Goal: Task Accomplishment & Management: Use online tool/utility

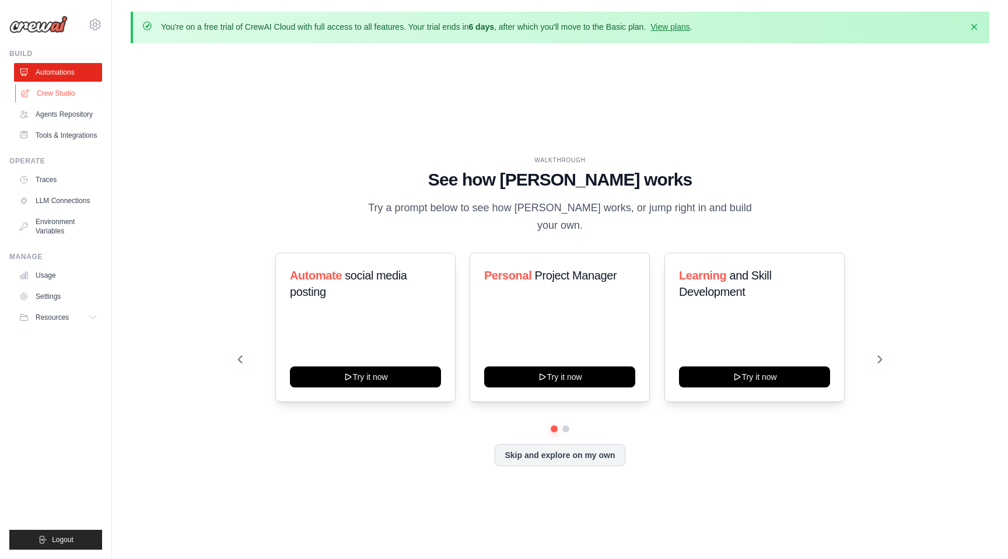
click at [62, 95] on link "Crew Studio" at bounding box center [59, 93] width 88 height 19
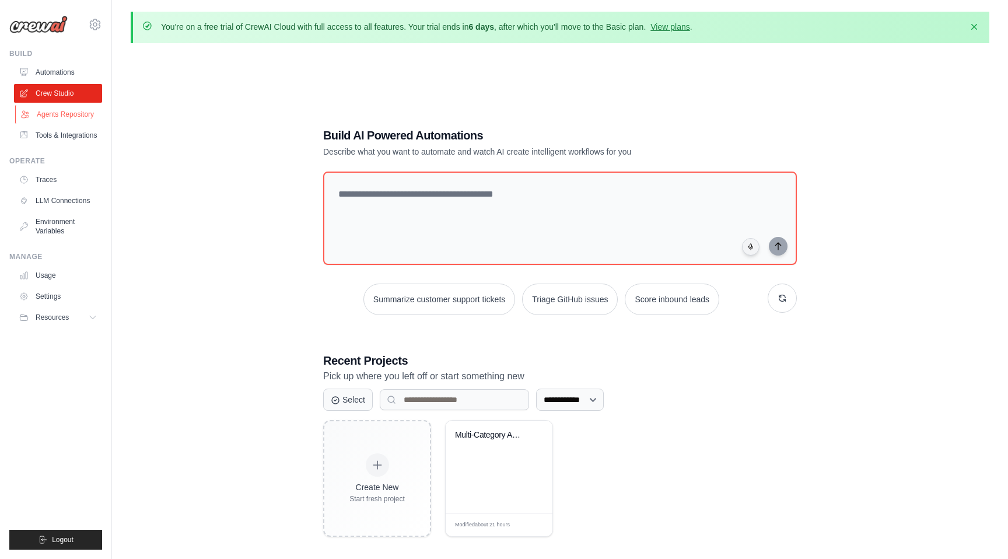
click at [56, 116] on link "Agents Repository" at bounding box center [59, 114] width 88 height 19
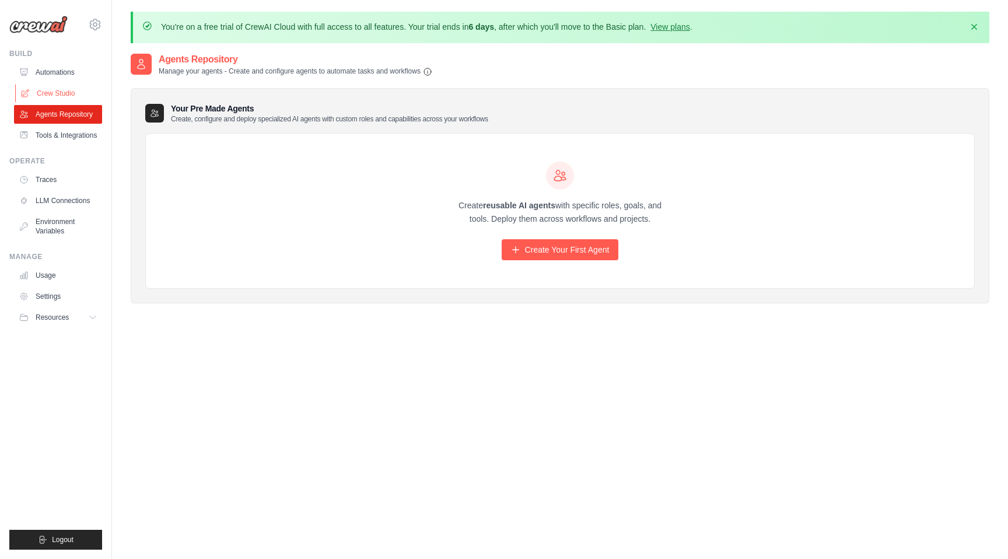
click at [58, 90] on link "Crew Studio" at bounding box center [59, 93] width 88 height 19
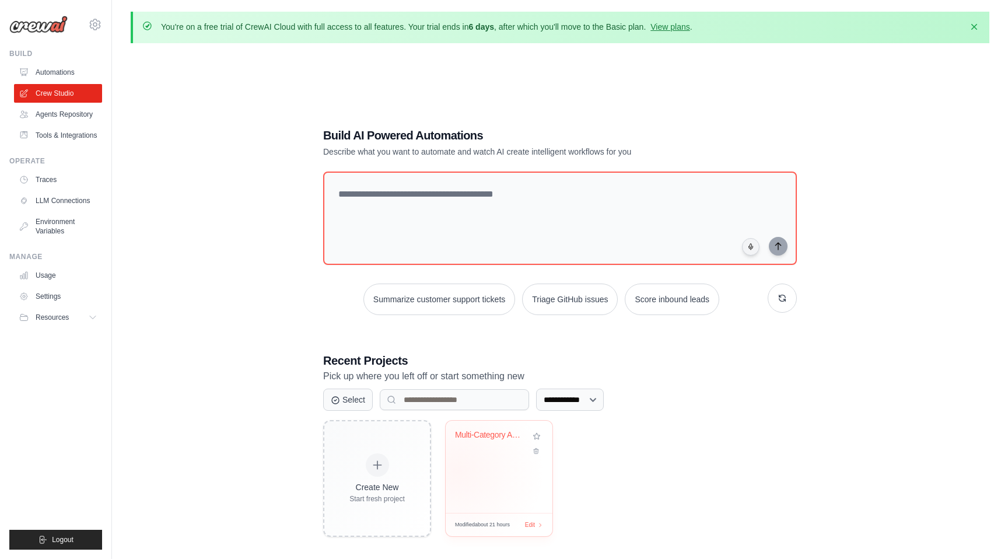
click at [462, 471] on div "Multi-Category AI Trend Hunter & Co..." at bounding box center [499, 467] width 107 height 92
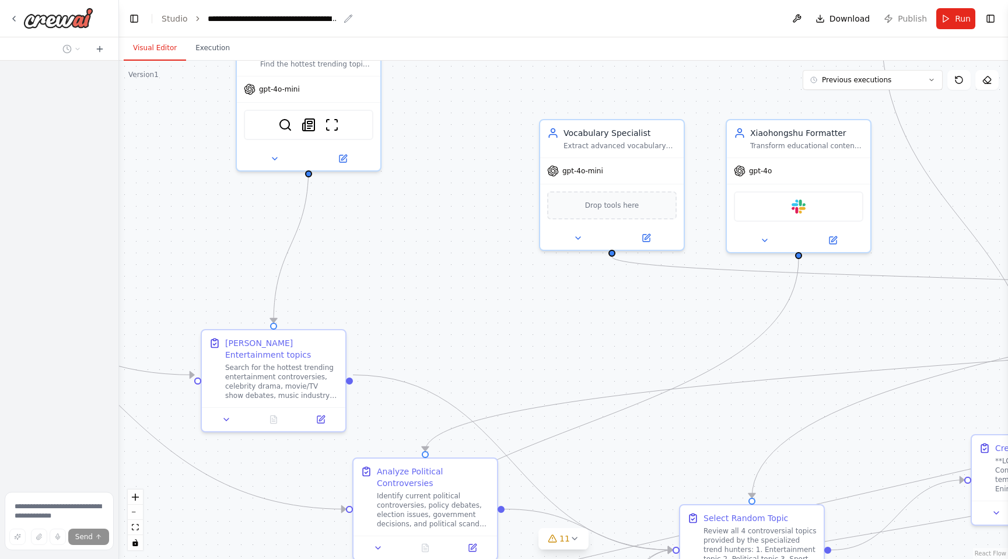
click at [284, 22] on div "**********" at bounding box center [273, 19] width 131 height 12
click at [340, 20] on div "**********" at bounding box center [336, 19] width 257 height 12
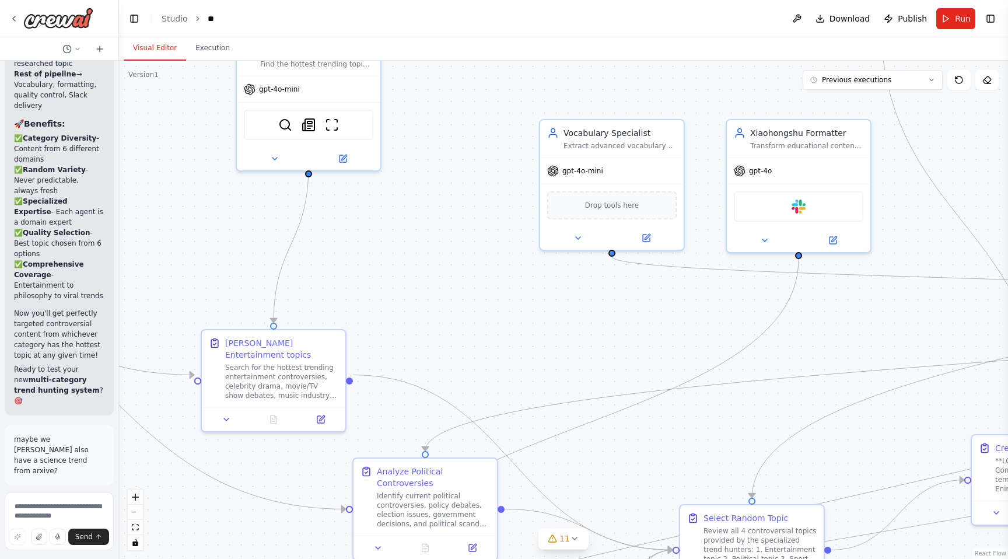
scroll to position [83997, 0]
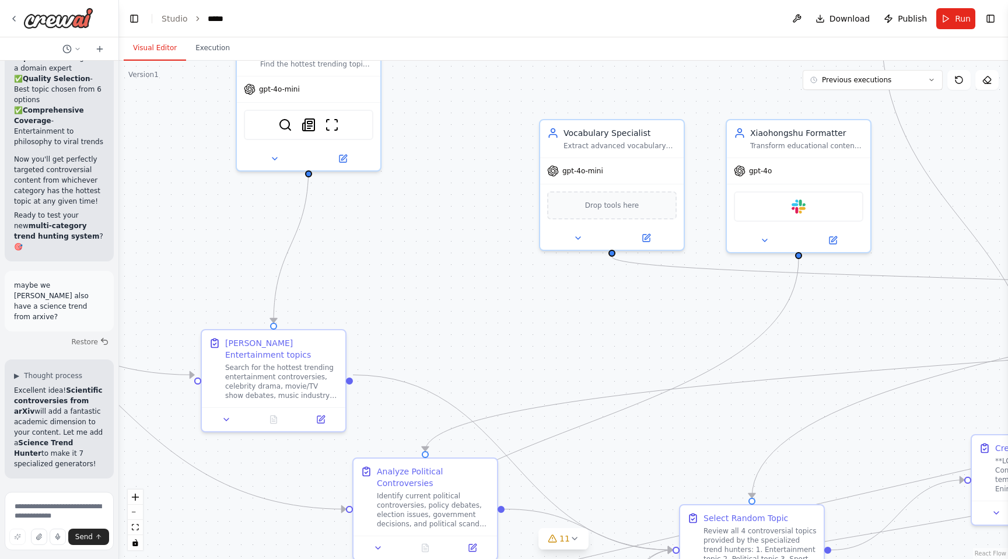
click at [512, 109] on div ".deletable-edge-delete-btn { width: 20px; height: 20px; border: 0px solid #ffff…" at bounding box center [563, 310] width 889 height 498
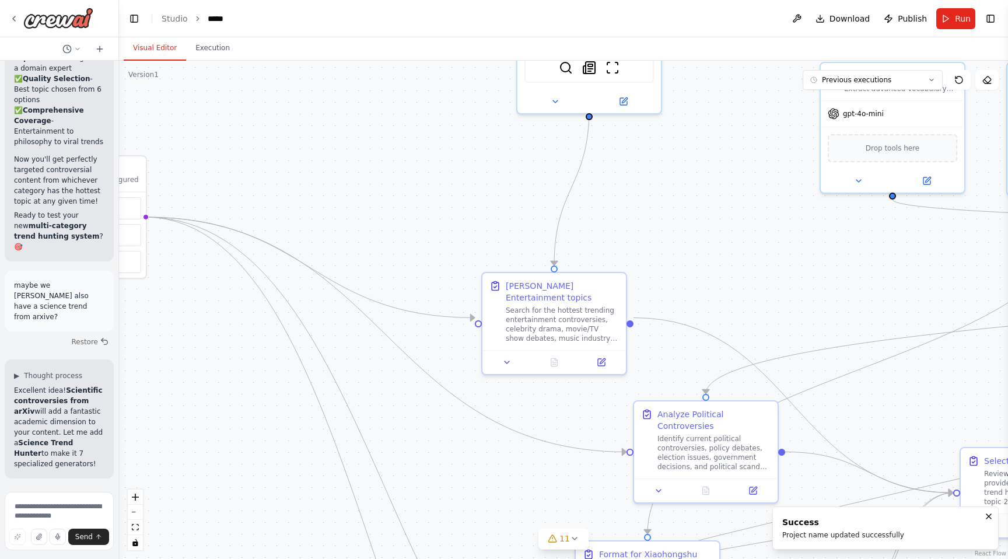
drag, startPoint x: 339, startPoint y: 289, endPoint x: 618, endPoint y: 232, distance: 285.3
click at [620, 232] on div ".deletable-edge-delete-btn { width: 20px; height: 20px; border: 0px solid #ffff…" at bounding box center [563, 310] width 889 height 498
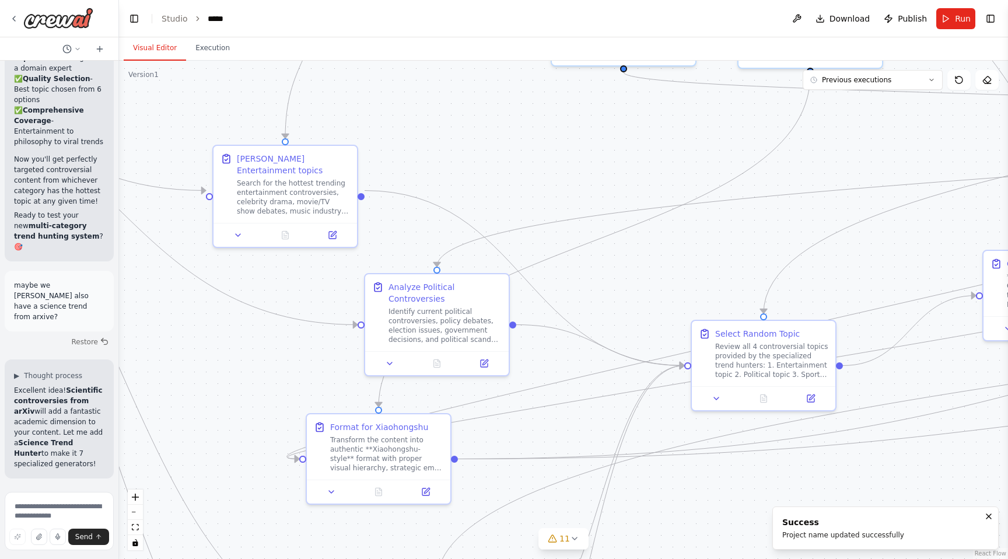
drag, startPoint x: 404, startPoint y: 231, endPoint x: 135, endPoint y: 104, distance: 297.0
click at [135, 104] on div ".deletable-edge-delete-btn { width: 20px; height: 20px; border: 0px solid #ffff…" at bounding box center [563, 310] width 889 height 498
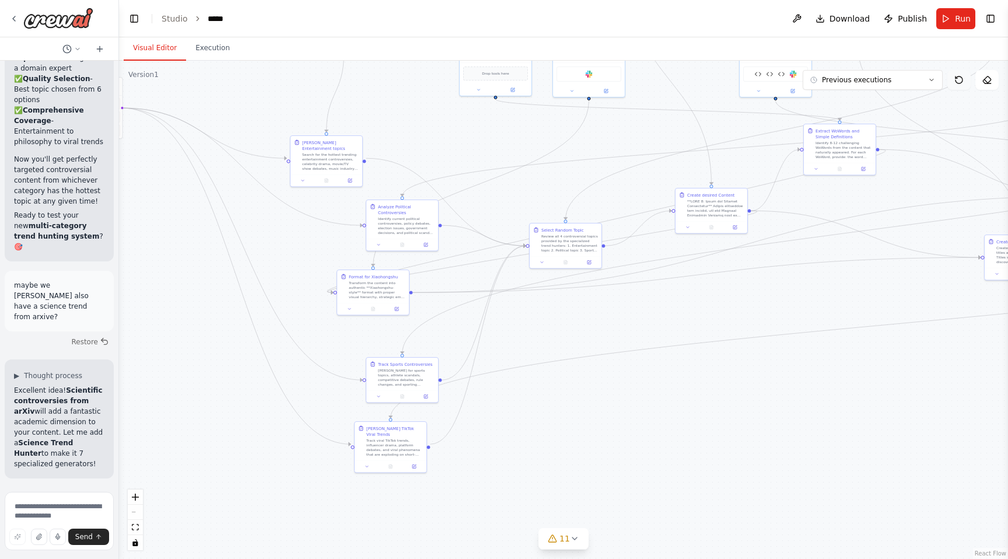
click at [963, 81] on icon at bounding box center [959, 79] width 9 height 9
click at [986, 80] on icon at bounding box center [987, 79] width 9 height 9
click at [956, 78] on icon at bounding box center [959, 79] width 7 height 7
click at [554, 319] on div ".deletable-edge-delete-btn { width: 20px; height: 20px; border: 0px solid #ffff…" at bounding box center [563, 310] width 889 height 498
click at [552, 327] on div ".deletable-edge-delete-btn { width: 20px; height: 20px; border: 0px solid #ffff…" at bounding box center [563, 310] width 889 height 498
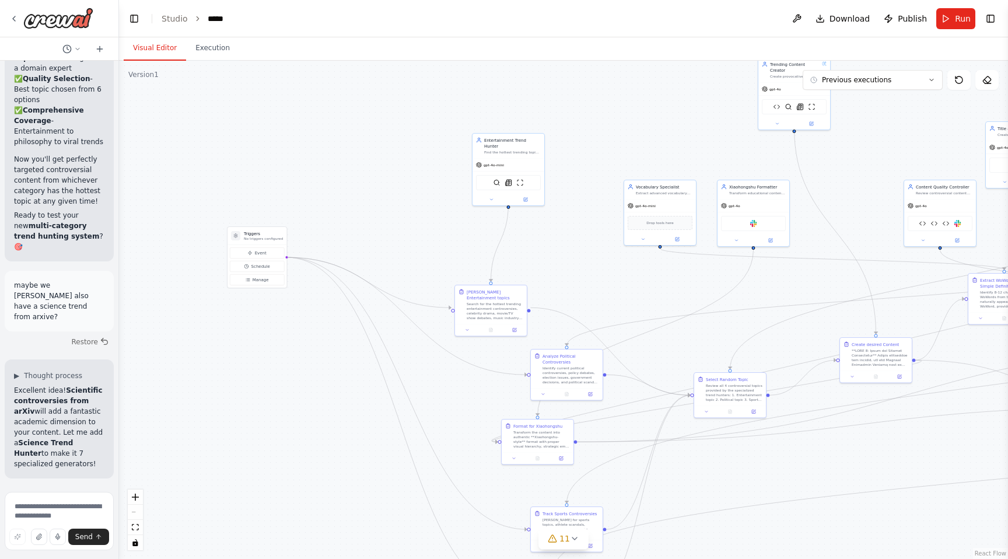
drag, startPoint x: 552, startPoint y: 327, endPoint x: 752, endPoint y: 405, distance: 214.7
click at [752, 404] on div ".deletable-edge-delete-btn { width: 20px; height: 20px; border: 0px solid #ffff…" at bounding box center [563, 310] width 889 height 498
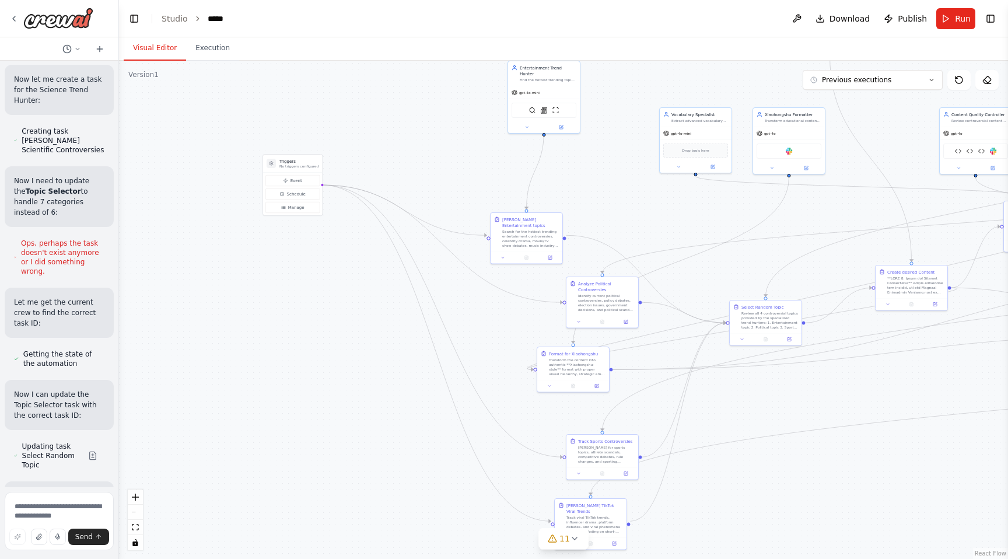
scroll to position [84492, 0]
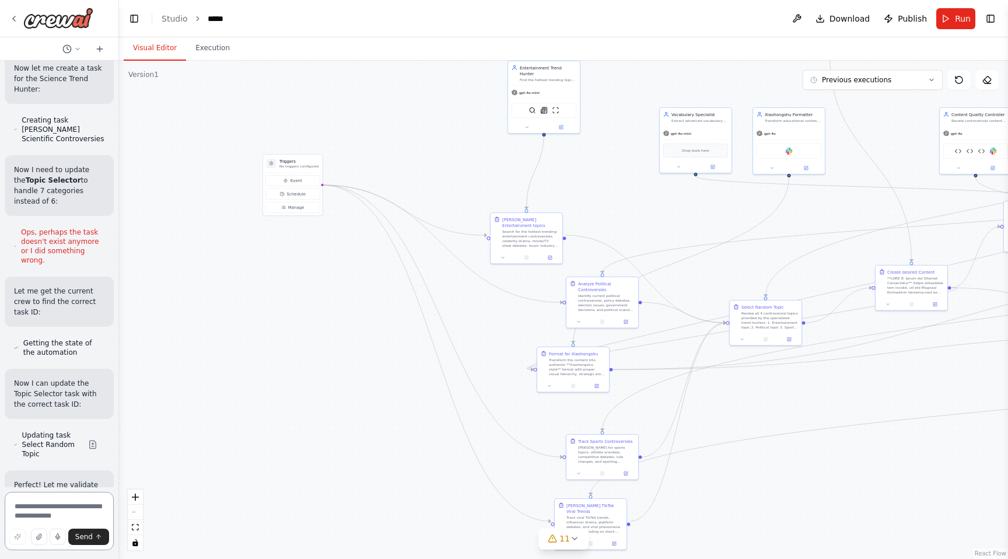
click at [36, 519] on textarea at bounding box center [59, 521] width 109 height 58
type textarea "*"
type textarea "**********"
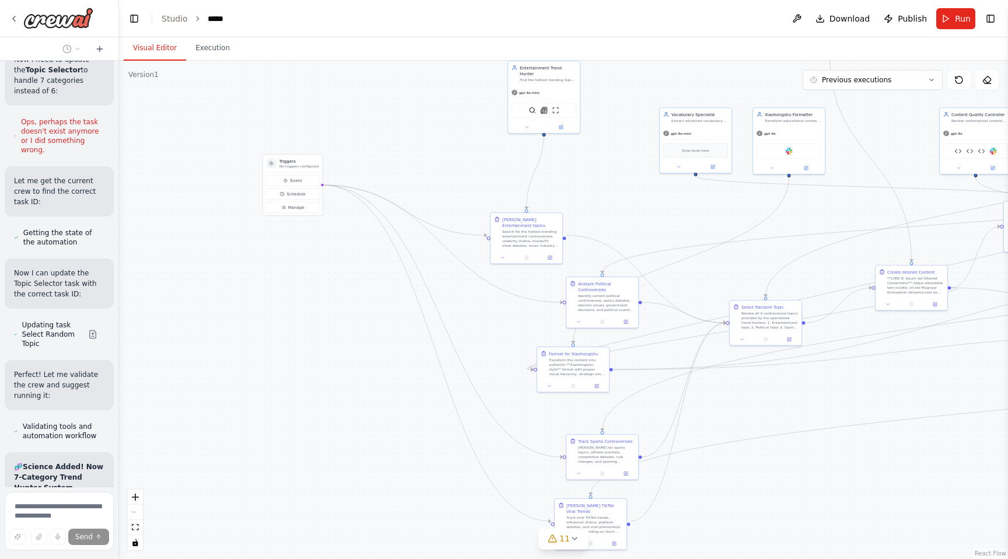
scroll to position [84605, 0]
click at [429, 343] on div ".deletable-edge-delete-btn { width: 20px; height: 20px; border: 0px solid #ffff…" at bounding box center [563, 310] width 889 height 498
drag, startPoint x: 645, startPoint y: 300, endPoint x: 661, endPoint y: 300, distance: 16.3
click at [652, 300] on div ".deletable-edge-delete-btn { width: 20px; height: 20px; border: 0px solid #ffff…" at bounding box center [563, 310] width 889 height 498
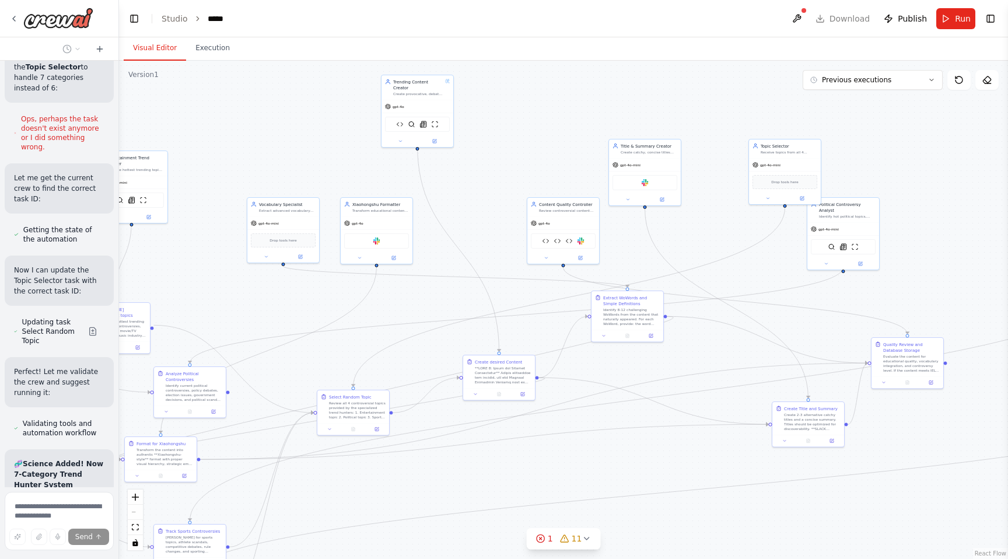
drag, startPoint x: 711, startPoint y: 274, endPoint x: 298, endPoint y: 360, distance: 422.0
click at [298, 362] on div ".deletable-edge-delete-btn { width: 20px; height: 20px; border: 0px solid #ffff…" at bounding box center [563, 310] width 889 height 498
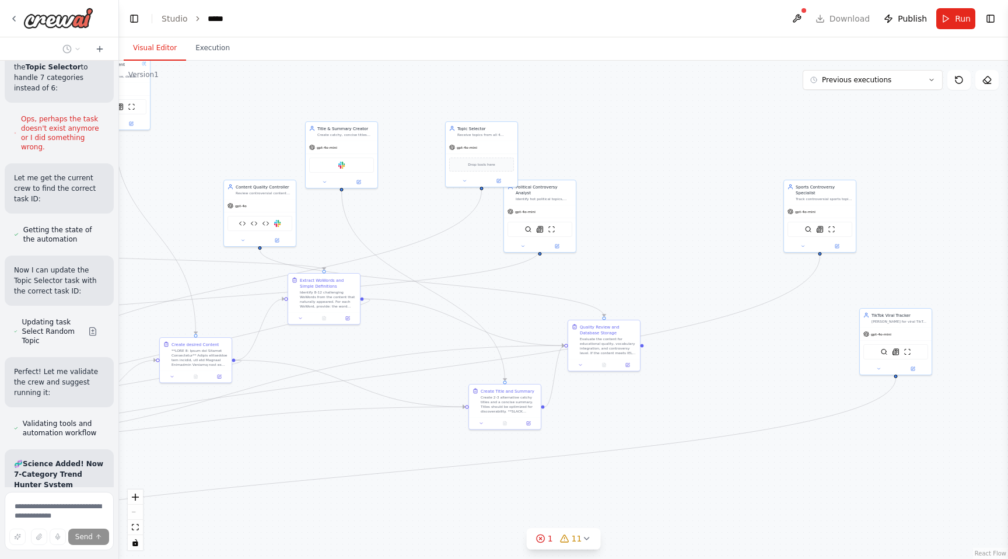
drag, startPoint x: 687, startPoint y: 264, endPoint x: 448, endPoint y: 261, distance: 238.7
click at [448, 261] on div ".deletable-edge-delete-btn { width: 20px; height: 20px; border: 0px solid #ffff…" at bounding box center [563, 310] width 889 height 498
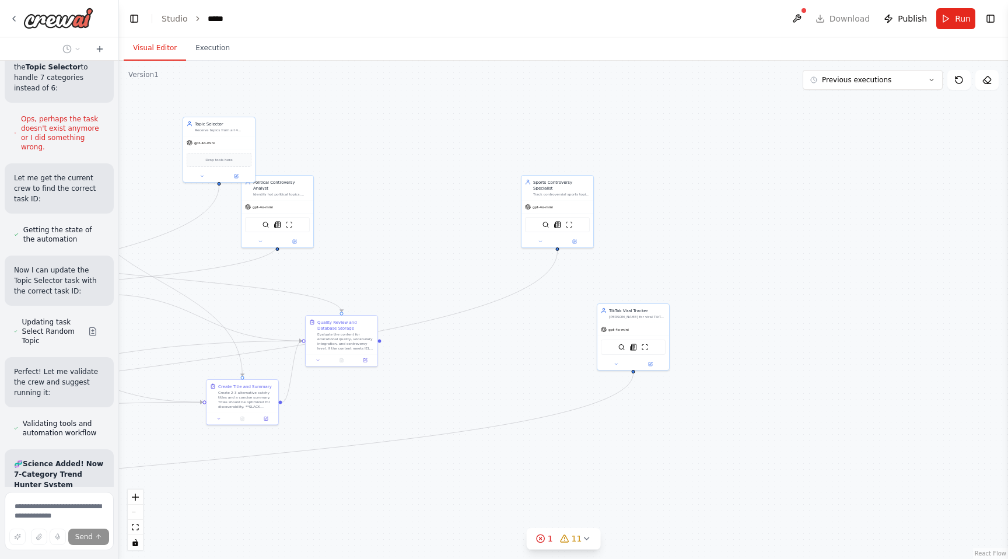
drag, startPoint x: 684, startPoint y: 260, endPoint x: 421, endPoint y: 259, distance: 263.7
click at [421, 257] on div ".deletable-edge-delete-btn { width: 20px; height: 20px; border: 0px solid #ffff…" at bounding box center [563, 310] width 889 height 498
click at [589, 260] on div ".deletable-edge-delete-btn { width: 20px; height: 20px; border: 0px solid #ffff…" at bounding box center [563, 310] width 889 height 498
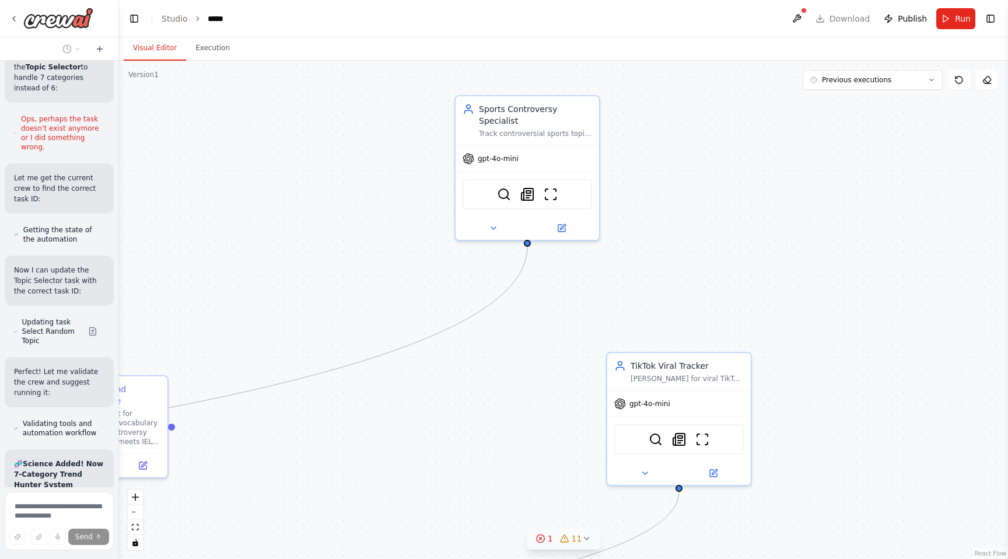
click at [548, 548] on button "1 11" at bounding box center [564, 539] width 74 height 22
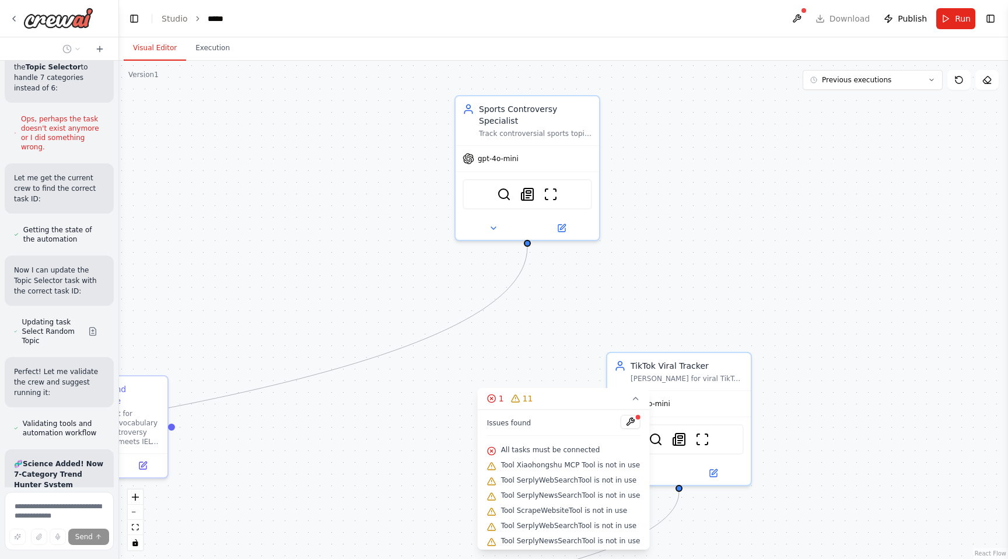
click at [548, 539] on span "Tool SerplyNewsSearchTool is not in use" at bounding box center [570, 540] width 139 height 9
click at [623, 424] on button at bounding box center [630, 422] width 20 height 14
click at [627, 422] on div at bounding box center [630, 423] width 20 height 16
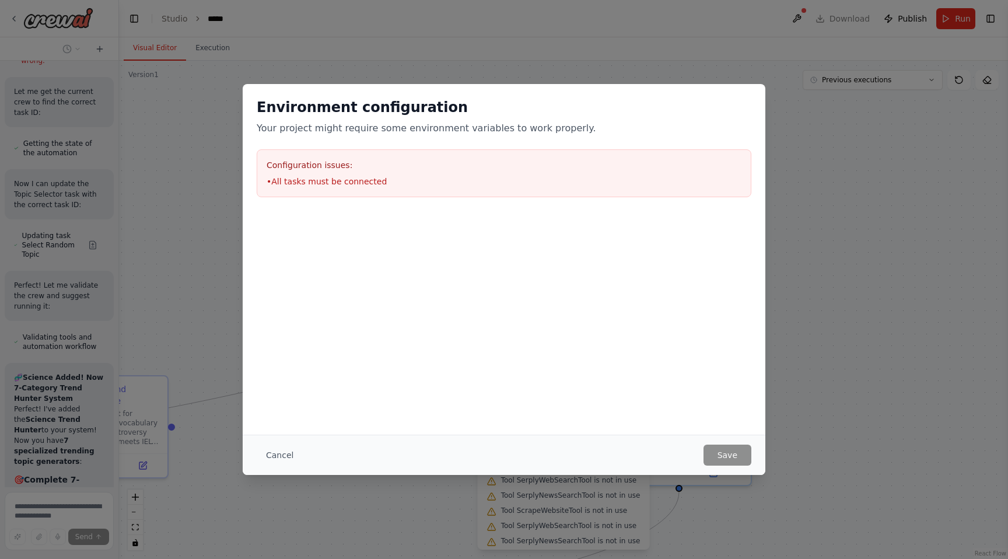
scroll to position [84702, 0]
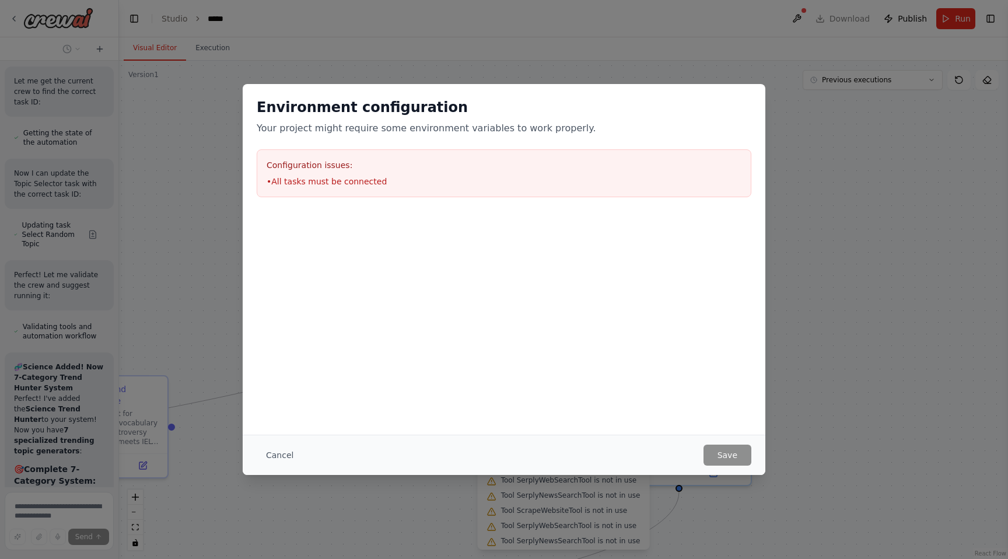
click at [255, 450] on div "Cancel Save" at bounding box center [504, 455] width 523 height 40
click at [272, 450] on button "Cancel" at bounding box center [280, 455] width 46 height 21
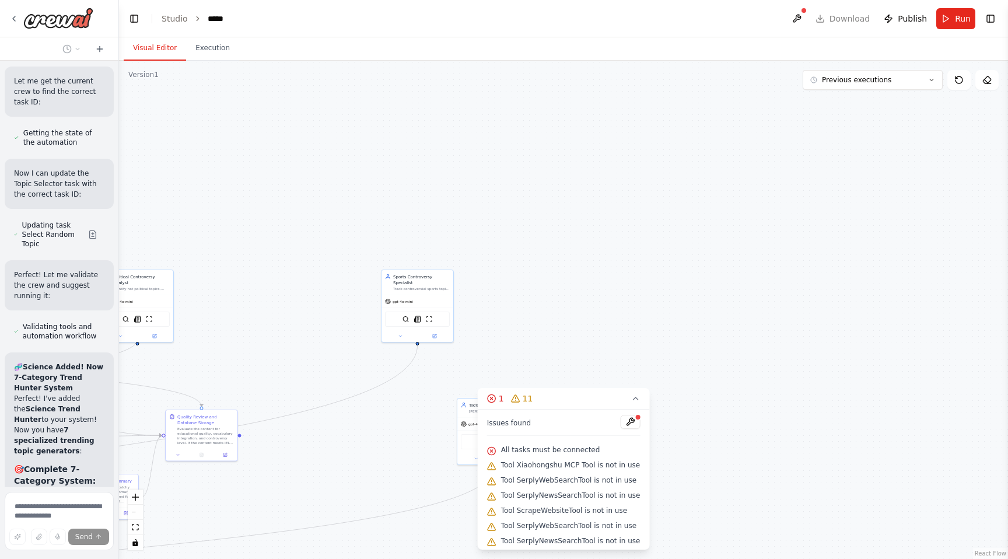
scroll to position [84734, 0]
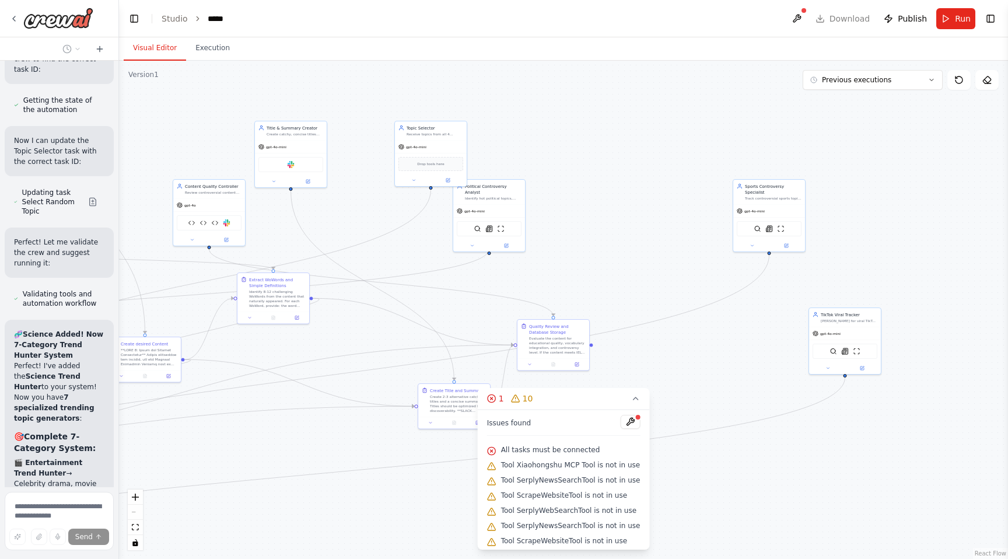
drag, startPoint x: 333, startPoint y: 450, endPoint x: 684, endPoint y: 359, distance: 362.7
click at [684, 359] on div ".deletable-edge-delete-btn { width: 20px; height: 20px; border: 0px solid #ffff…" at bounding box center [563, 310] width 889 height 498
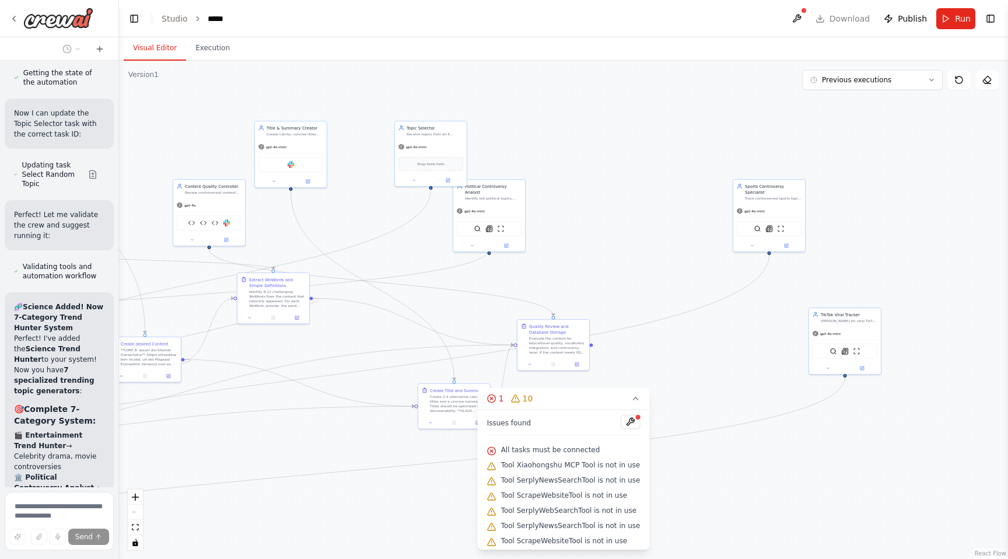
scroll to position [84767, 0]
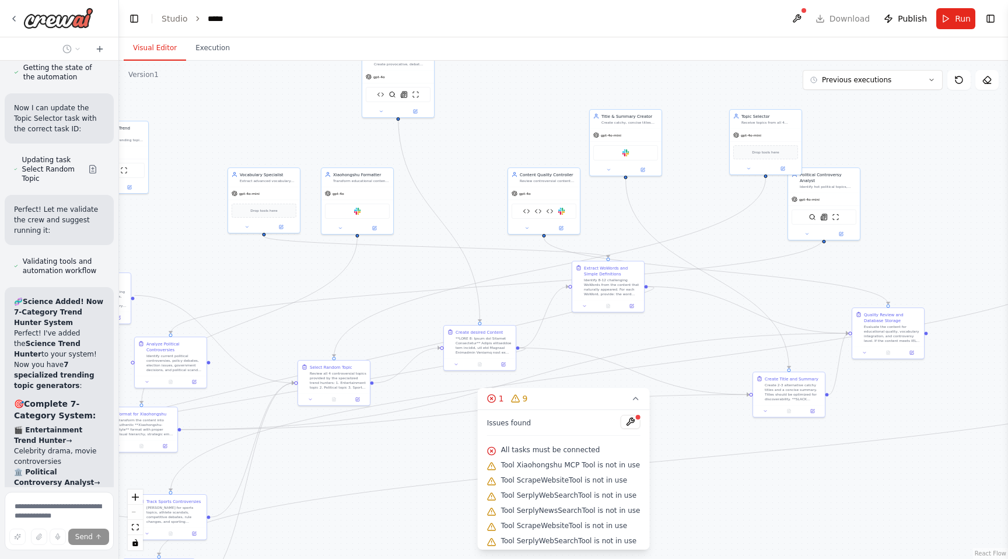
drag, startPoint x: 351, startPoint y: 334, endPoint x: 687, endPoint y: 323, distance: 335.7
click at [687, 323] on div ".deletable-edge-delete-btn { width: 20px; height: 20px; border: 0px solid #ffff…" at bounding box center [563, 310] width 889 height 498
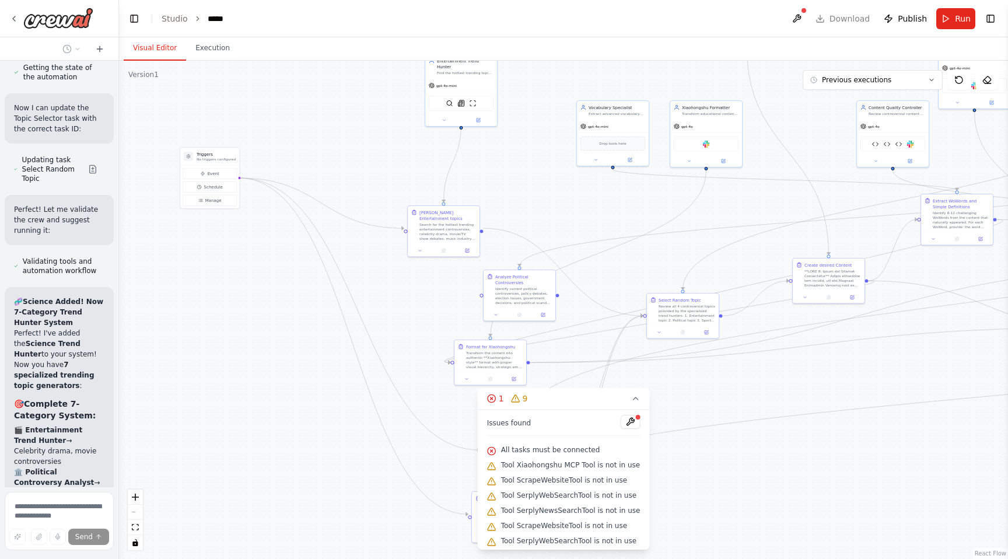
drag, startPoint x: 342, startPoint y: 315, endPoint x: 690, endPoint y: 248, distance: 354.7
click at [690, 248] on div ".deletable-edge-delete-btn { width: 20px; height: 20px; border: 0px solid #ffff…" at bounding box center [563, 310] width 889 height 498
click at [326, 123] on div ".deletable-edge-delete-btn { width: 20px; height: 20px; border: 0px solid #ffff…" at bounding box center [563, 310] width 889 height 498
click at [144, 47] on button "Visual Editor" at bounding box center [155, 48] width 62 height 25
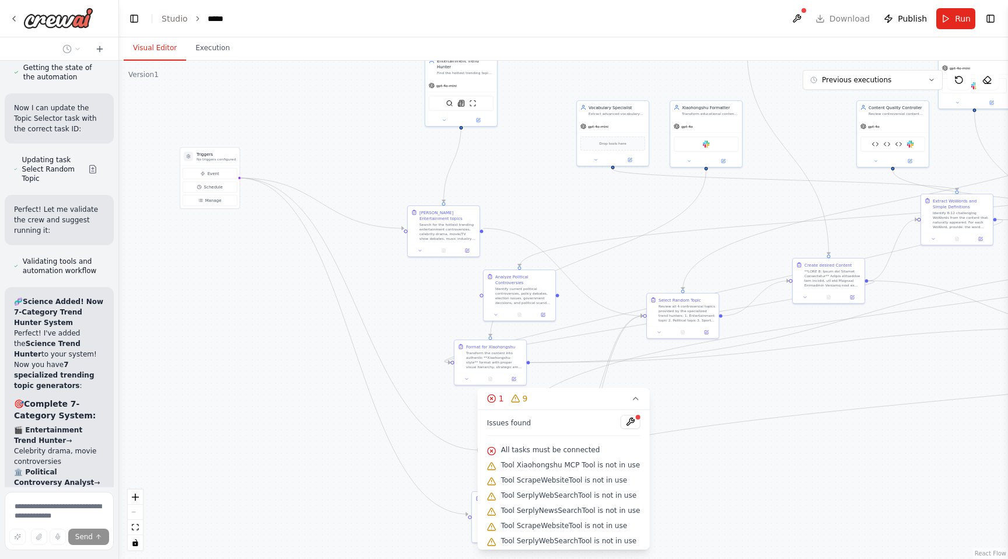
click at [144, 76] on div "Version 1" at bounding box center [143, 74] width 30 height 9
click at [148, 76] on div "Version 1" at bounding box center [143, 74] width 30 height 9
click at [156, 243] on div ".deletable-edge-delete-btn { width: 20px; height: 20px; border: 0px solid #ffff…" at bounding box center [563, 310] width 889 height 498
click at [136, 515] on div "React Flow controls" at bounding box center [135, 520] width 15 height 61
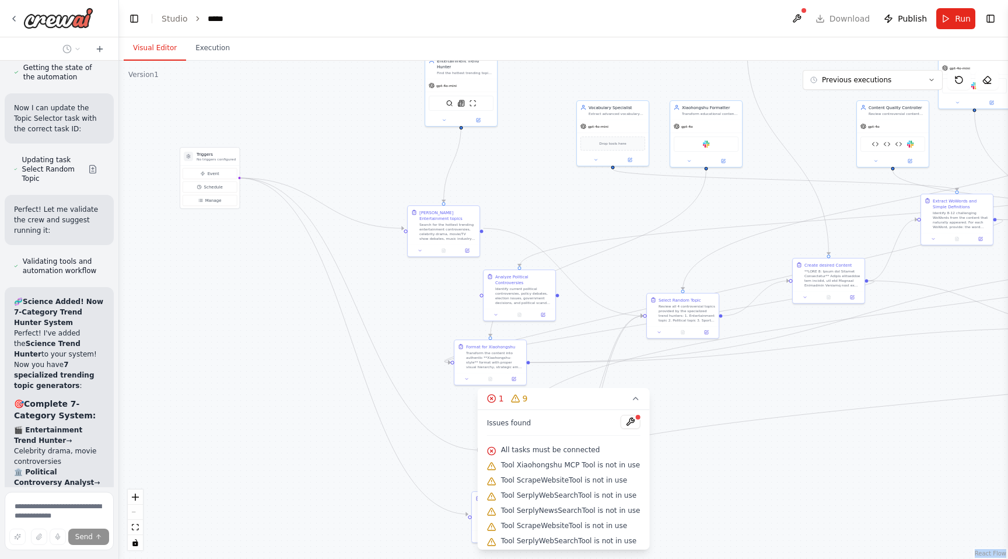
click at [136, 514] on div "React Flow controls" at bounding box center [135, 520] width 15 height 61
click at [135, 514] on div "React Flow controls" at bounding box center [135, 520] width 15 height 61
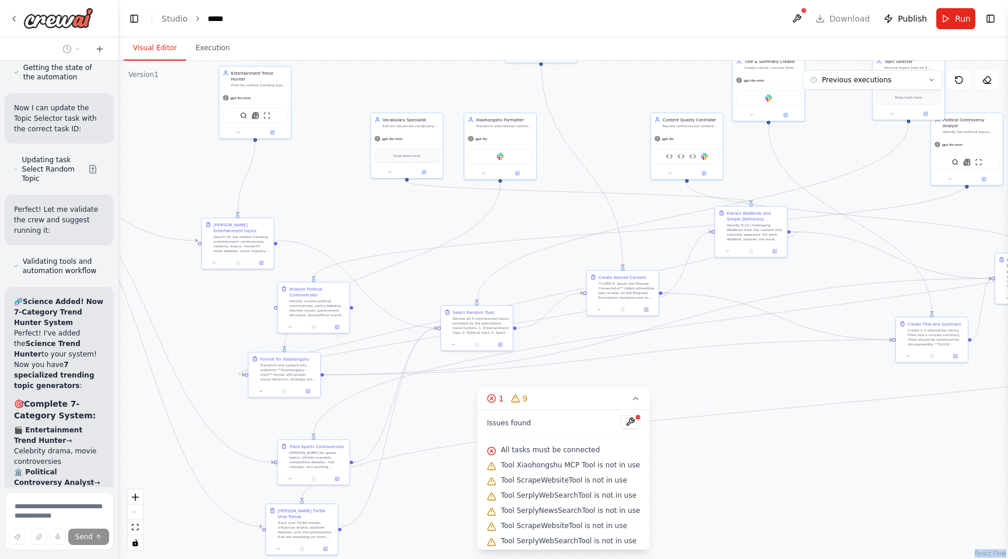
drag, startPoint x: 270, startPoint y: 396, endPoint x: 63, endPoint y: 408, distance: 206.9
click at [63, 408] on div "i want to build a langchain infra. for generating texts and images for my WoXue…" at bounding box center [504, 279] width 1008 height 559
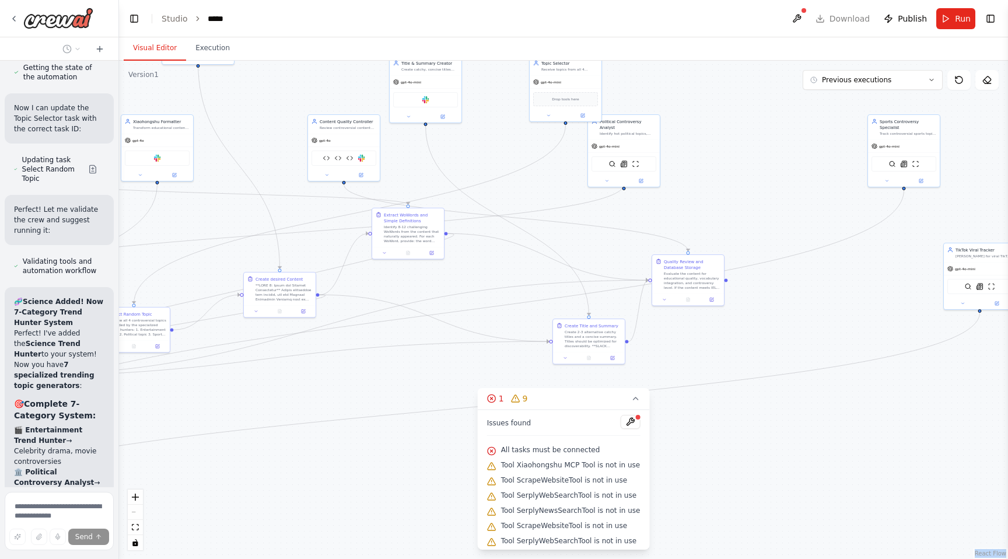
drag, startPoint x: 691, startPoint y: 371, endPoint x: 351, endPoint y: 372, distance: 340.2
click at [351, 372] on div ".deletable-edge-delete-btn { width: 20px; height: 20px; border: 0px solid #ffff…" at bounding box center [563, 310] width 889 height 498
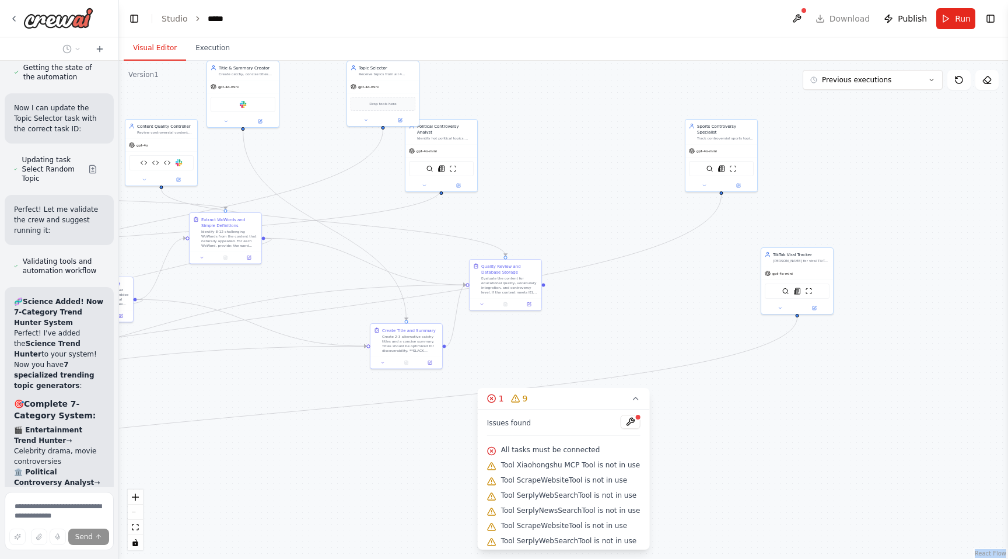
drag, startPoint x: 838, startPoint y: 300, endPoint x: 656, endPoint y: 305, distance: 182.7
click at [656, 305] on div ".deletable-edge-delete-btn { width: 20px; height: 20px; border: 0px solid #ffff…" at bounding box center [563, 310] width 889 height 498
click at [635, 399] on icon at bounding box center [635, 398] width 9 height 9
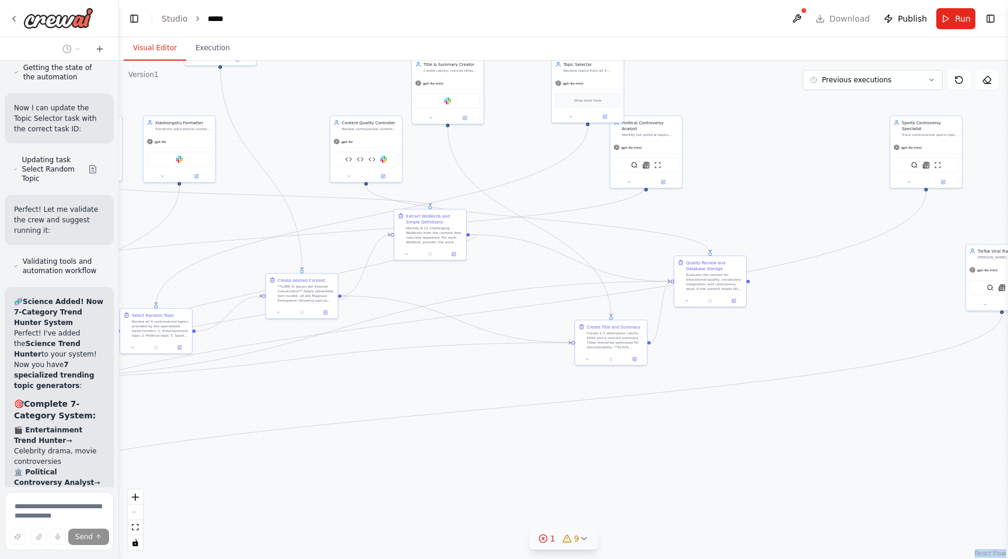
drag, startPoint x: 584, startPoint y: 345, endPoint x: 789, endPoint y: 342, distance: 204.8
click at [789, 342] on div ".deletable-edge-delete-btn { width: 20px; height: 20px; border: 0px solid #ffff…" at bounding box center [563, 310] width 889 height 498
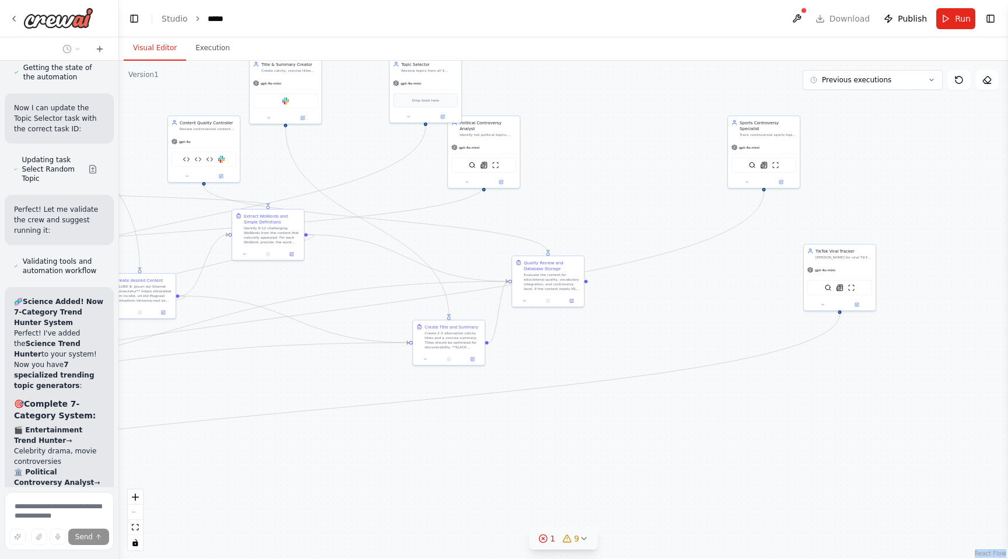
drag, startPoint x: 882, startPoint y: 339, endPoint x: 719, endPoint y: 339, distance: 162.8
click at [719, 339] on div ".deletable-edge-delete-btn { width: 20px; height: 20px; border: 0px solid #ffff…" at bounding box center [563, 310] width 889 height 498
drag, startPoint x: 833, startPoint y: 279, endPoint x: 266, endPoint y: 446, distance: 590.5
click at [265, 446] on div "SerplyWebSearchTool SerplyNewsSearchTool ScrapeWebsiteTool" at bounding box center [273, 456] width 72 height 23
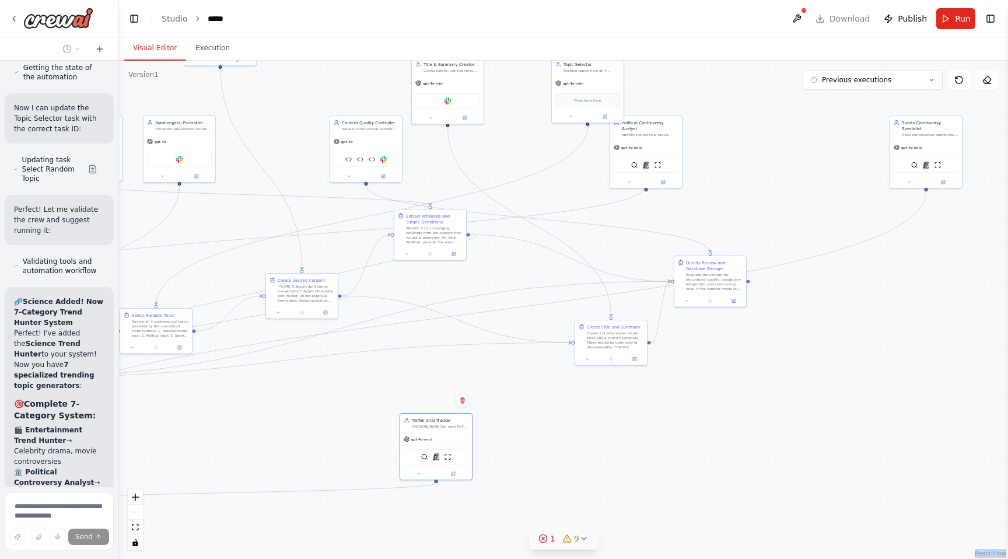
drag, startPoint x: 379, startPoint y: 376, endPoint x: 816, endPoint y: 395, distance: 437.5
click at [818, 394] on div ".deletable-edge-delete-btn { width: 20px; height: 20px; border: 0px solid #ffff…" at bounding box center [563, 310] width 889 height 498
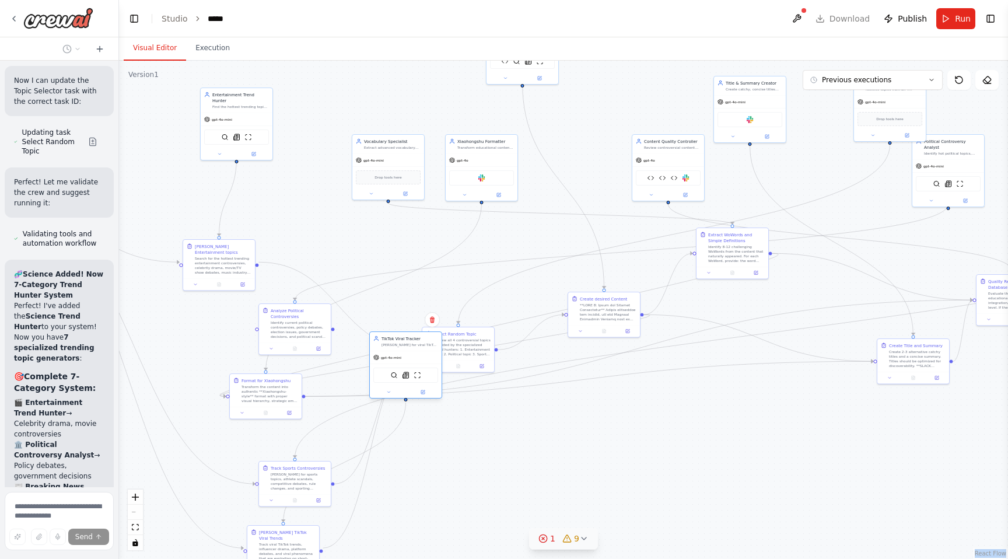
scroll to position [84800, 0]
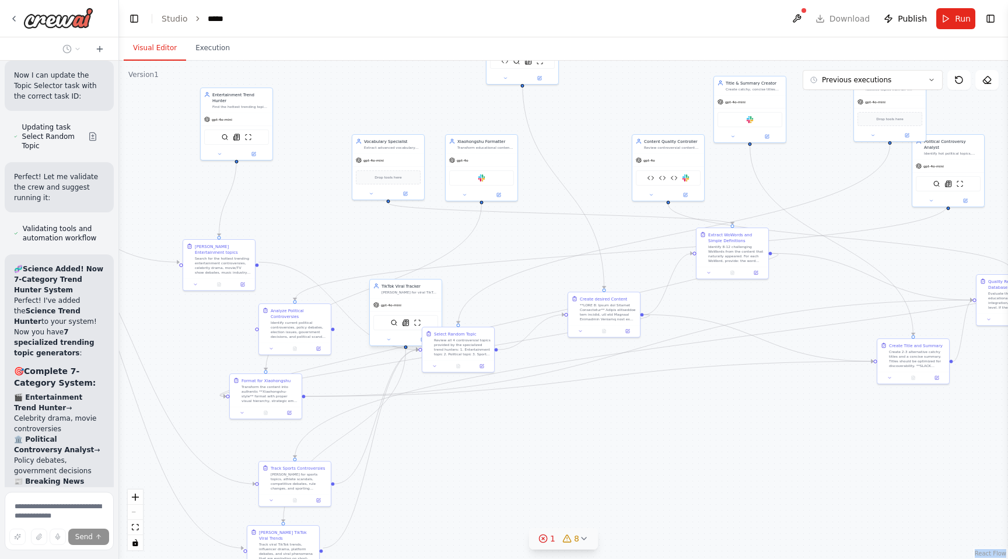
drag, startPoint x: 748, startPoint y: 477, endPoint x: 413, endPoint y: 321, distance: 369.6
click at [414, 321] on div "SerplyWebSearchTool SerplyNewsSearchTool ScrapeWebsiteTool" at bounding box center [405, 322] width 65 height 15
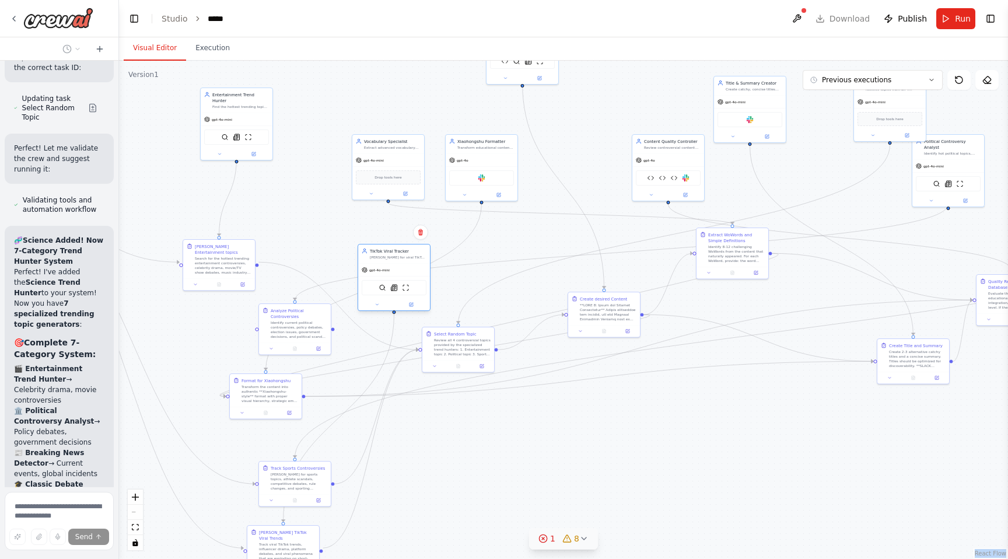
scroll to position [84832, 0]
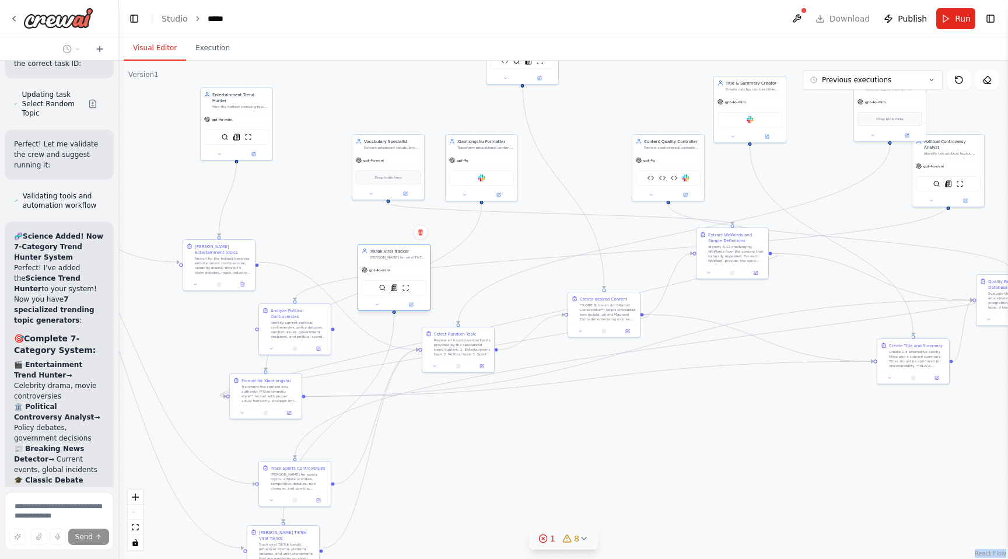
drag, startPoint x: 413, startPoint y: 321, endPoint x: 404, endPoint y: 290, distance: 32.3
click at [404, 290] on div "SerplyWebSearchTool SerplyNewsSearchTool ScrapeWebsiteTool" at bounding box center [394, 287] width 65 height 15
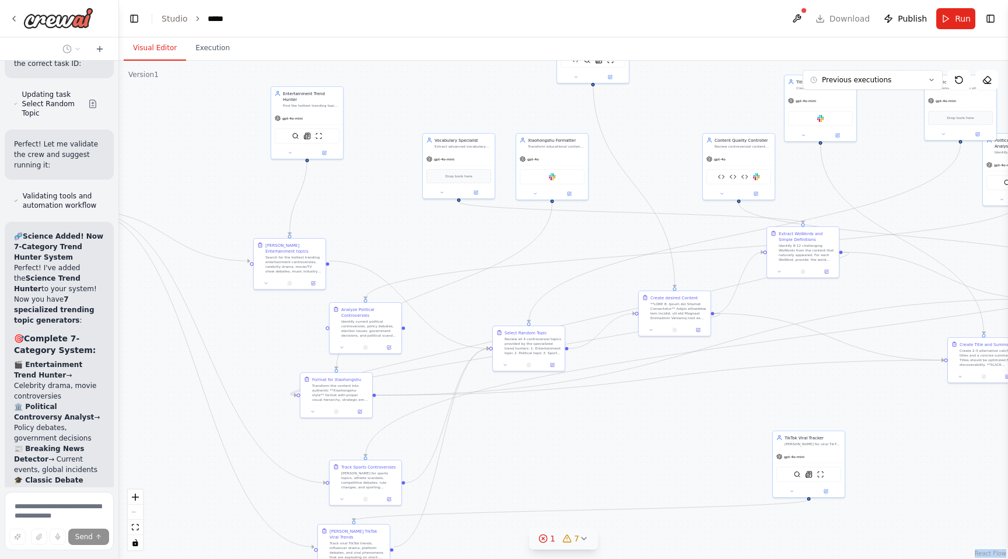
drag, startPoint x: 419, startPoint y: 310, endPoint x: 633, endPoint y: 326, distance: 214.7
click at [631, 324] on div ".deletable-edge-delete-btn { width: 20px; height: 20px; border: 0px solid #ffff…" at bounding box center [563, 310] width 889 height 498
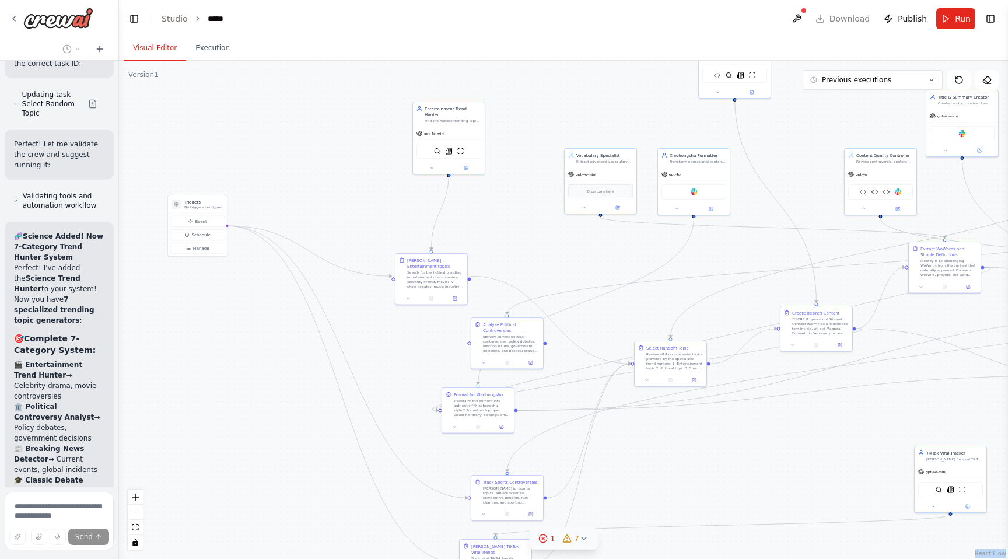
scroll to position [84865, 0]
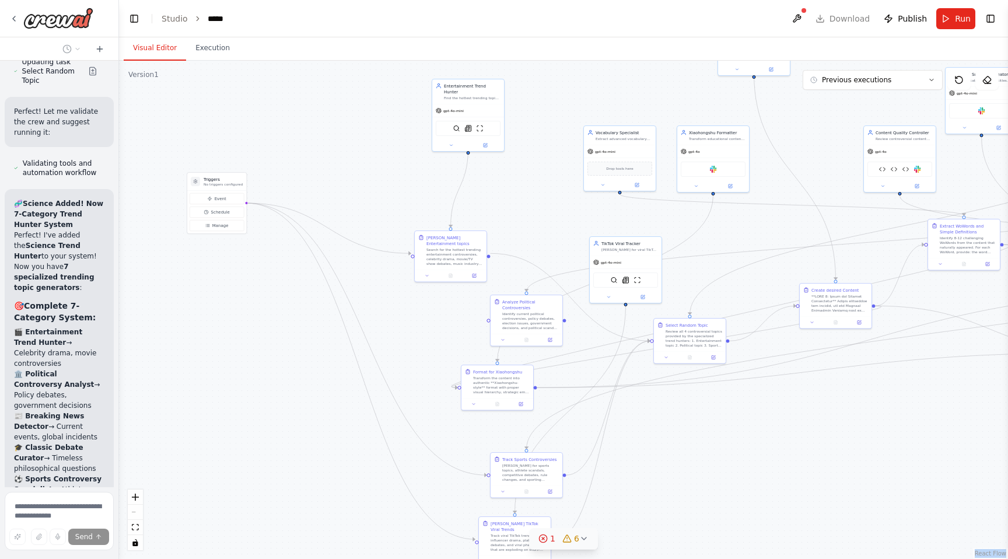
drag, startPoint x: 498, startPoint y: 232, endPoint x: 517, endPoint y: 209, distance: 29.4
click at [517, 209] on div ".deletable-edge-delete-btn { width: 20px; height: 20px; border: 0px solid #ffff…" at bounding box center [563, 310] width 889 height 498
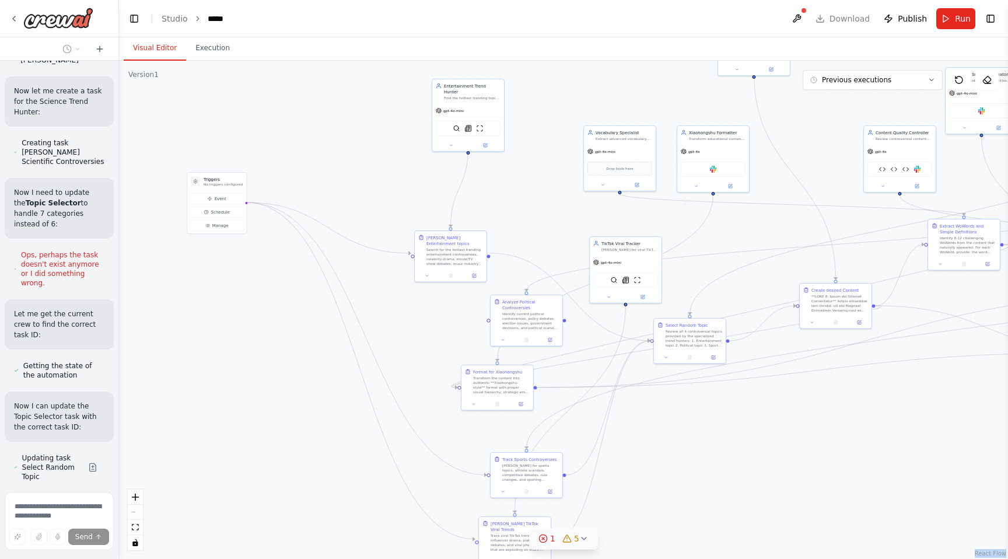
scroll to position [84469, 0]
click at [803, 17] on button at bounding box center [797, 18] width 19 height 21
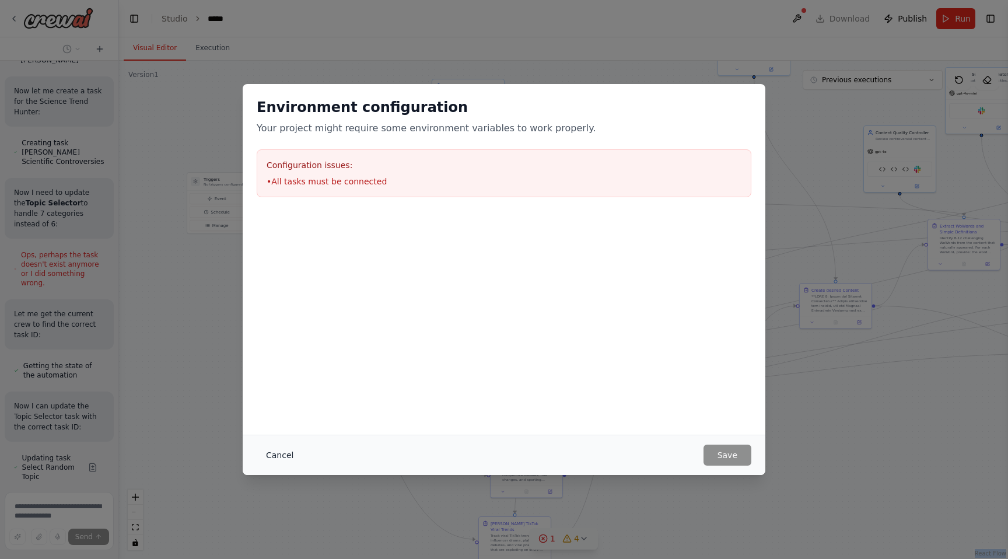
click at [274, 452] on button "Cancel" at bounding box center [280, 455] width 46 height 21
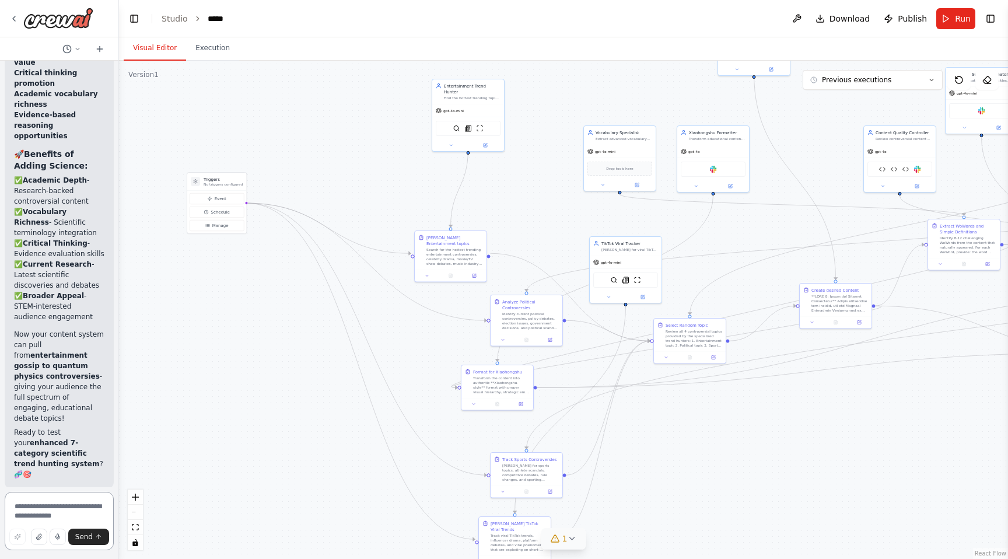
scroll to position [85765, 0]
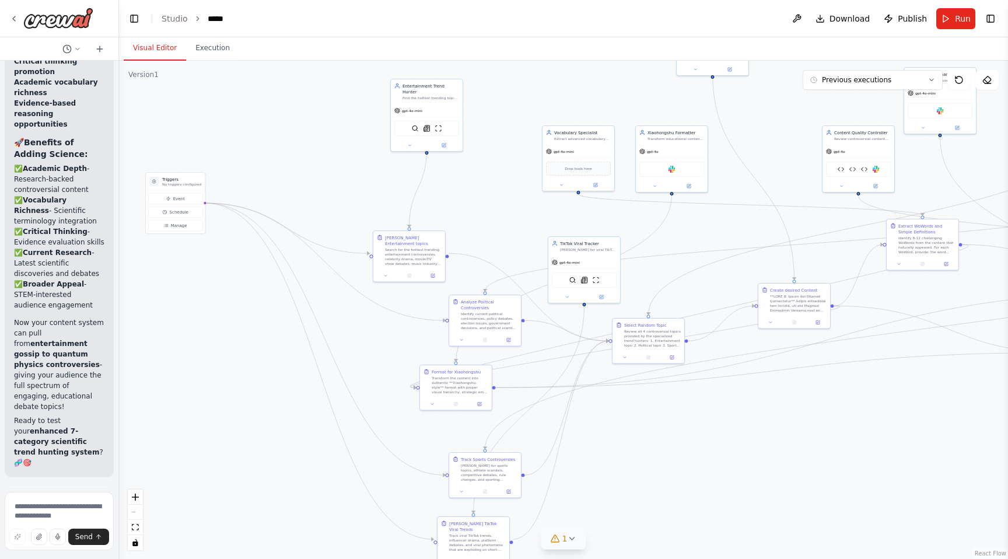
drag, startPoint x: 388, startPoint y: 201, endPoint x: 361, endPoint y: 201, distance: 26.8
click at [361, 201] on div ".deletable-edge-delete-btn { width: 20px; height: 20px; border: 0px solid #ffff…" at bounding box center [563, 310] width 889 height 498
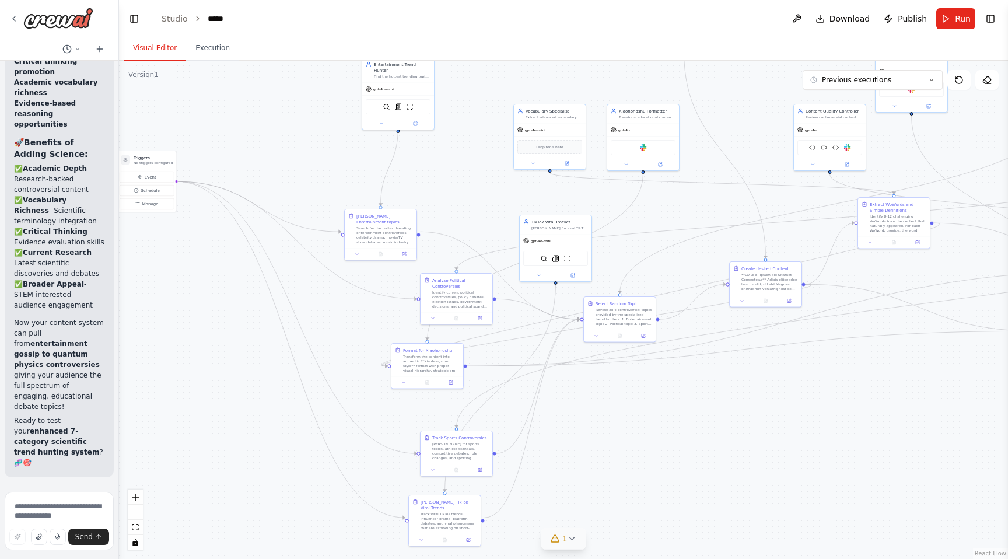
click at [328, 180] on div ".deletable-edge-delete-btn { width: 20px; height: 20px; border: 0px solid #ffff…" at bounding box center [563, 310] width 889 height 498
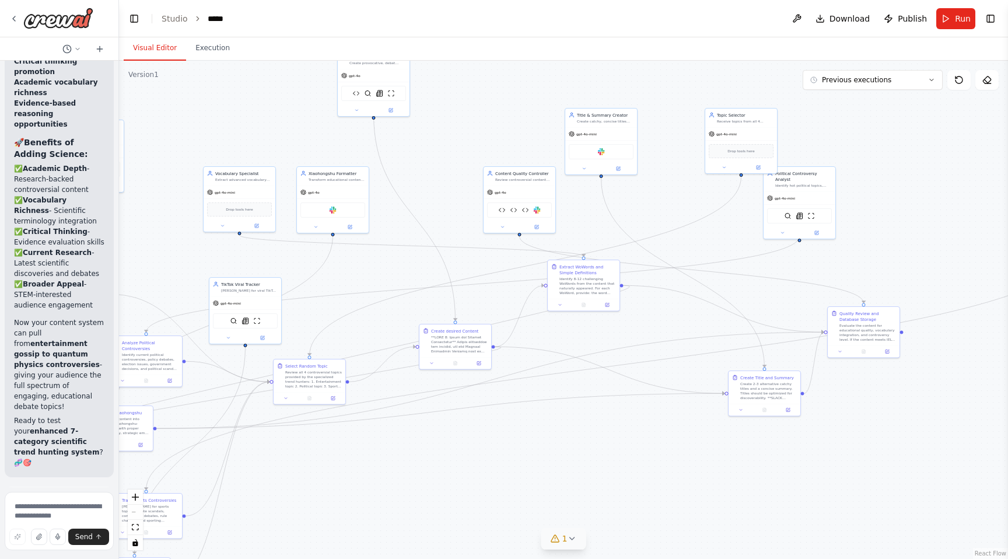
drag, startPoint x: 529, startPoint y: 369, endPoint x: 219, endPoint y: 432, distance: 316.3
click at [219, 432] on div ".deletable-edge-delete-btn { width: 20px; height: 20px; border: 0px solid #ffff…" at bounding box center [563, 310] width 889 height 498
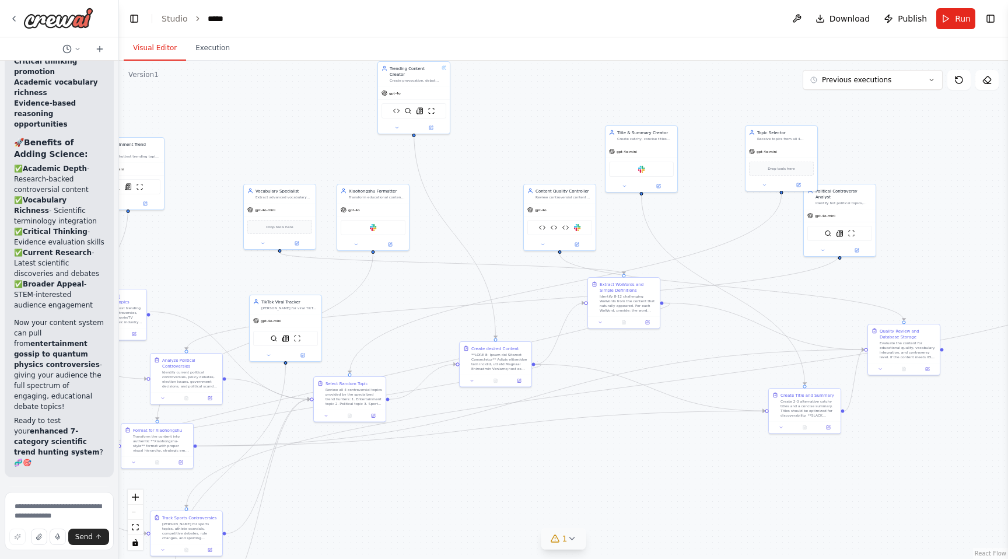
drag, startPoint x: 816, startPoint y: 272, endPoint x: 901, endPoint y: 292, distance: 87.9
click at [902, 292] on div ".deletable-edge-delete-btn { width: 20px; height: 20px; border: 0px solid #ffff…" at bounding box center [563, 310] width 889 height 498
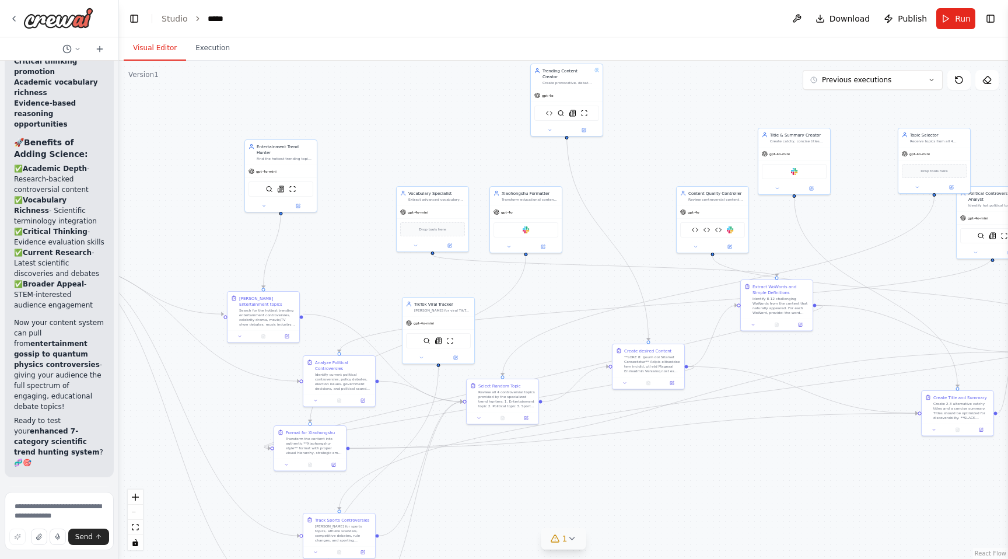
drag, startPoint x: 679, startPoint y: 246, endPoint x: 784, endPoint y: 247, distance: 105.0
click at [785, 247] on div ".deletable-edge-delete-btn { width: 20px; height: 20px; border: 0px solid #ffff…" at bounding box center [563, 310] width 889 height 498
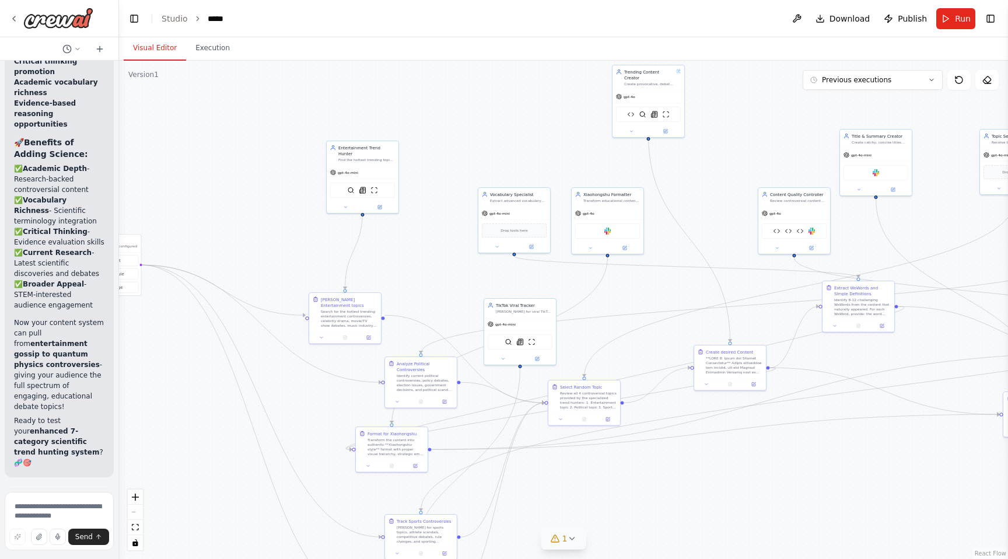
drag, startPoint x: 572, startPoint y: 247, endPoint x: 655, endPoint y: 247, distance: 82.3
click at [655, 247] on div ".deletable-edge-delete-btn { width: 20px; height: 20px; border: 0px solid #ffff…" at bounding box center [563, 310] width 889 height 498
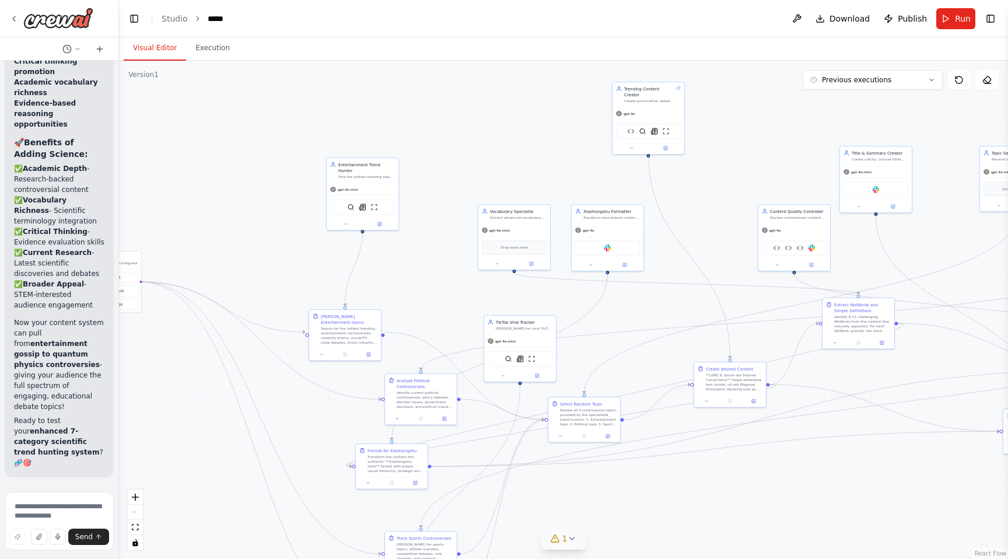
drag, startPoint x: 546, startPoint y: 169, endPoint x: 546, endPoint y: 186, distance: 16.9
click at [546, 186] on div ".deletable-edge-delete-btn { width: 20px; height: 20px; border: 0px solid #ffff…" at bounding box center [563, 310] width 889 height 498
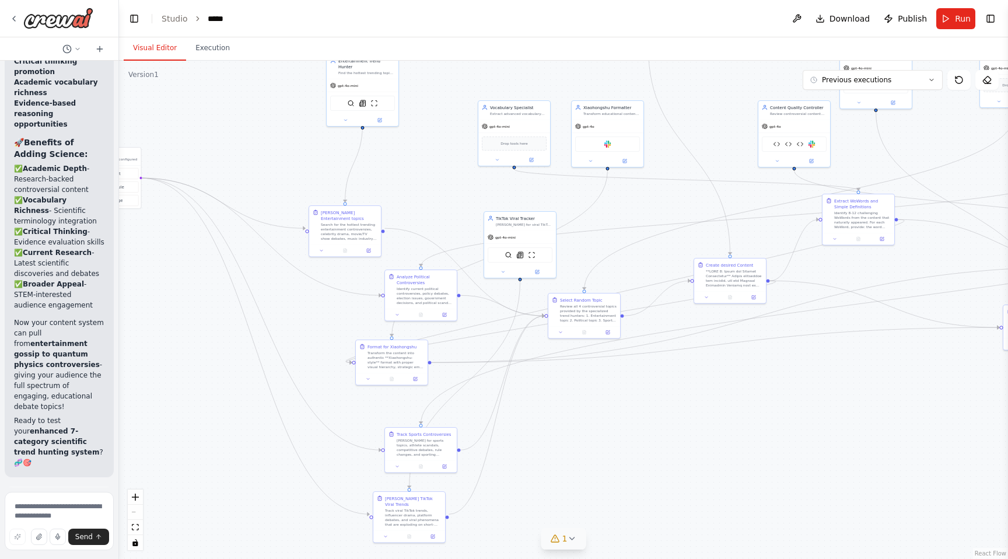
drag, startPoint x: 521, startPoint y: 282, endPoint x: 521, endPoint y: 179, distance: 103.9
click at [521, 179] on div ".deletable-edge-delete-btn { width: 20px; height: 20px; border: 0px solid #ffff…" at bounding box center [563, 310] width 889 height 498
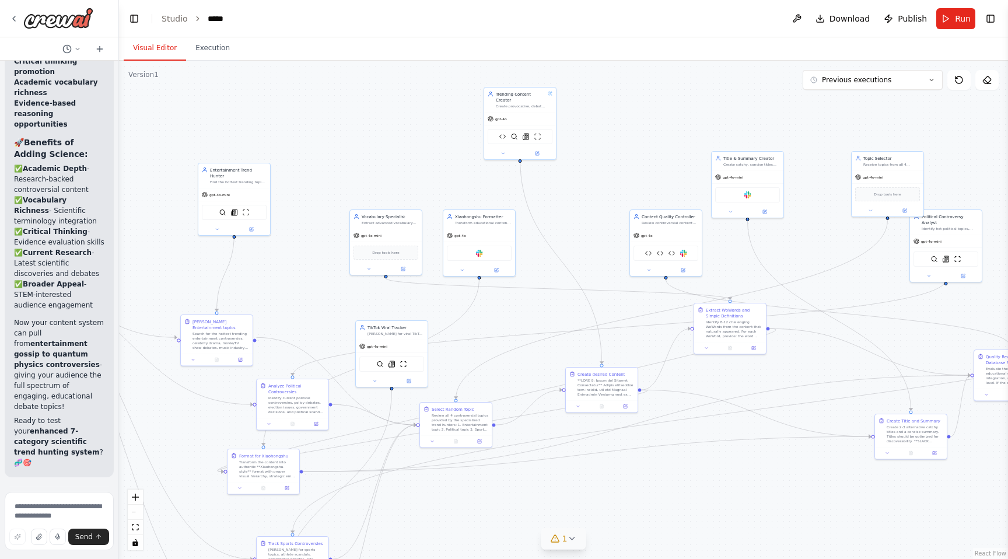
drag, startPoint x: 434, startPoint y: 222, endPoint x: 305, endPoint y: 331, distance: 168.5
click at [305, 331] on div ".deletable-edge-delete-btn { width: 20px; height: 20px; border: 0px solid #ffff…" at bounding box center [563, 310] width 889 height 498
drag, startPoint x: 551, startPoint y: 229, endPoint x: 541, endPoint y: 229, distance: 9.9
click at [541, 229] on div ".deletable-edge-delete-btn { width: 20px; height: 20px; border: 0px solid #ffff…" at bounding box center [563, 310] width 889 height 498
click at [498, 151] on div at bounding box center [510, 153] width 72 height 12
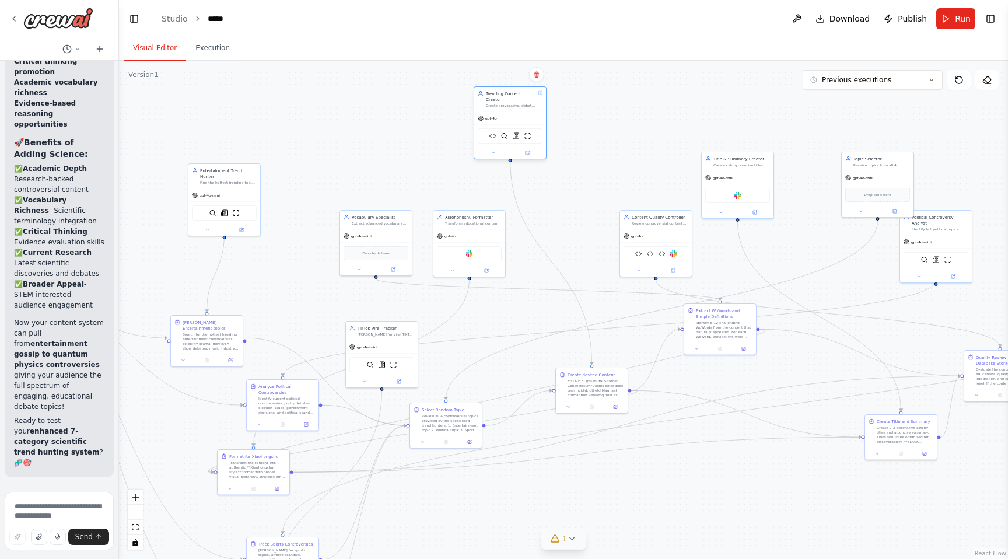
click at [492, 147] on div at bounding box center [510, 153] width 72 height 12
click at [492, 151] on div at bounding box center [510, 153] width 72 height 12
click at [492, 151] on icon at bounding box center [493, 153] width 5 height 5
click at [530, 331] on button "LLM Settings" at bounding box center [532, 336] width 106 height 11
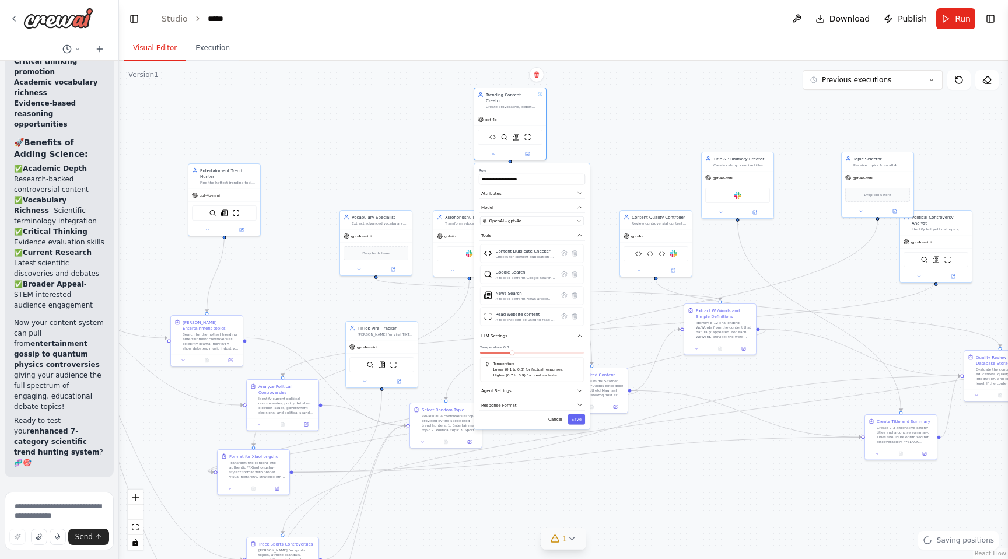
click at [442, 162] on div ".deletable-edge-delete-btn { width: 20px; height: 20px; border: 0px solid #ffff…" at bounding box center [563, 310] width 889 height 498
click at [551, 415] on button "Cancel" at bounding box center [555, 419] width 21 height 11
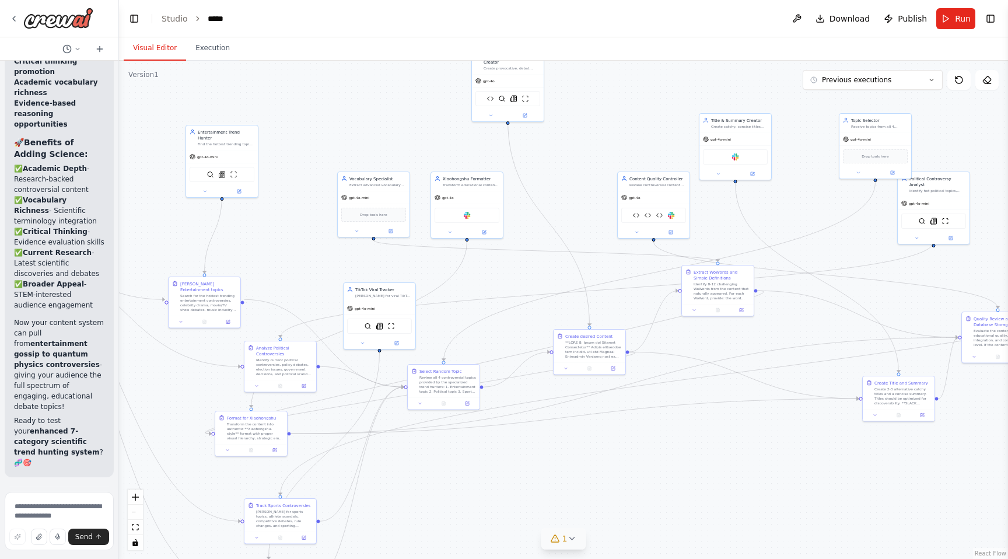
drag, startPoint x: 567, startPoint y: 233, endPoint x: 564, endPoint y: 194, distance: 38.6
click at [564, 194] on div ".deletable-edge-delete-btn { width: 20px; height: 20px; border: 0px solid #ffff…" at bounding box center [563, 310] width 889 height 498
click at [571, 366] on button at bounding box center [566, 367] width 20 height 7
drag, startPoint x: 559, startPoint y: 416, endPoint x: 617, endPoint y: 434, distance: 61.1
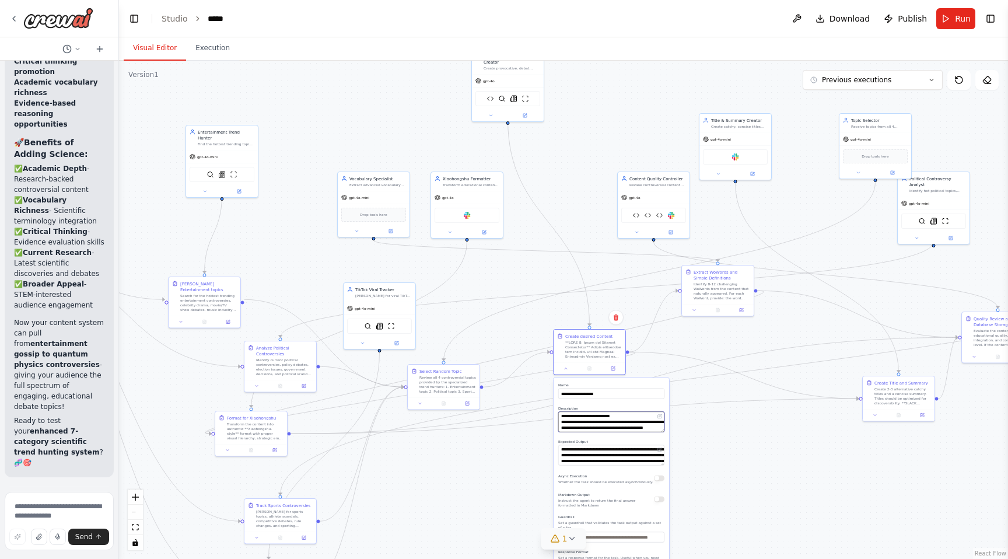
click at [617, 434] on div "**********" at bounding box center [612, 491] width 116 height 226
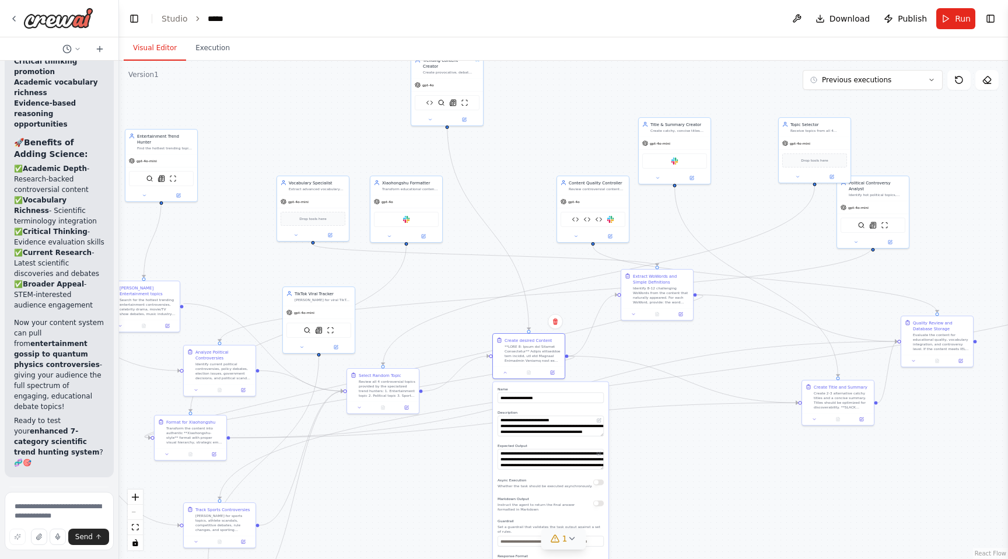
drag, startPoint x: 582, startPoint y: 226, endPoint x: 522, endPoint y: 230, distance: 60.8
click at [522, 230] on div ".deletable-edge-delete-btn { width: 20px; height: 20px; border: 0px solid #ffff…" at bounding box center [563, 310] width 889 height 498
click at [581, 277] on div ".deletable-edge-delete-btn { width: 20px; height: 20px; border: 0px solid #ffff…" at bounding box center [563, 310] width 889 height 498
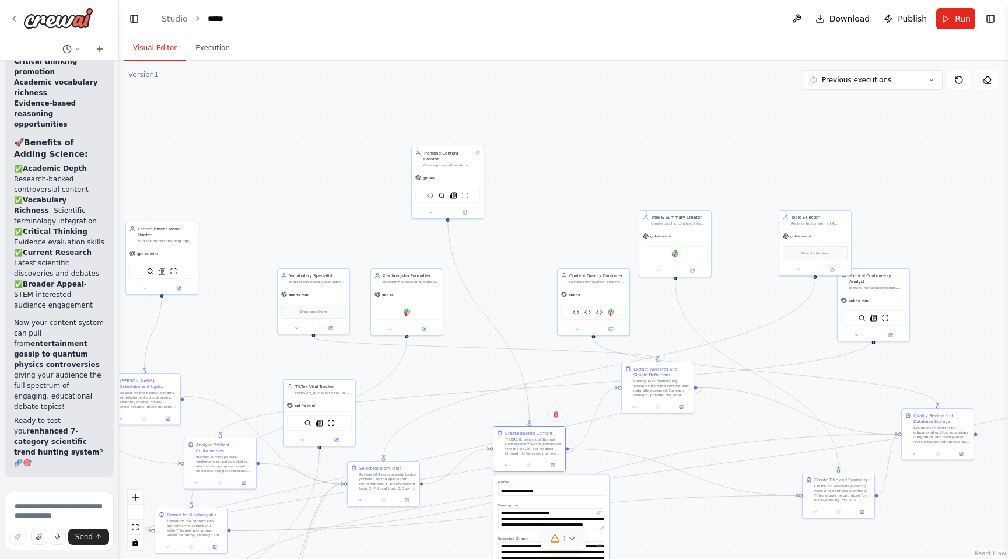
drag, startPoint x: 525, startPoint y: 193, endPoint x: 525, endPoint y: 258, distance: 65.4
click at [525, 258] on div ".deletable-edge-delete-btn { width: 20px; height: 20px; border: 0px solid #ffff…" at bounding box center [563, 310] width 889 height 498
click at [634, 404] on icon at bounding box center [634, 406] width 5 height 5
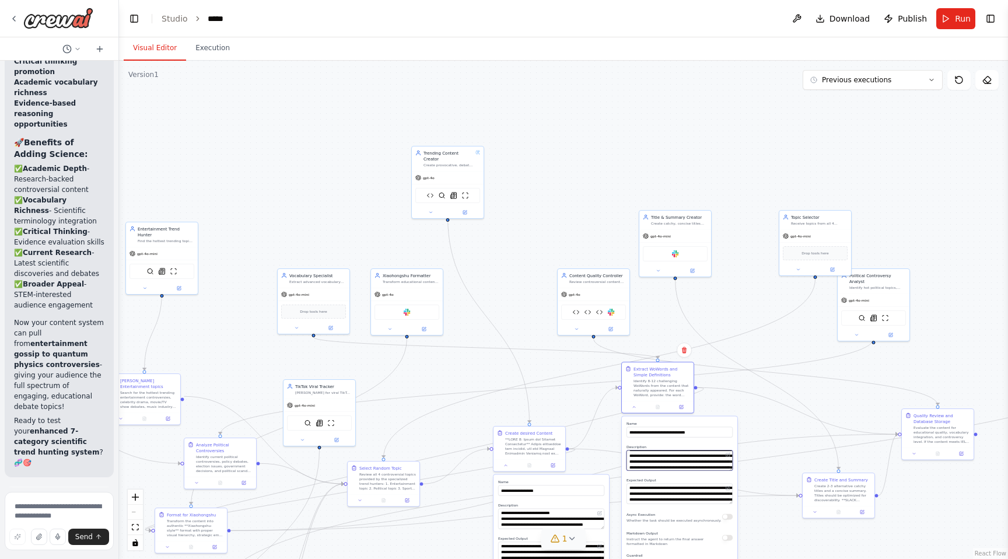
scroll to position [58, 0]
drag, startPoint x: 628, startPoint y: 456, endPoint x: 732, endPoint y: 478, distance: 106.1
click at [732, 478] on div "**********" at bounding box center [680, 530] width 116 height 226
click at [668, 492] on textarea "**********" at bounding box center [680, 494] width 106 height 20
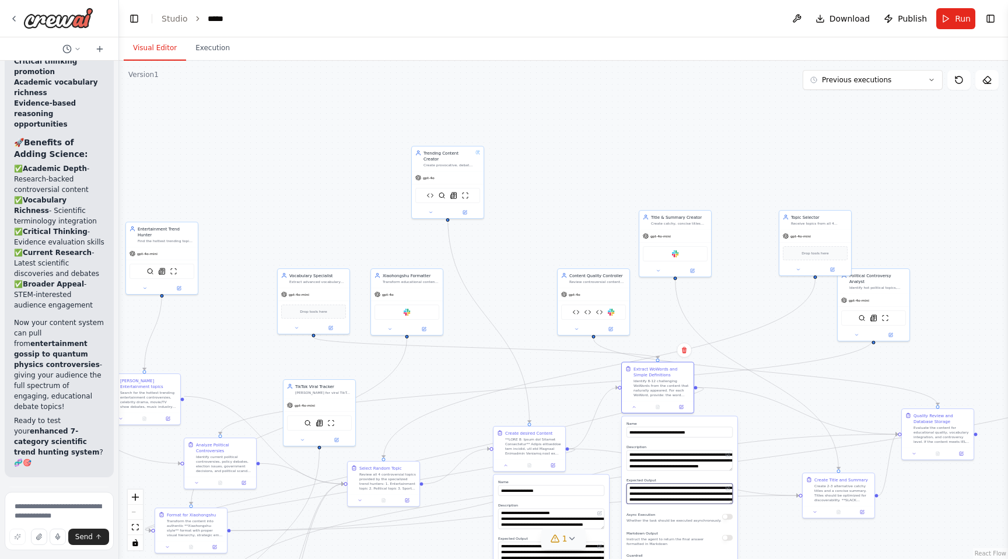
click at [668, 492] on textarea "**********" at bounding box center [680, 494] width 106 height 20
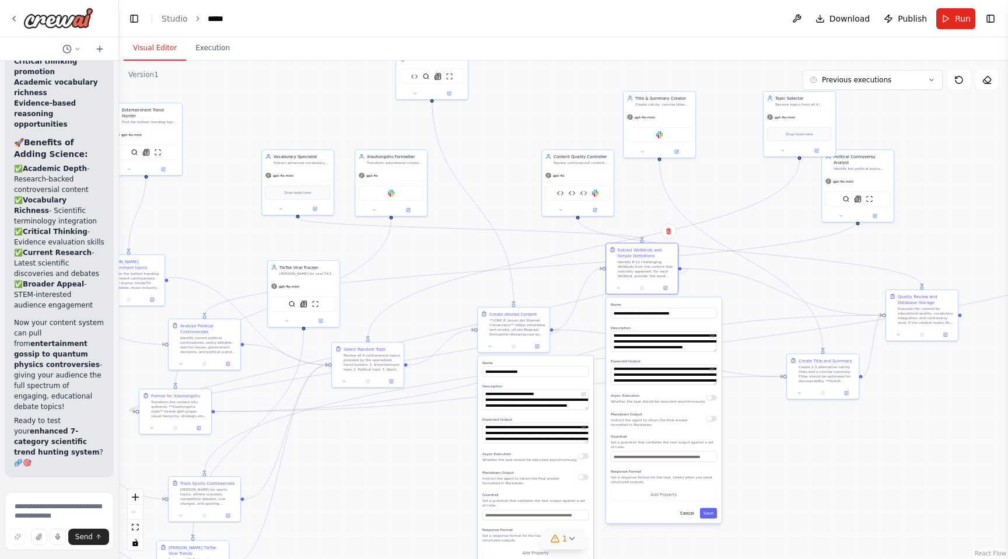
drag, startPoint x: 611, startPoint y: 462, endPoint x: 593, endPoint y: 329, distance: 134.8
click at [593, 329] on div ".deletable-edge-delete-btn { width: 20px; height: 20px; border: 0px solid #ffff…" at bounding box center [563, 310] width 889 height 498
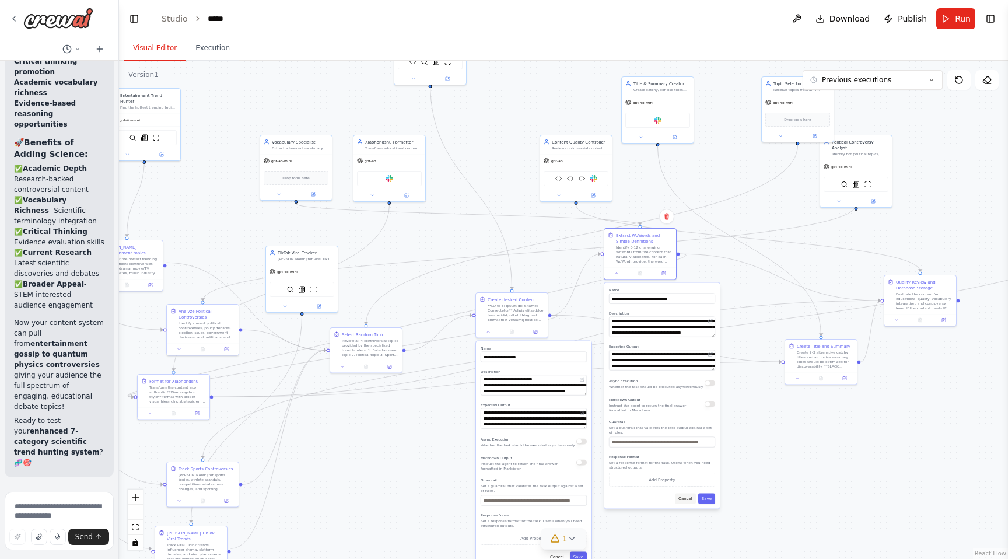
click at [689, 499] on button "Cancel" at bounding box center [685, 499] width 21 height 11
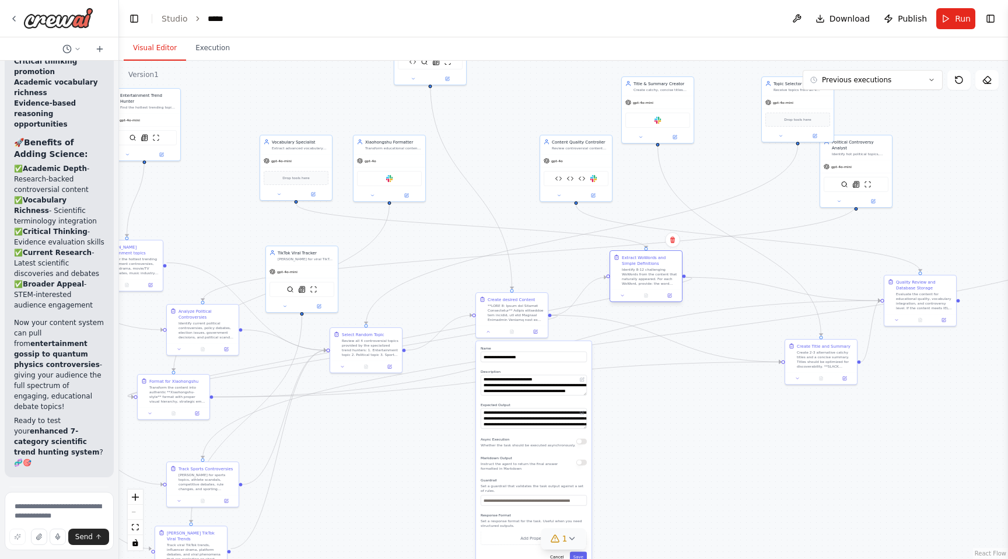
drag, startPoint x: 643, startPoint y: 265, endPoint x: 647, endPoint y: 289, distance: 24.2
click at [647, 289] on div at bounding box center [646, 295] width 72 height 12
click at [907, 319] on div at bounding box center [920, 319] width 67 height 7
click at [899, 319] on button at bounding box center [897, 319] width 20 height 7
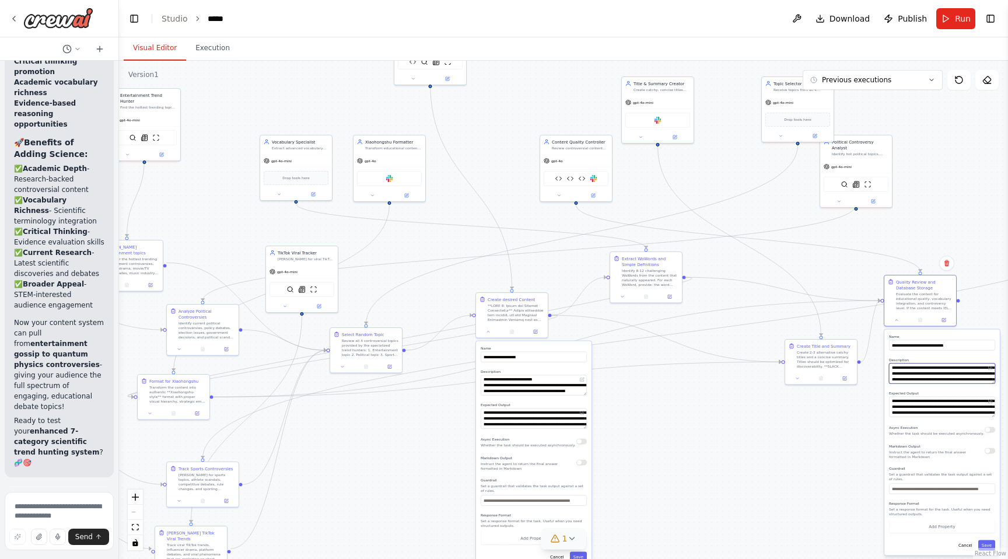
drag, startPoint x: 894, startPoint y: 368, endPoint x: 918, endPoint y: 368, distance: 23.9
click at [918, 368] on textarea "**********" at bounding box center [942, 374] width 106 height 20
drag, startPoint x: 906, startPoint y: 368, endPoint x: 967, endPoint y: 395, distance: 67.4
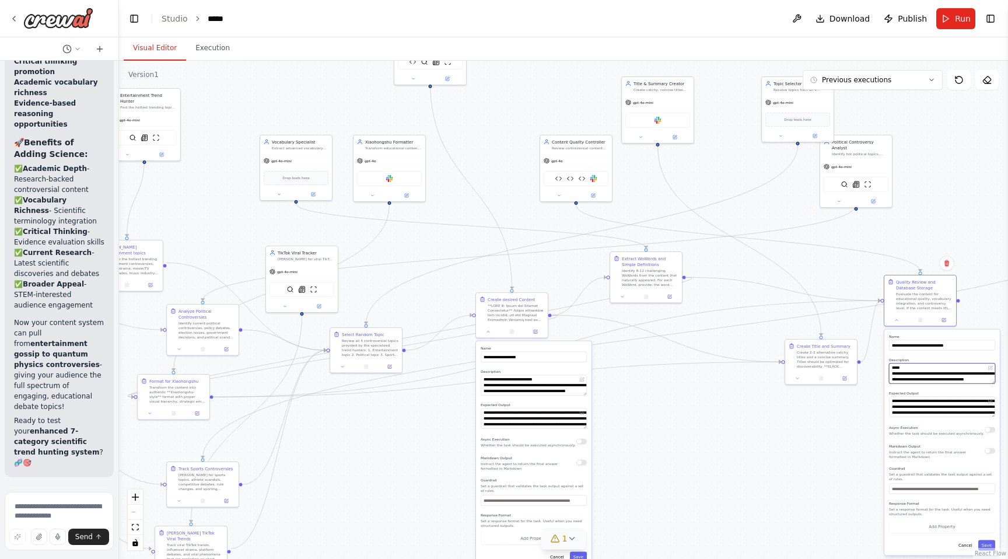
click at [967, 395] on div "**********" at bounding box center [943, 443] width 116 height 226
click at [743, 400] on div ".deletable-edge-delete-btn { width: 20px; height: 20px; border: 0px solid #ffff…" at bounding box center [563, 310] width 889 height 498
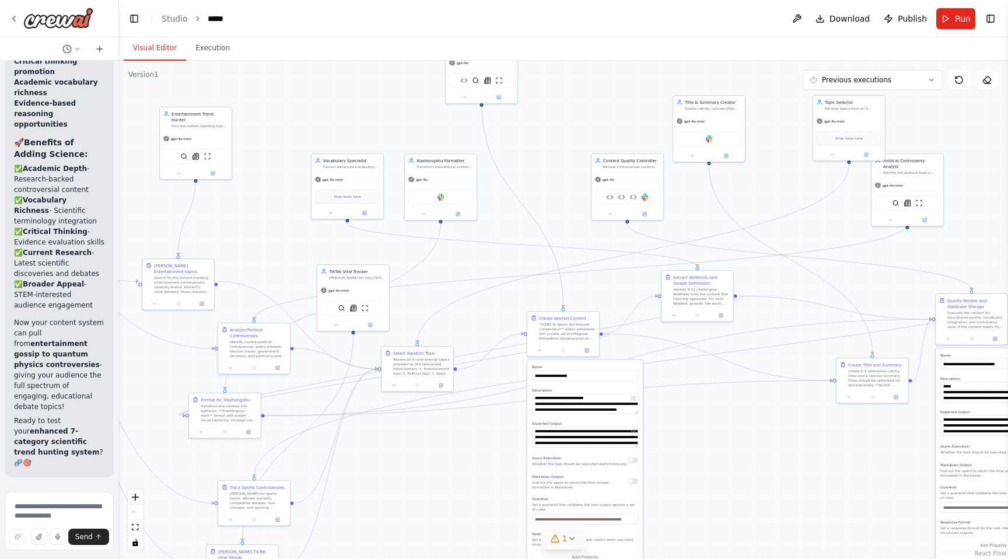
drag, startPoint x: 702, startPoint y: 161, endPoint x: 805, endPoint y: 166, distance: 103.4
click at [805, 166] on div ".deletable-edge-delete-btn { width: 20px; height: 20px; border: 0px solid #ffff…" at bounding box center [563, 310] width 889 height 498
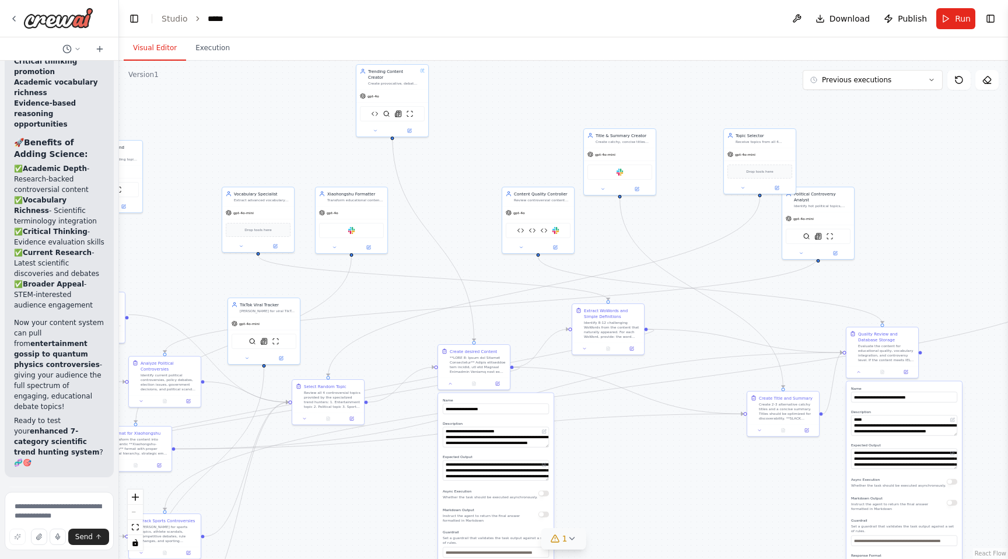
drag, startPoint x: 533, startPoint y: 268, endPoint x: 393, endPoint y: 316, distance: 148.0
click at [393, 316] on div ".deletable-edge-delete-btn { width: 20px; height: 20px; border: 0px solid #ffff…" at bounding box center [563, 310] width 889 height 498
click at [379, 127] on button at bounding box center [376, 130] width 33 height 7
click at [502, 257] on div ".deletable-edge-delete-btn { width: 20px; height: 20px; border: 0px solid #ffff…" at bounding box center [563, 310] width 889 height 498
click at [502, 126] on div ".deletable-edge-delete-btn { width: 20px; height: 20px; border: 0px solid #ffff…" at bounding box center [563, 310] width 889 height 498
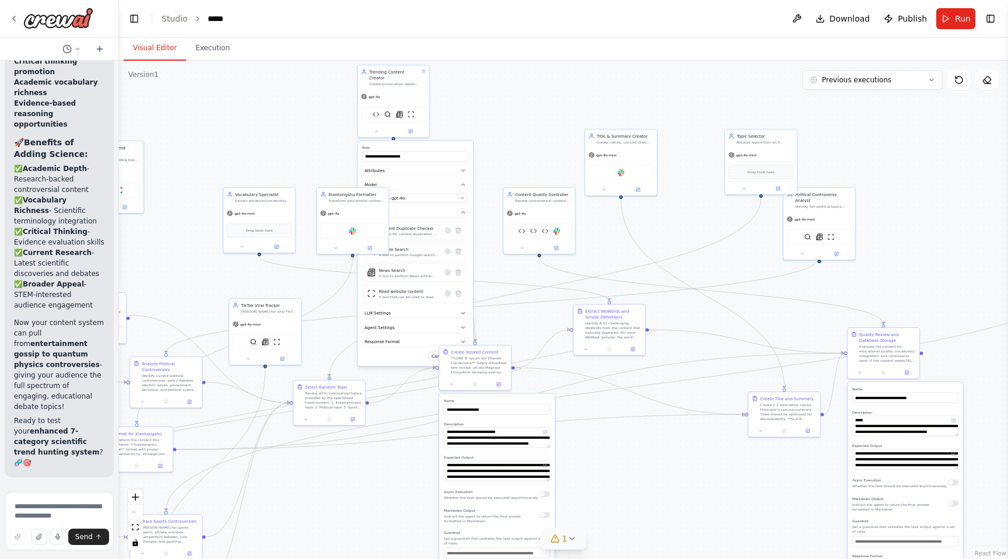
click at [432, 351] on button "Cancel" at bounding box center [438, 356] width 21 height 11
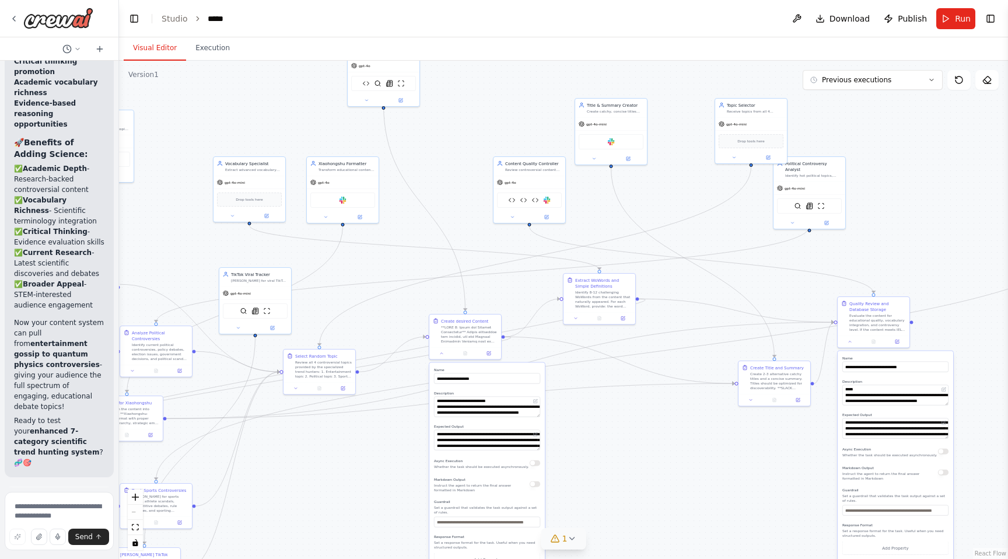
drag, startPoint x: 477, startPoint y: 224, endPoint x: 466, endPoint y: 193, distance: 32.7
click at [466, 193] on div ".deletable-edge-delete-btn { width: 20px; height: 20px; border: 0px solid #ffff…" at bounding box center [563, 310] width 889 height 498
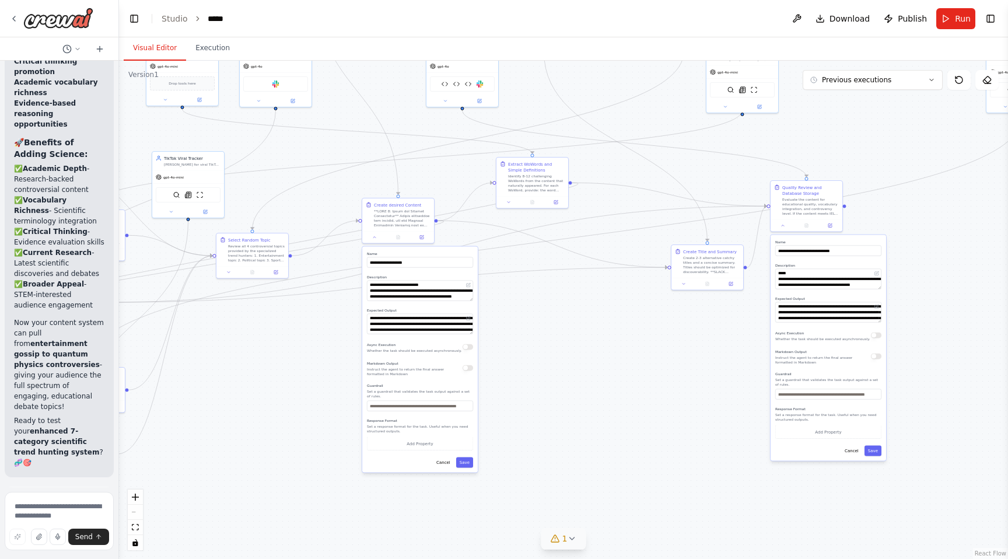
drag, startPoint x: 393, startPoint y: 473, endPoint x: 314, endPoint y: 304, distance: 186.4
click at [314, 304] on div ".deletable-edge-delete-btn { width: 20px; height: 20px; border: 0px solid #ffff…" at bounding box center [563, 310] width 889 height 498
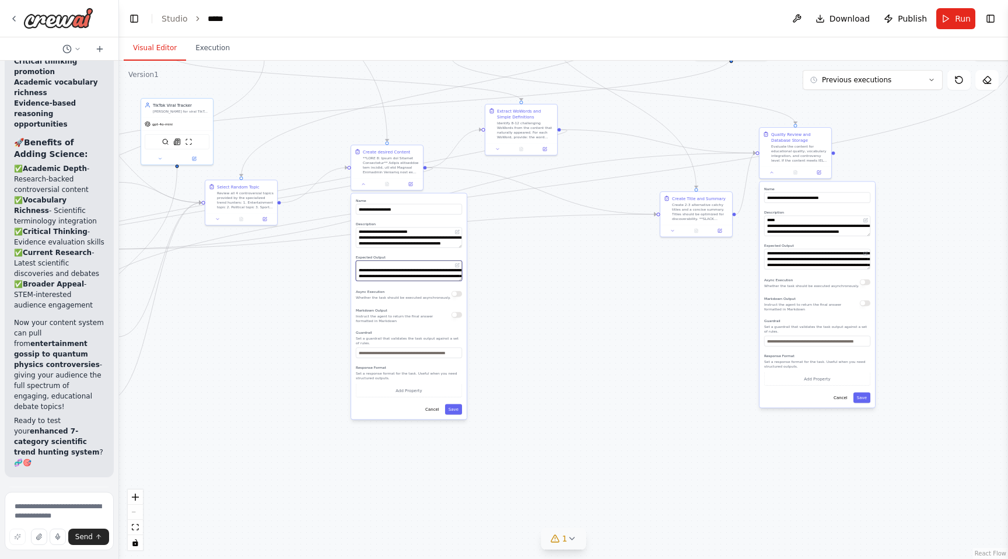
scroll to position [140, 0]
click at [413, 279] on textarea "**********" at bounding box center [409, 271] width 106 height 20
click at [429, 279] on textarea "**********" at bounding box center [409, 271] width 106 height 20
drag, startPoint x: 436, startPoint y: 278, endPoint x: 392, endPoint y: 275, distance: 43.9
click at [392, 275] on textarea "**********" at bounding box center [409, 271] width 106 height 20
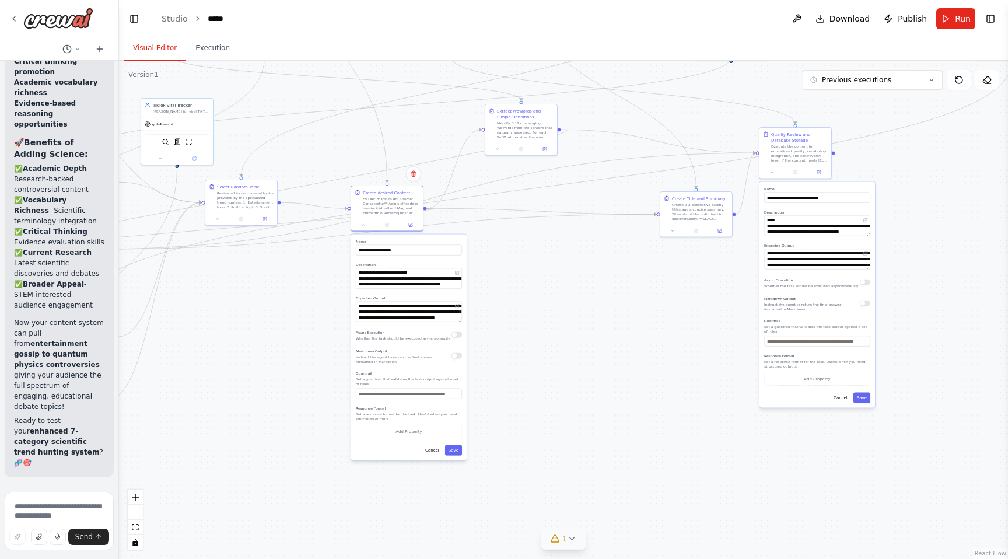
drag, startPoint x: 462, startPoint y: 281, endPoint x: 463, endPoint y: 324, distance: 42.6
click at [463, 324] on div "**********" at bounding box center [409, 348] width 116 height 226
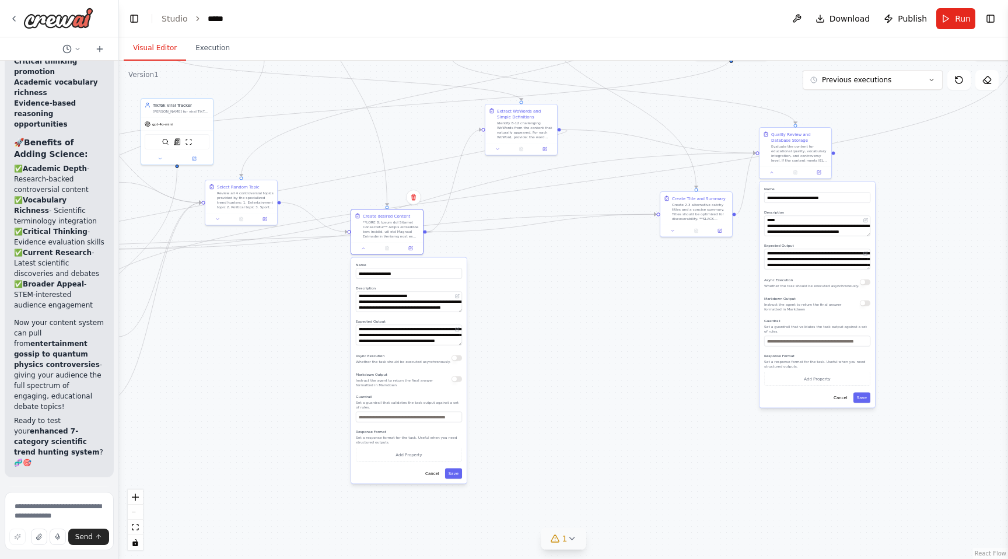
drag, startPoint x: 459, startPoint y: 322, endPoint x: 462, endPoint y: 345, distance: 23.5
click at [462, 345] on div "**********" at bounding box center [409, 371] width 116 height 226
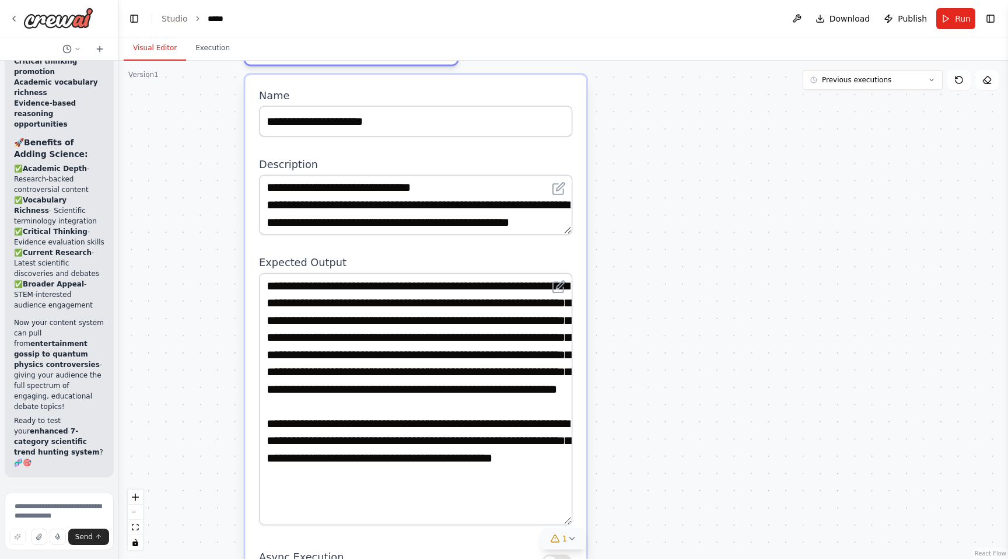
scroll to position [9, 0]
drag, startPoint x: 570, startPoint y: 330, endPoint x: 578, endPoint y: 523, distance: 192.7
click at [578, 523] on div "**********" at bounding box center [415, 504] width 341 height 859
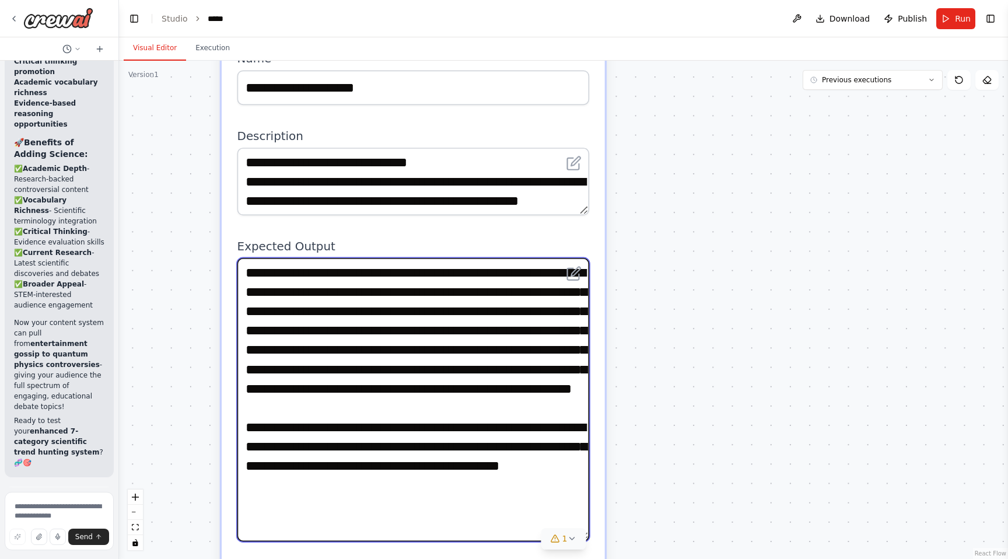
drag, startPoint x: 416, startPoint y: 351, endPoint x: 404, endPoint y: 341, distance: 15.4
click at [404, 341] on textarea "**********" at bounding box center [413, 400] width 352 height 284
drag, startPoint x: 495, startPoint y: 395, endPoint x: 583, endPoint y: 439, distance: 98.6
click at [583, 439] on textarea "**********" at bounding box center [413, 400] width 352 height 284
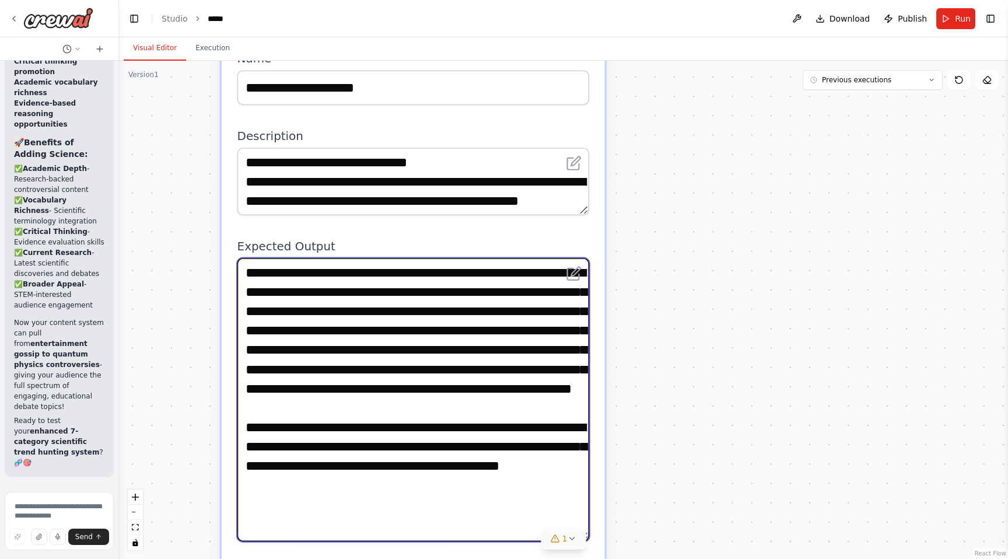
click at [415, 357] on textarea "**********" at bounding box center [413, 400] width 352 height 284
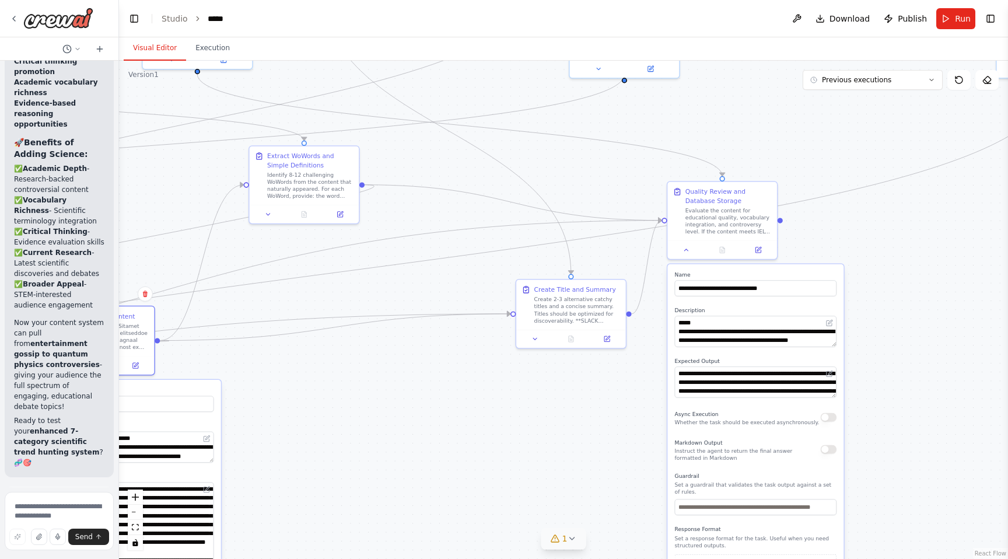
drag, startPoint x: 513, startPoint y: 265, endPoint x: 382, endPoint y: 326, distance: 144.6
click at [382, 326] on div ".deletable-edge-delete-btn { width: 20px; height: 20px; border: 0px solid #ffff…" at bounding box center [563, 310] width 889 height 498
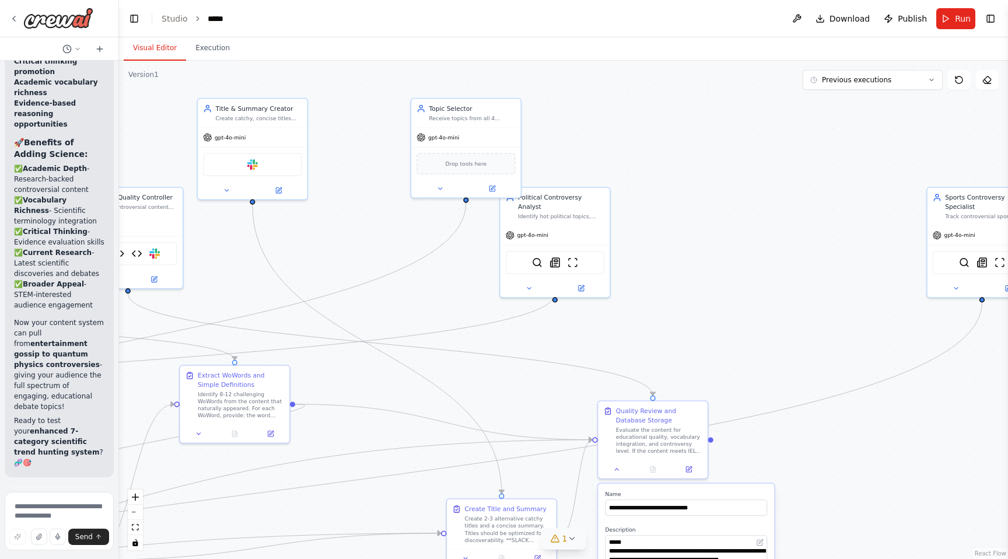
drag, startPoint x: 591, startPoint y: 148, endPoint x: 522, endPoint y: 367, distance: 230.1
click at [522, 367] on div ".deletable-edge-delete-btn { width: 20px; height: 20px; border: 0px solid #ffff…" at bounding box center [563, 310] width 889 height 498
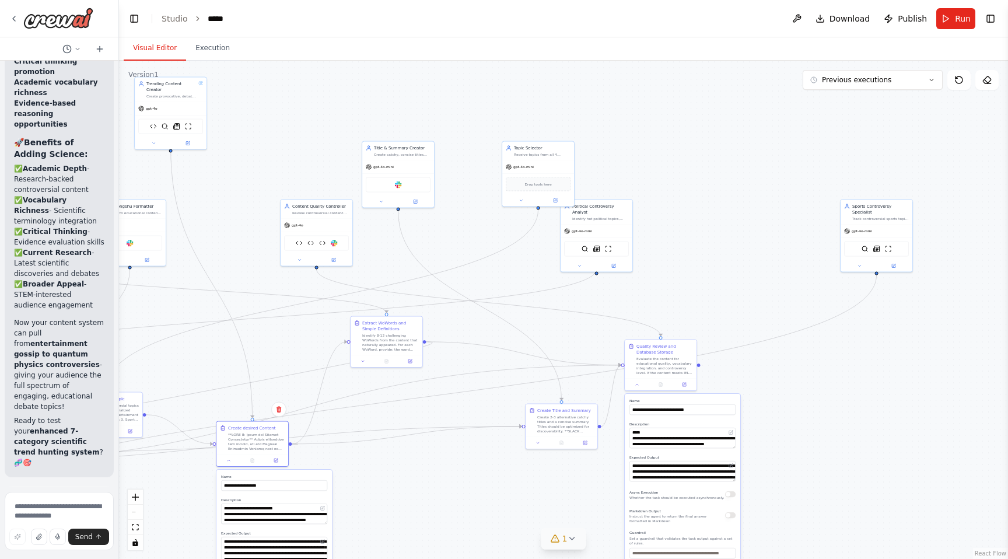
drag, startPoint x: 639, startPoint y: 336, endPoint x: 717, endPoint y: 316, distance: 80.5
click at [717, 316] on div ".deletable-edge-delete-btn { width: 20px; height: 20px; border: 0px solid #ffff…" at bounding box center [563, 310] width 889 height 498
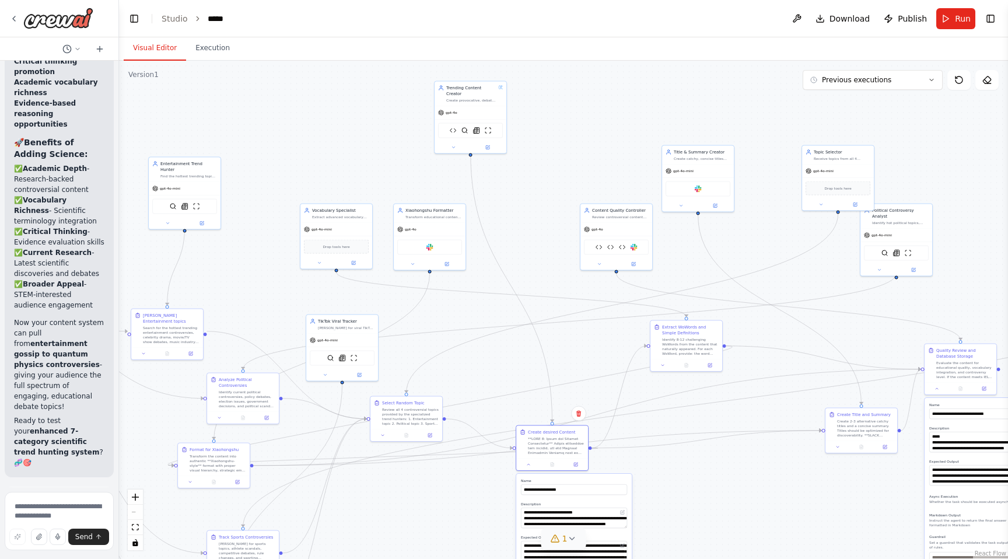
drag, startPoint x: 384, startPoint y: 259, endPoint x: 684, endPoint y: 263, distance: 299.9
click at [684, 263] on div ".deletable-edge-delete-btn { width: 20px; height: 20px; border: 0px solid #ffff…" at bounding box center [563, 310] width 889 height 498
click at [321, 262] on icon at bounding box center [319, 262] width 5 height 5
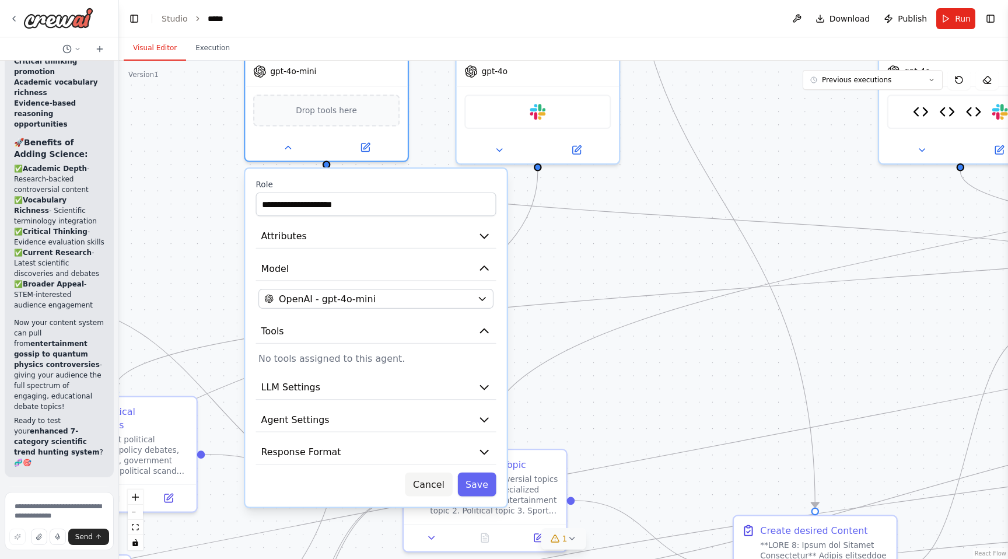
click at [433, 483] on button "Cancel" at bounding box center [429, 485] width 47 height 24
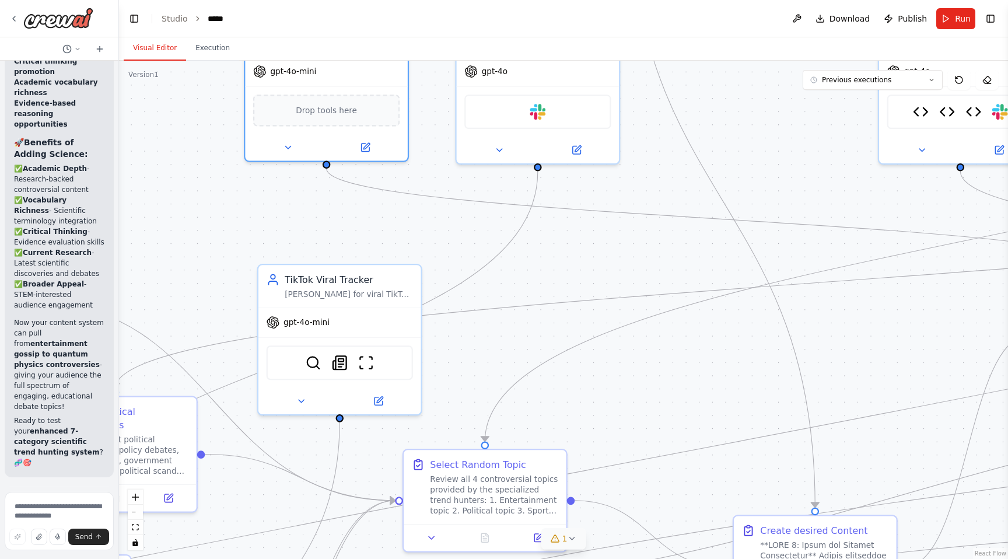
click at [529, 400] on div ".deletable-edge-delete-btn { width: 20px; height: 20px; border: 0px solid #ffff…" at bounding box center [563, 310] width 889 height 498
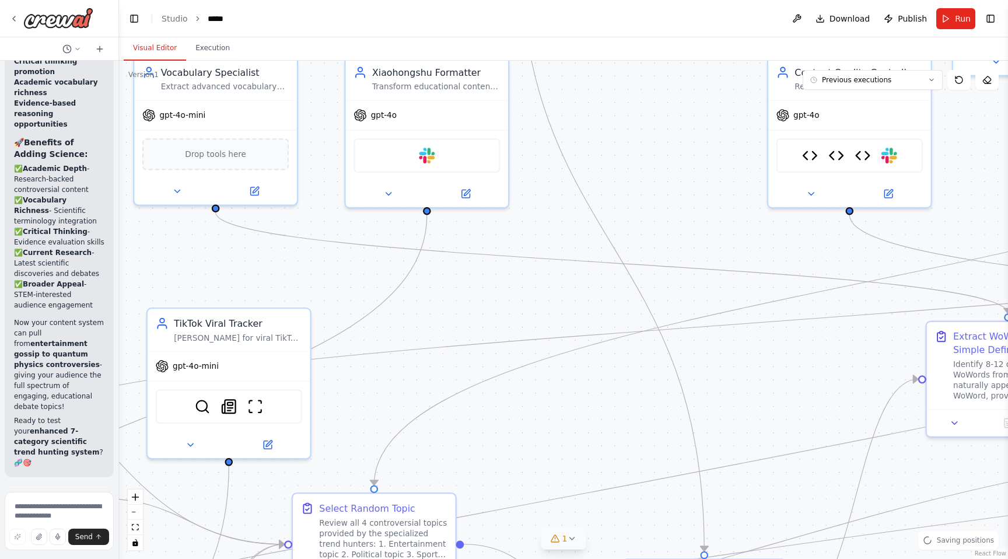
drag, startPoint x: 549, startPoint y: 418, endPoint x: 271, endPoint y: 416, distance: 278.3
click at [271, 417] on div ".deletable-edge-delete-btn { width: 20px; height: 20px; border: 0px solid #ffff…" at bounding box center [563, 310] width 889 height 498
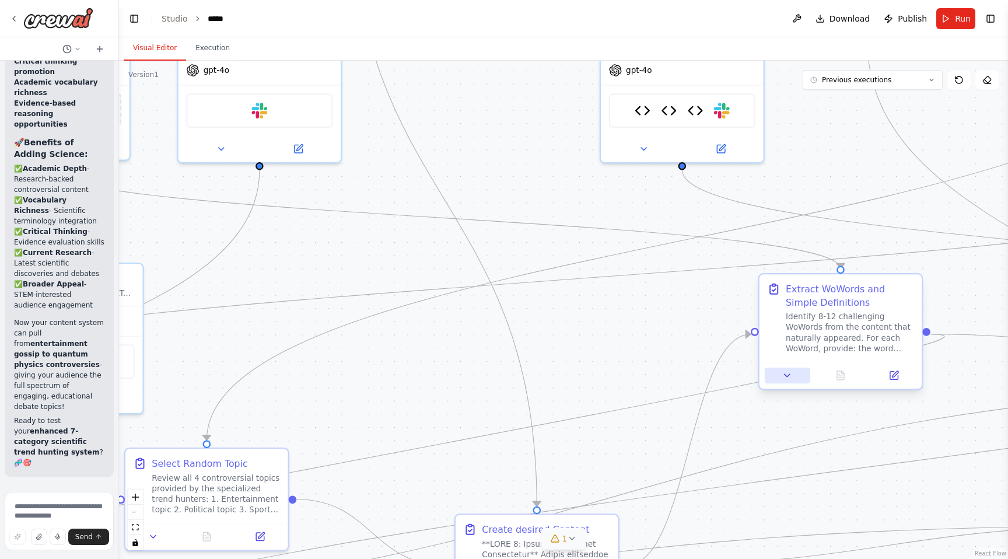
click at [793, 380] on button at bounding box center [788, 376] width 46 height 16
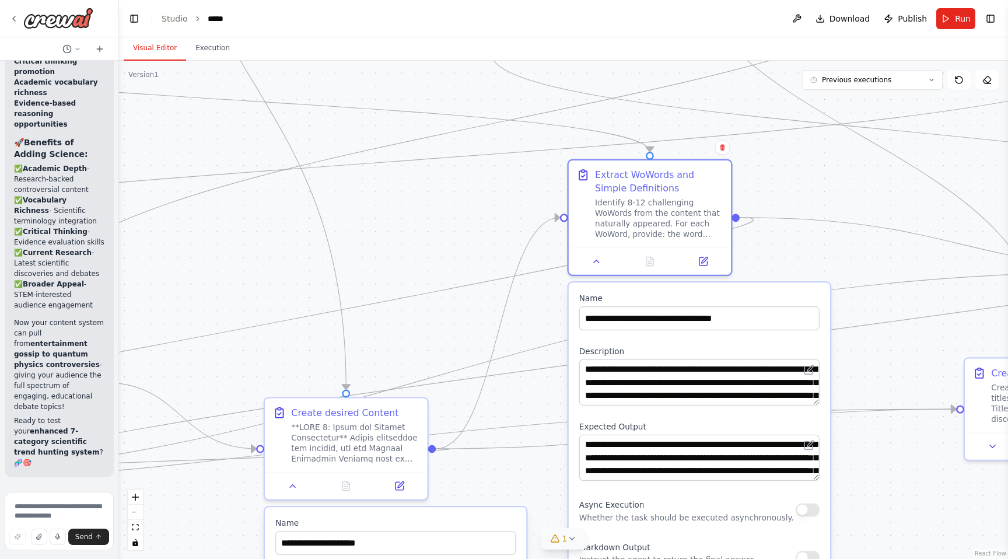
drag, startPoint x: 653, startPoint y: 424, endPoint x: 469, endPoint y: 306, distance: 218.5
click at [462, 306] on div ".deletable-edge-delete-btn { width: 20px; height: 20px; border: 0px solid #ffff…" at bounding box center [563, 310] width 889 height 498
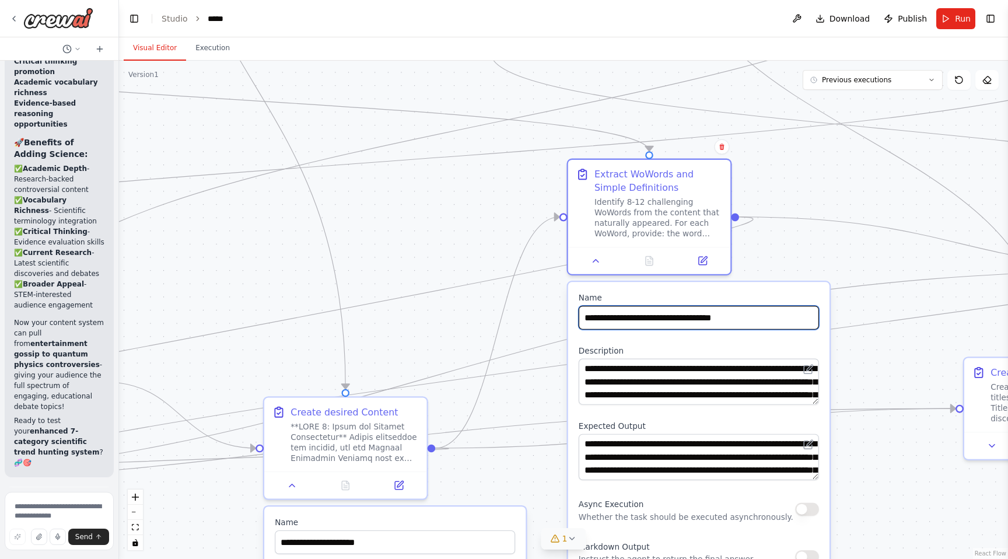
click at [619, 316] on input "**********" at bounding box center [699, 318] width 240 height 24
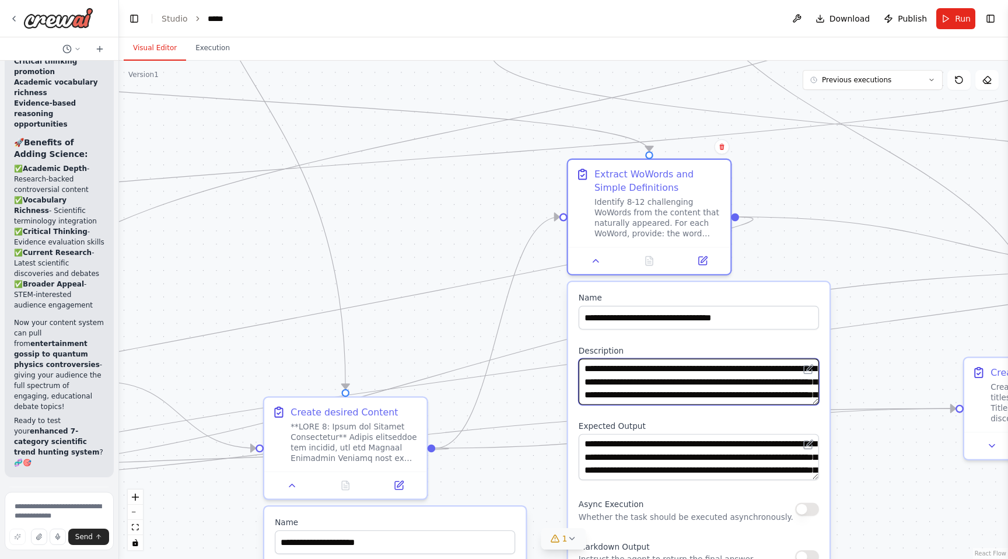
click at [652, 394] on textarea "**********" at bounding box center [699, 382] width 240 height 46
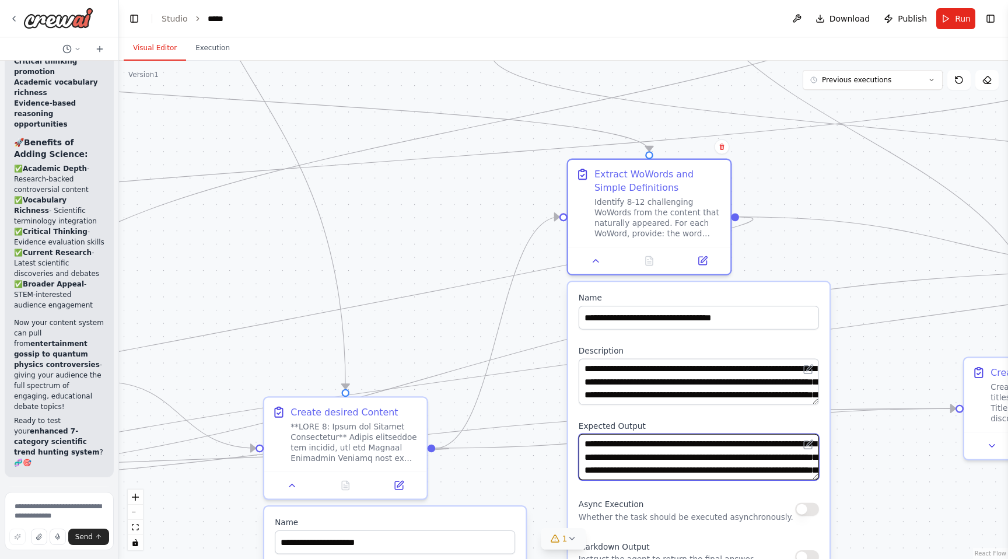
click at [676, 446] on textarea "**********" at bounding box center [699, 457] width 240 height 46
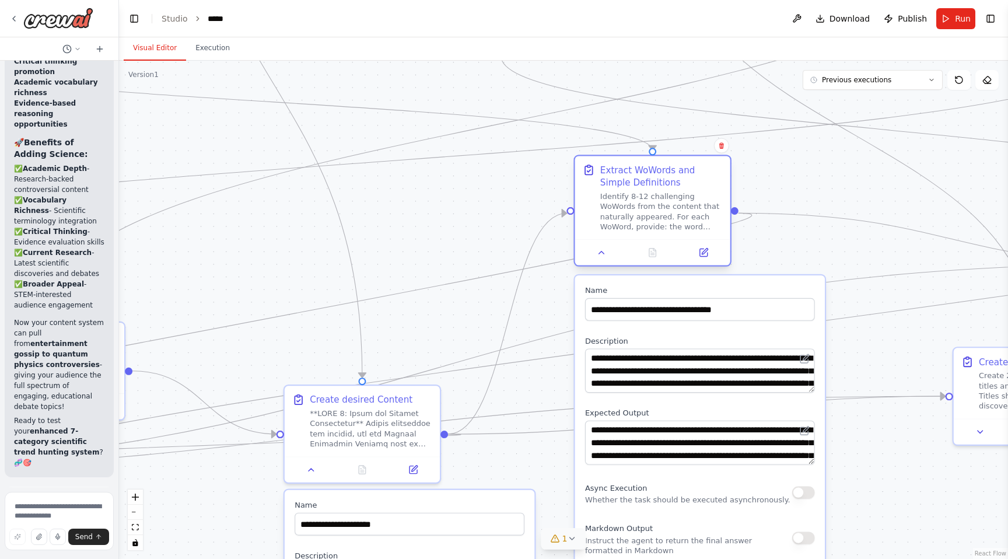
click at [724, 157] on div "Extract WoWords and Simple Definitions Identify 8-12 challenging WoWords from t…" at bounding box center [652, 197] width 155 height 83
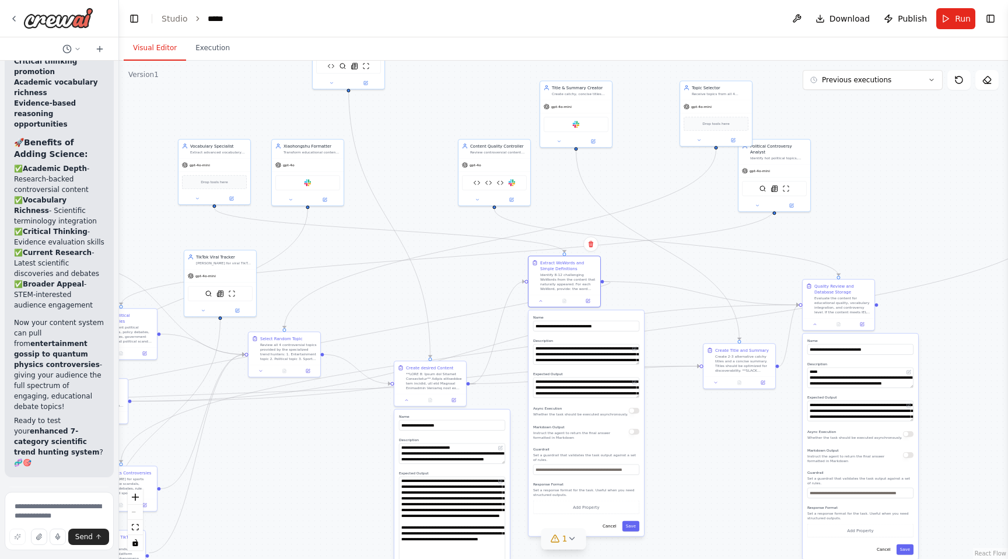
drag, startPoint x: 787, startPoint y: 163, endPoint x: 661, endPoint y: 263, distance: 160.8
click at [661, 263] on div ".deletable-edge-delete-btn { width: 20px; height: 20px; border: 0px solid #ffff…" at bounding box center [563, 310] width 889 height 498
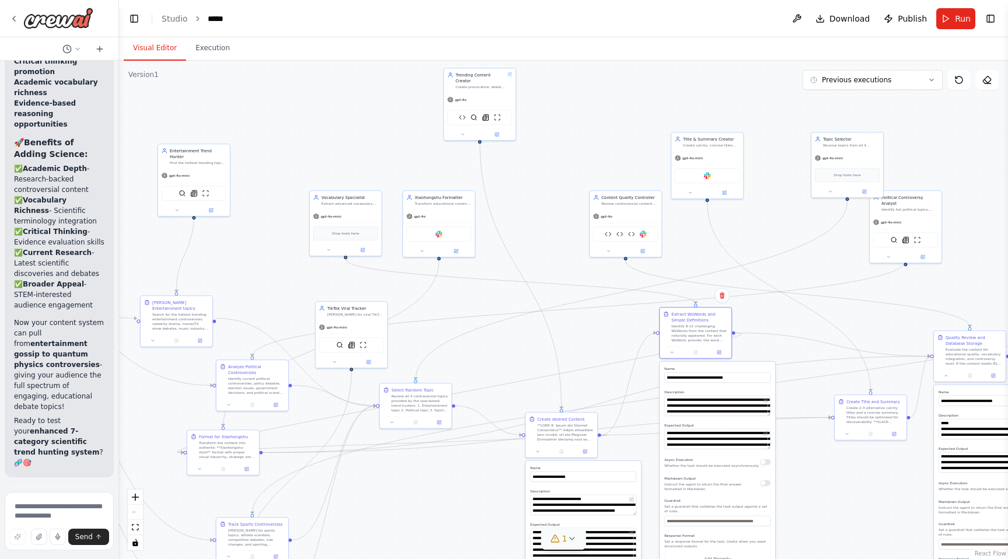
drag, startPoint x: 667, startPoint y: 229, endPoint x: 795, endPoint y: 278, distance: 137.1
click at [798, 280] on div ".deletable-edge-delete-btn { width: 20px; height: 20px; border: 0px solid #ffff…" at bounding box center [563, 310] width 889 height 498
click at [604, 253] on button at bounding box center [608, 250] width 33 height 7
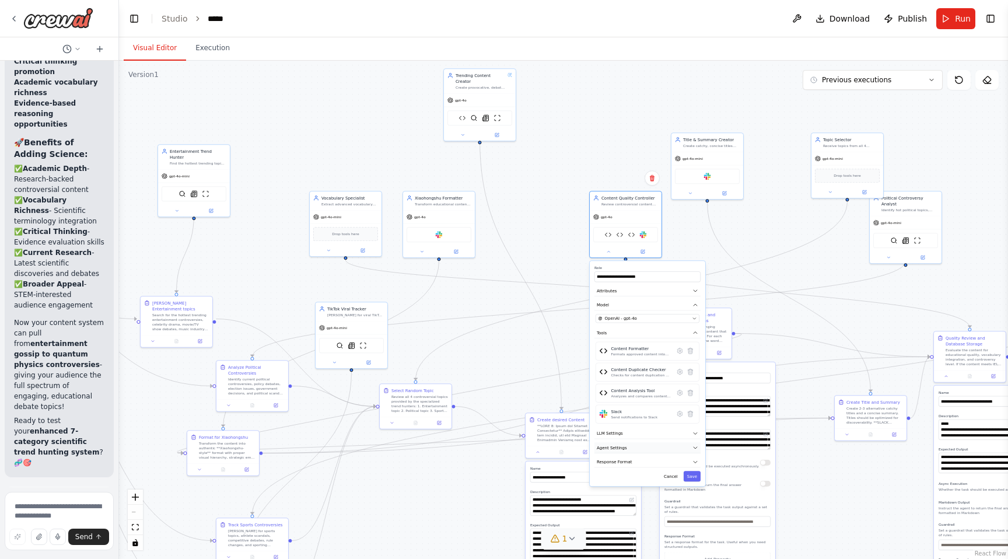
click at [631, 445] on button "Agent Settings" at bounding box center [648, 447] width 106 height 11
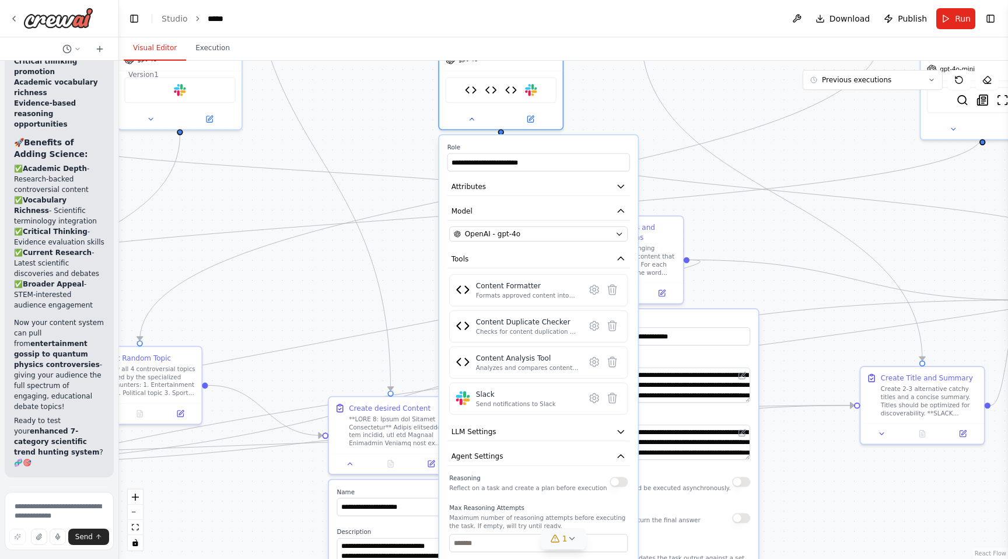
drag, startPoint x: 388, startPoint y: 518, endPoint x: 266, endPoint y: 558, distance: 128.6
click at [266, 558] on div ".deletable-edge-delete-btn { width: 20px; height: 20px; border: 0px solid #ffff…" at bounding box center [563, 310] width 889 height 498
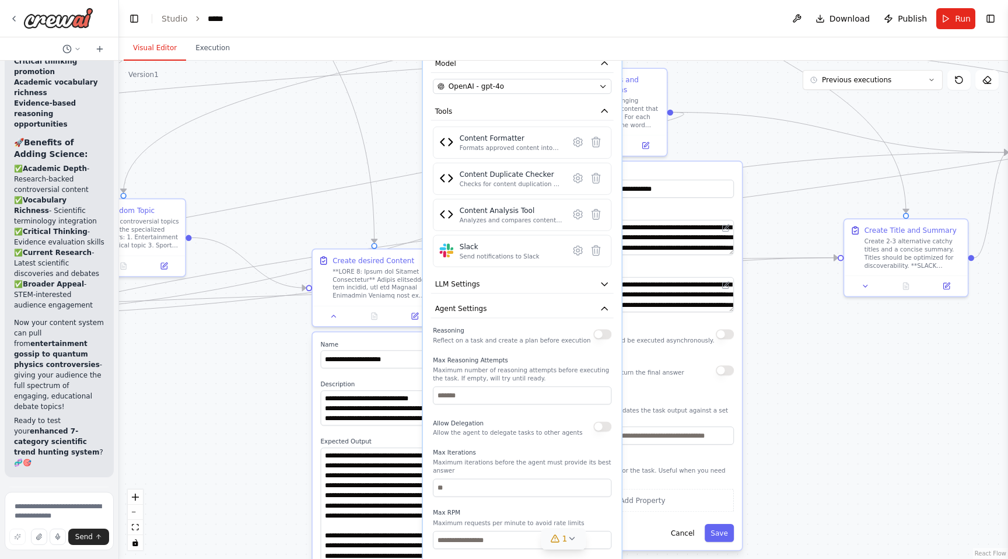
drag, startPoint x: 284, startPoint y: 548, endPoint x: 267, endPoint y: 387, distance: 161.9
click at [267, 387] on div ".deletable-edge-delete-btn { width: 20px; height: 20px; border: 0px solid #ffff…" at bounding box center [563, 310] width 889 height 498
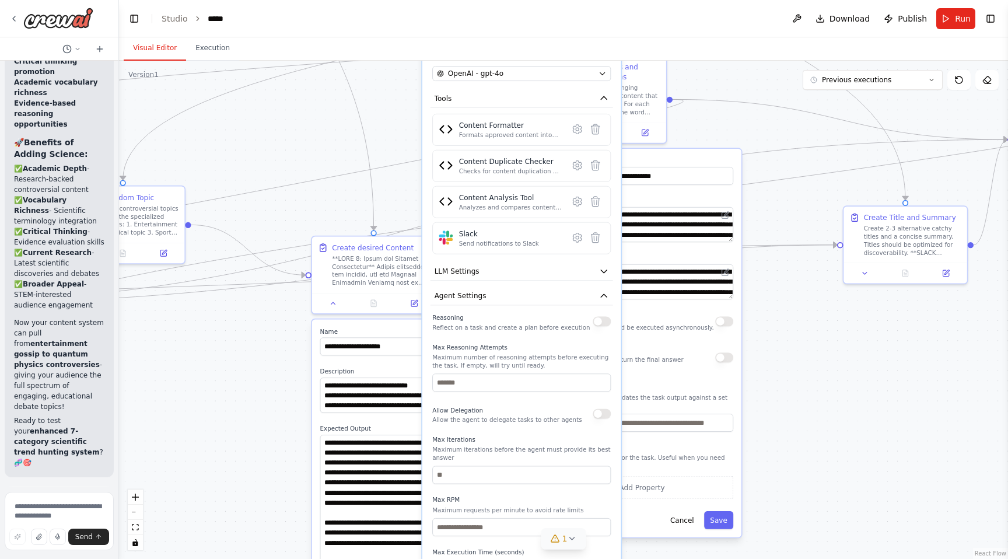
drag, startPoint x: 240, startPoint y: 501, endPoint x: 240, endPoint y: 336, distance: 165.1
click at [240, 336] on div ".deletable-edge-delete-btn { width: 20px; height: 20px; border: 0px solid #ffff…" at bounding box center [563, 310] width 889 height 498
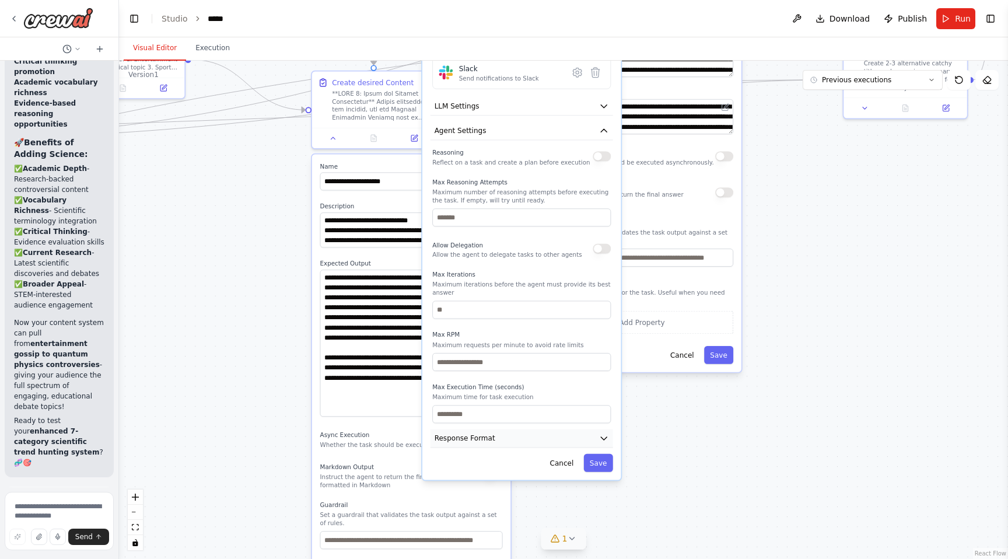
click at [518, 435] on button "Response Format" at bounding box center [522, 438] width 183 height 19
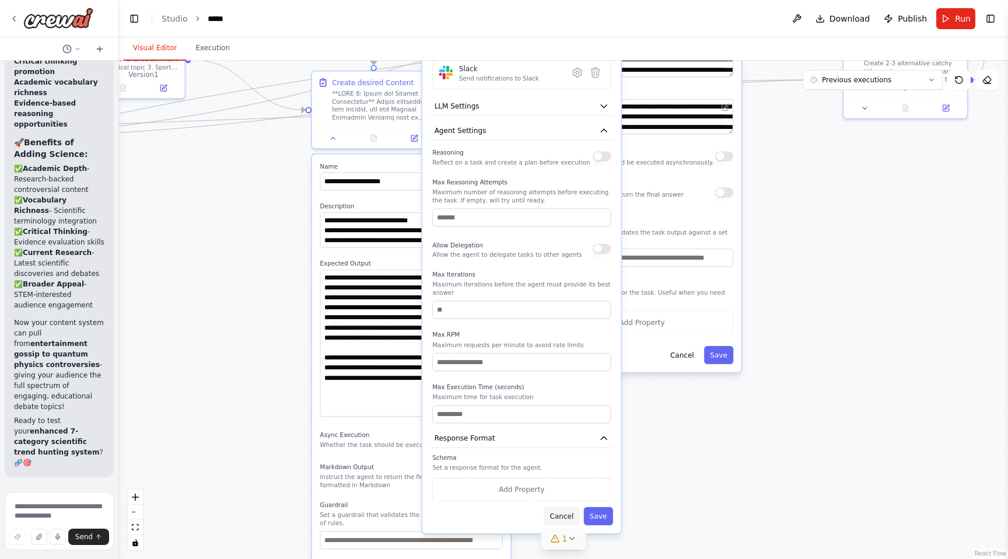
click at [565, 515] on button "Cancel" at bounding box center [562, 516] width 36 height 18
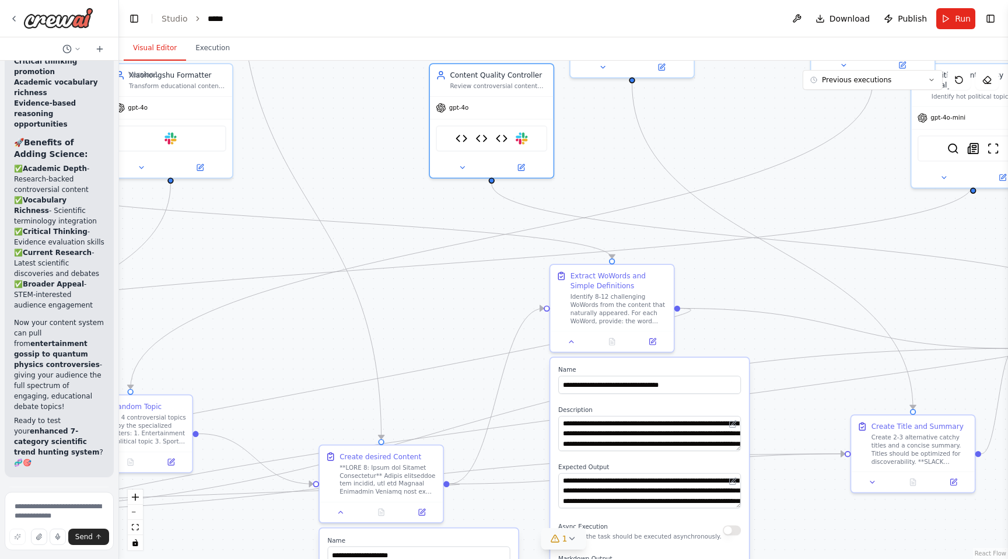
drag, startPoint x: 511, startPoint y: 120, endPoint x: 526, endPoint y: 500, distance: 380.2
click at [526, 522] on div ".deletable-edge-delete-btn { width: 20px; height: 20px; border: 0px solid #ffff…" at bounding box center [563, 310] width 889 height 498
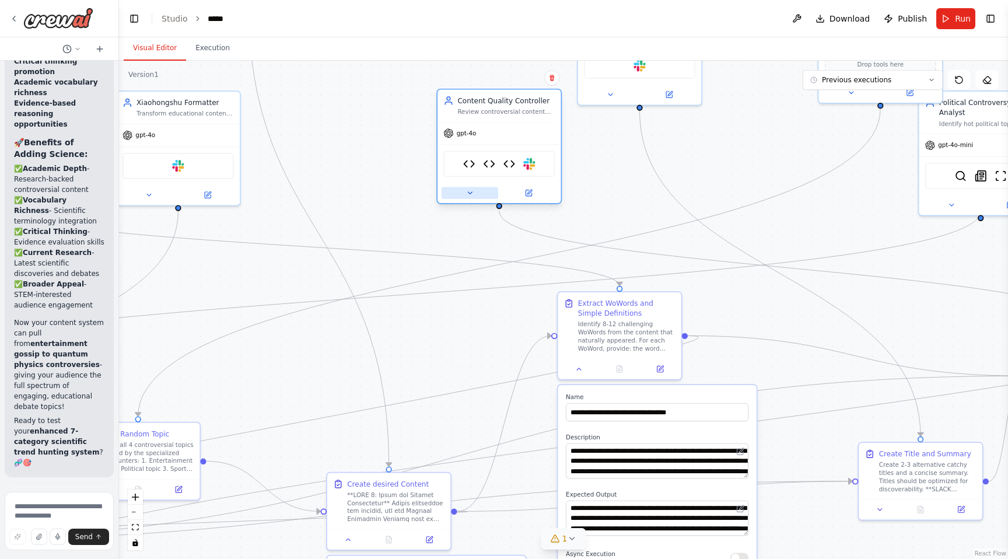
click at [474, 197] on button at bounding box center [470, 193] width 57 height 12
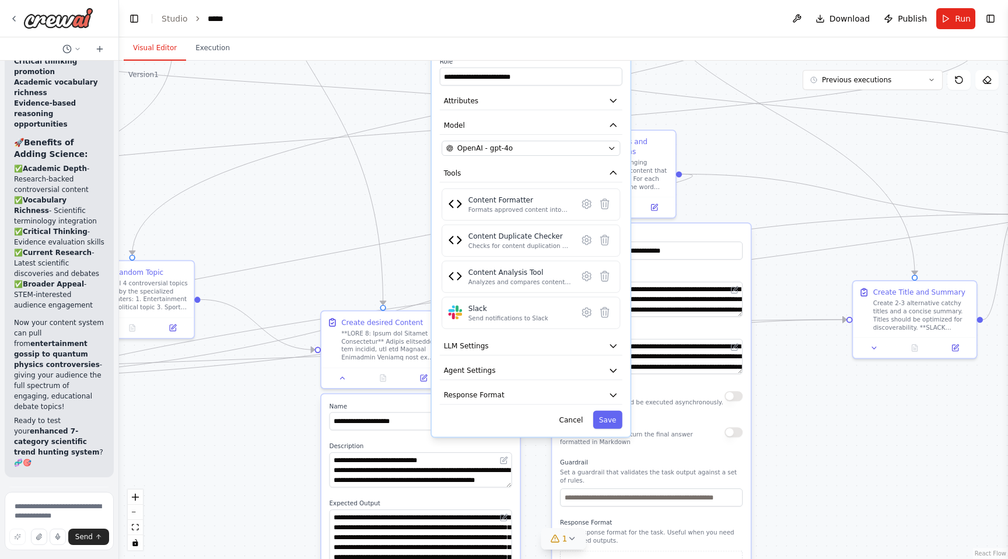
drag, startPoint x: 428, startPoint y: 410, endPoint x: 422, endPoint y: 275, distance: 134.4
click at [422, 275] on div ".deletable-edge-delete-btn { width: 20px; height: 20px; border: 0px solid #ffff…" at bounding box center [563, 310] width 889 height 498
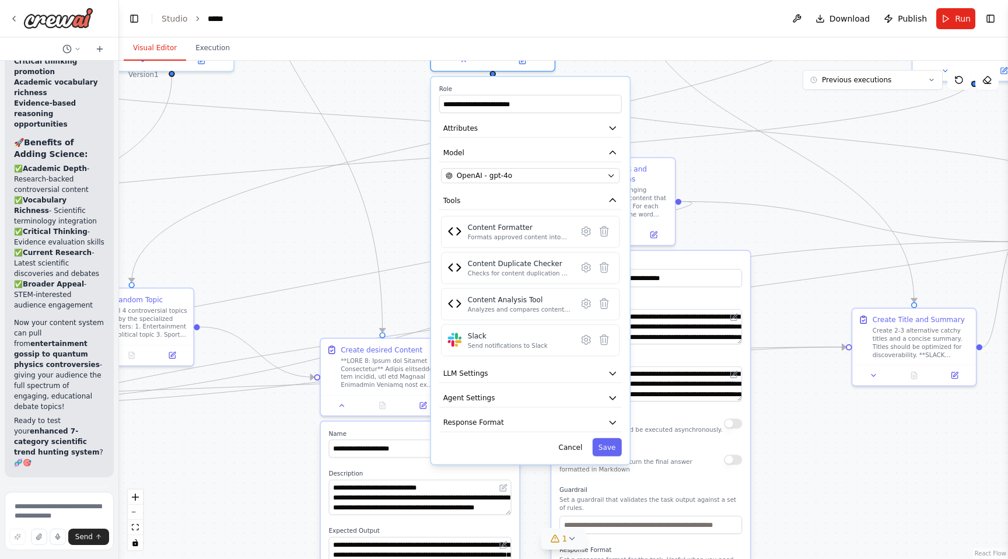
click at [564, 448] on button "Cancel" at bounding box center [571, 447] width 36 height 18
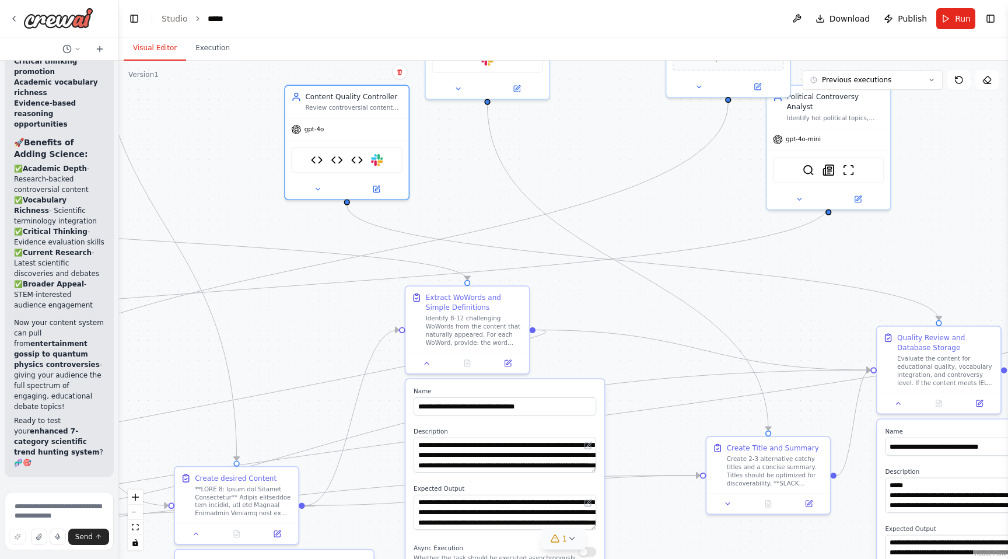
drag, startPoint x: 826, startPoint y: 201, endPoint x: 580, endPoint y: 331, distance: 278.8
click at [580, 331] on div ".deletable-edge-delete-btn { width: 20px; height: 20px; border: 0px solid #ffff…" at bounding box center [563, 310] width 889 height 498
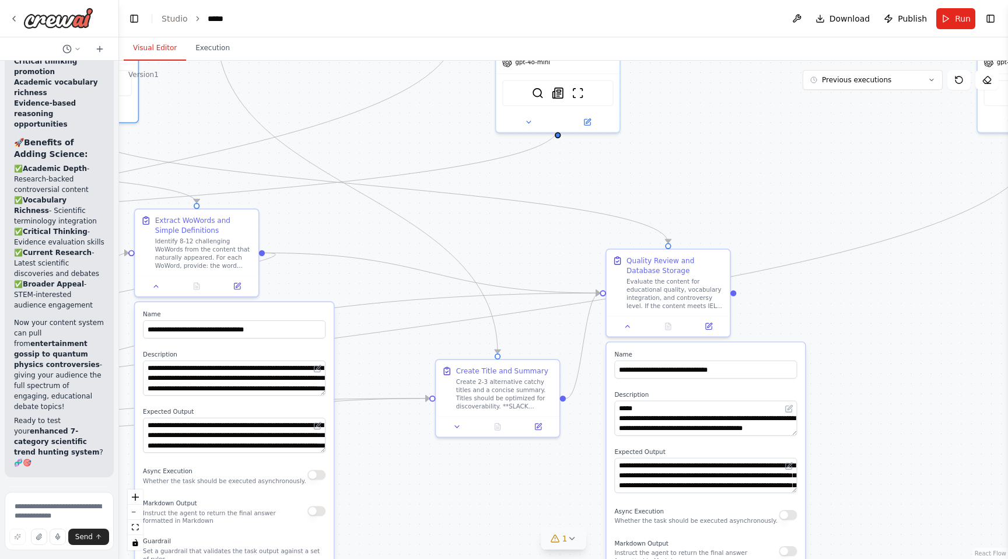
drag, startPoint x: 652, startPoint y: 294, endPoint x: 572, endPoint y: 247, distance: 92.4
click at [572, 247] on div ".deletable-edge-delete-btn { width: 20px; height: 20px; border: 0px solid #ffff…" at bounding box center [563, 310] width 889 height 498
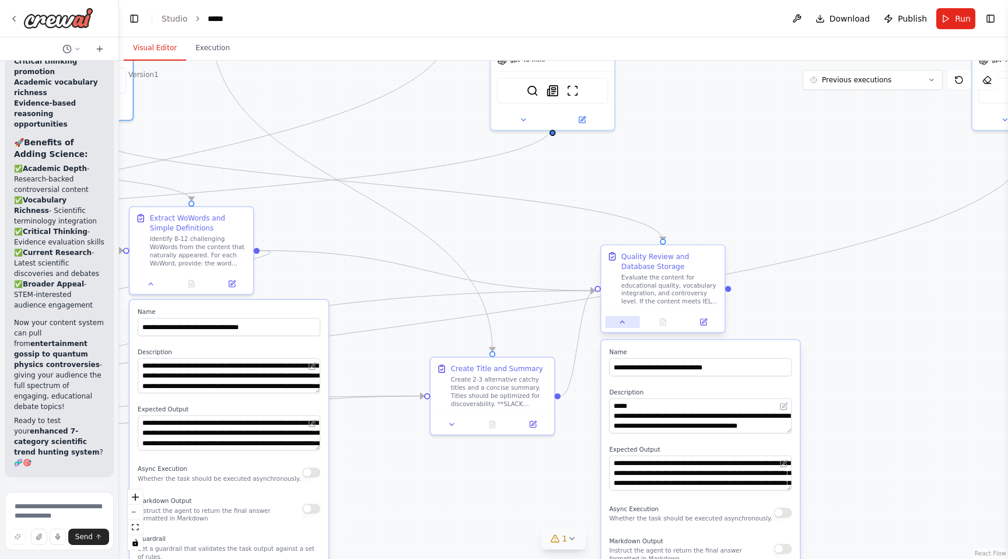
click at [629, 326] on button at bounding box center [623, 322] width 34 height 12
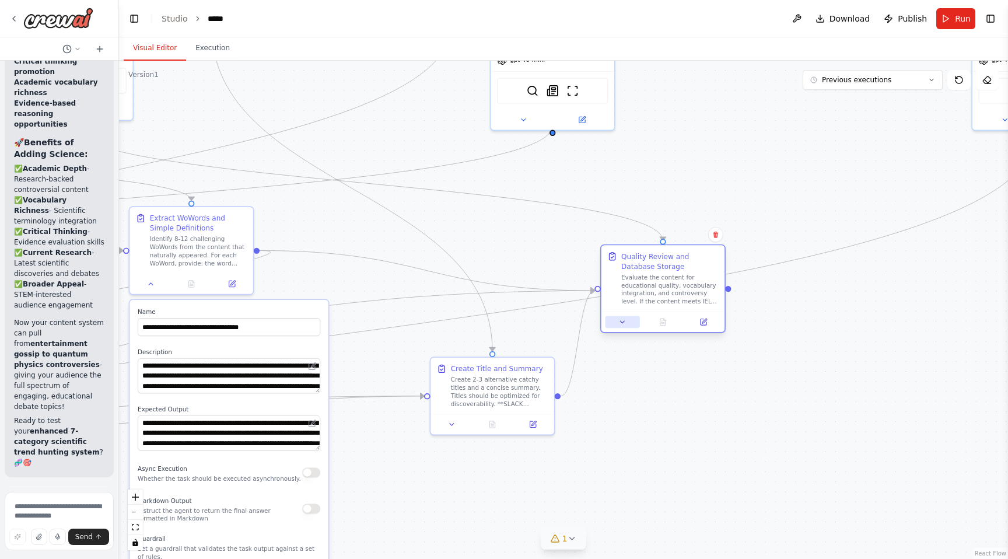
click at [629, 326] on button at bounding box center [623, 322] width 34 height 12
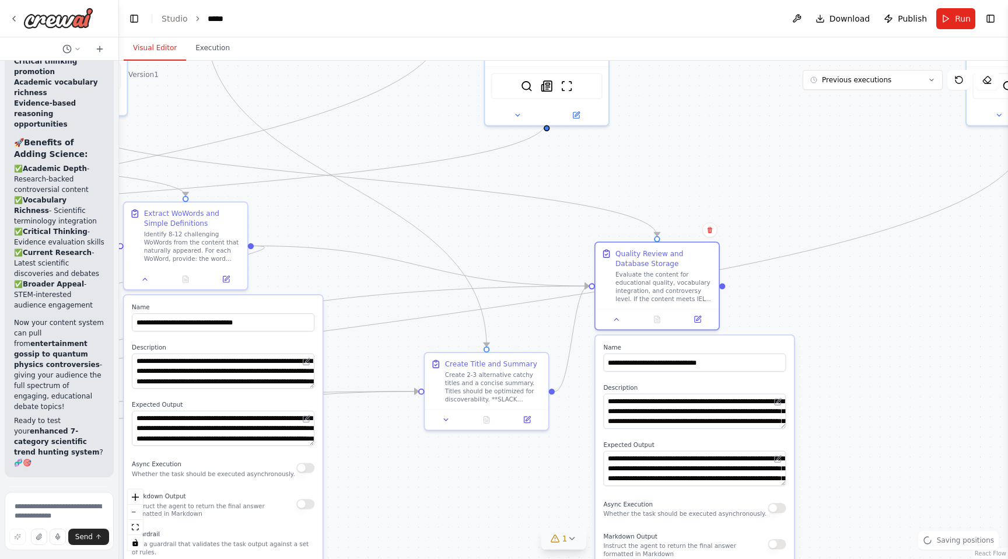
drag, startPoint x: 579, startPoint y: 451, endPoint x: 517, endPoint y: 380, distance: 94.7
click at [517, 380] on div ".deletable-edge-delete-btn { width: 20px; height: 20px; border: 0px solid #ffff…" at bounding box center [563, 310] width 889 height 498
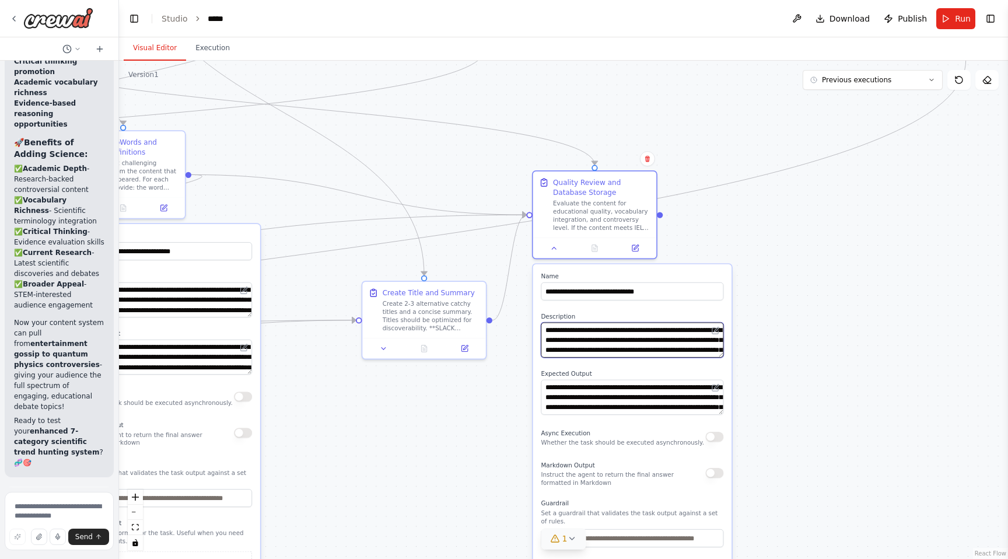
click at [655, 345] on textarea "**********" at bounding box center [632, 340] width 183 height 35
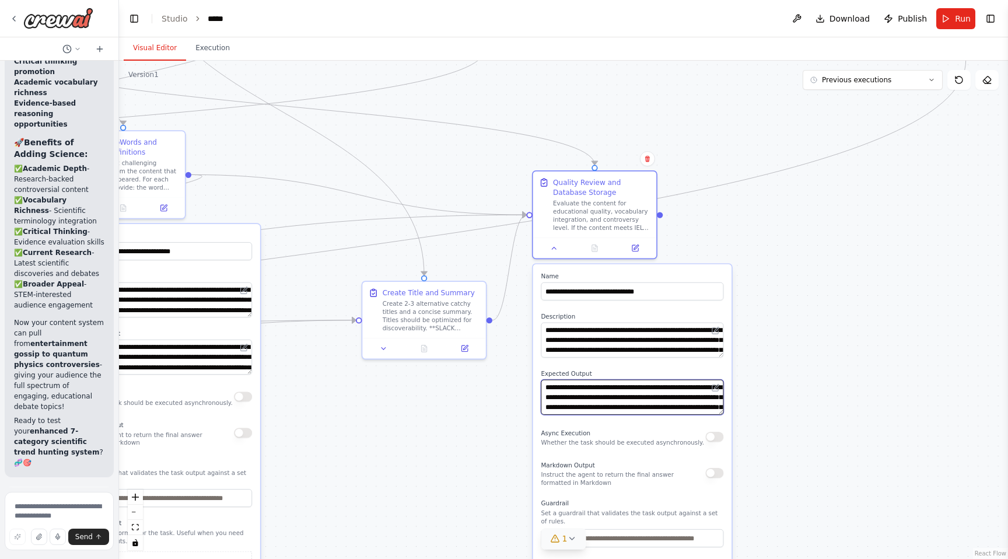
click at [613, 394] on textarea "**********" at bounding box center [632, 397] width 183 height 35
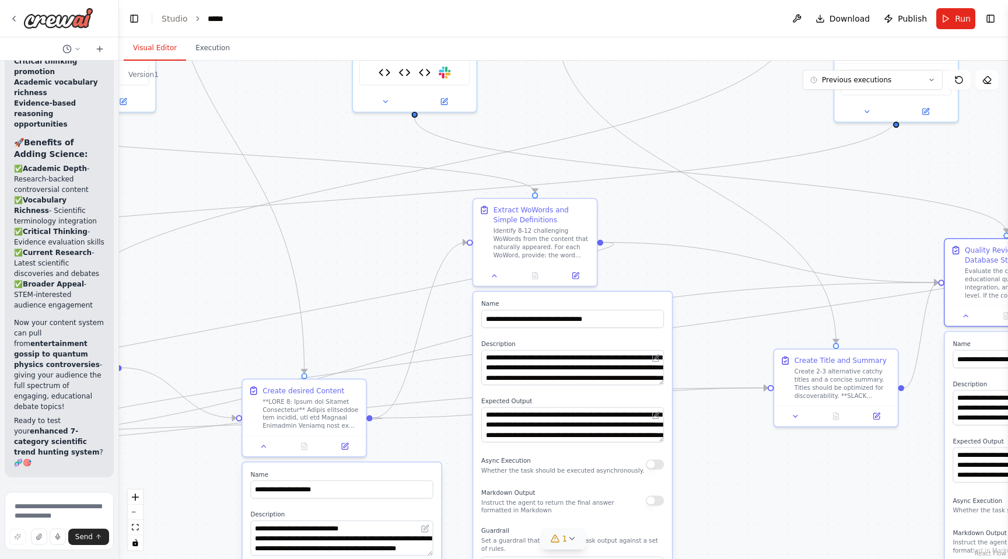
drag, startPoint x: 272, startPoint y: 188, endPoint x: 746, endPoint y: 277, distance: 482.1
click at [743, 275] on div ".deletable-edge-delete-btn { width: 20px; height: 20px; border: 0px solid #ffff…" at bounding box center [563, 310] width 889 height 498
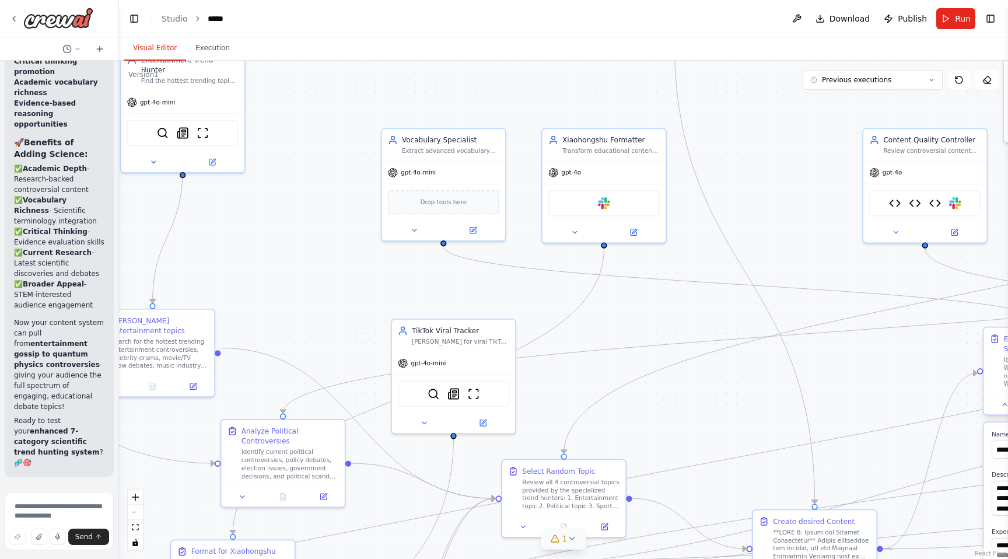
drag, startPoint x: 528, startPoint y: 256, endPoint x: 983, endPoint y: 369, distance: 468.3
click at [983, 368] on div ".deletable-edge-delete-btn { width: 20px; height: 20px; border: 0px solid #ffff…" at bounding box center [563, 310] width 889 height 498
drag, startPoint x: 434, startPoint y: 274, endPoint x: 868, endPoint y: 274, distance: 434.7
click at [868, 274] on div ".deletable-edge-delete-btn { width: 20px; height: 20px; border: 0px solid #ffff…" at bounding box center [563, 310] width 889 height 498
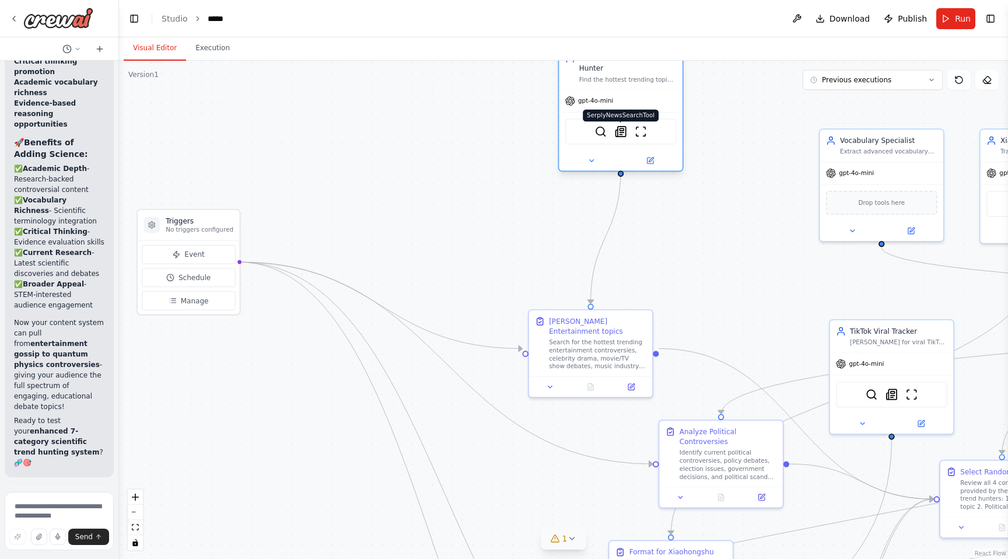
click at [621, 125] on img at bounding box center [621, 131] width 12 height 12
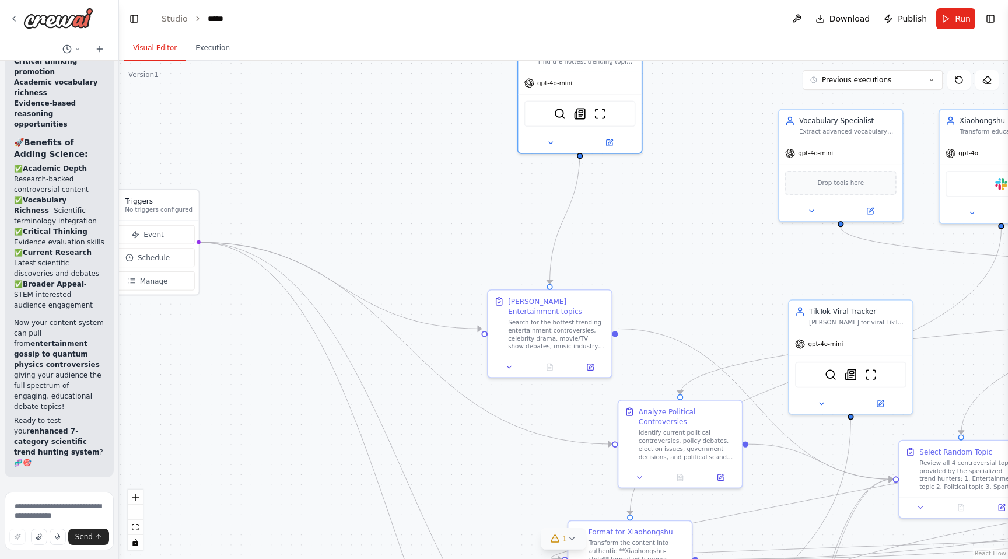
drag, startPoint x: 367, startPoint y: 247, endPoint x: 326, endPoint y: 228, distance: 45.4
click at [326, 228] on div ".deletable-edge-delete-btn { width: 20px; height: 20px; border: 0px solid #ffff…" at bounding box center [563, 310] width 889 height 498
click at [993, 16] on button "Toggle Right Sidebar" at bounding box center [991, 19] width 16 height 16
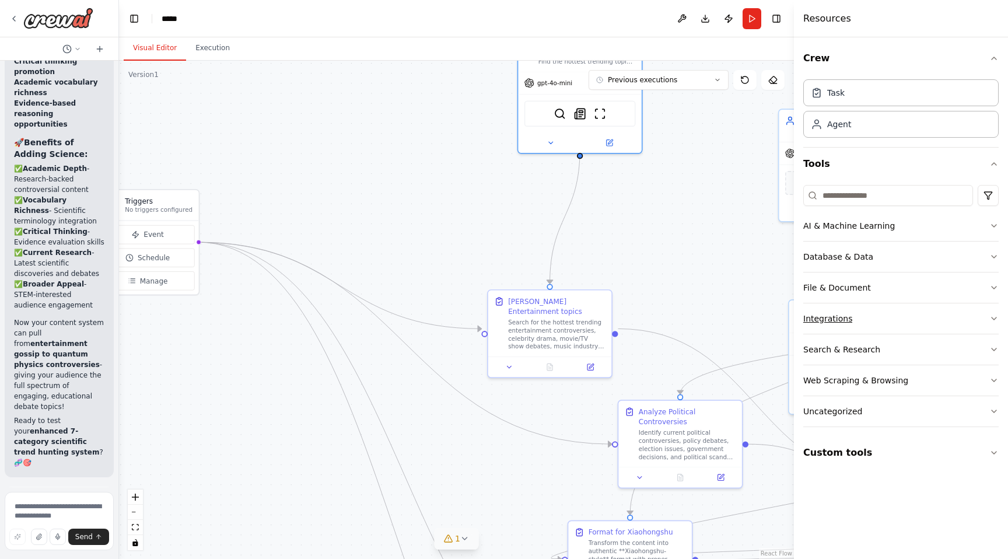
click at [871, 313] on button "Integrations" at bounding box center [900, 318] width 195 height 30
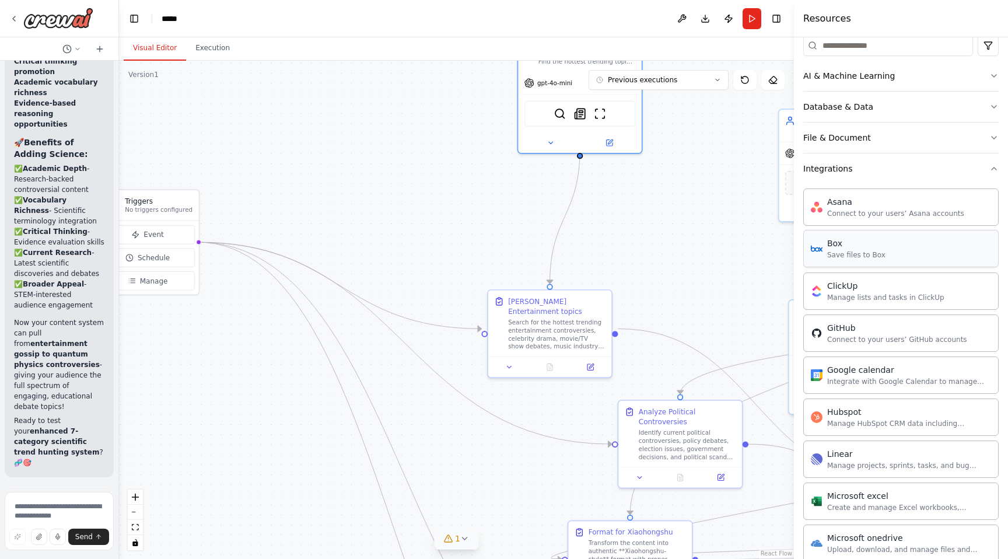
scroll to position [67, 0]
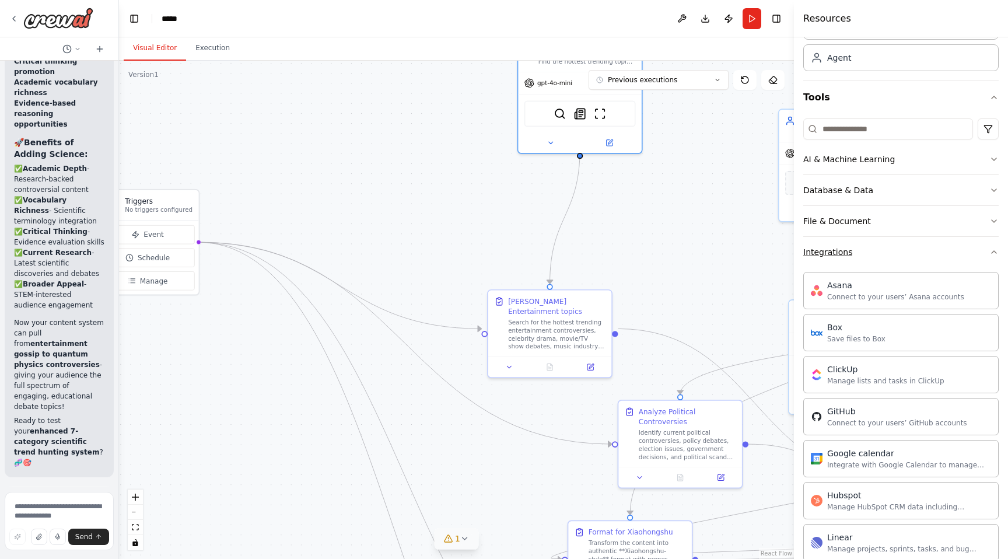
click at [824, 258] on button "Integrations" at bounding box center [900, 252] width 195 height 30
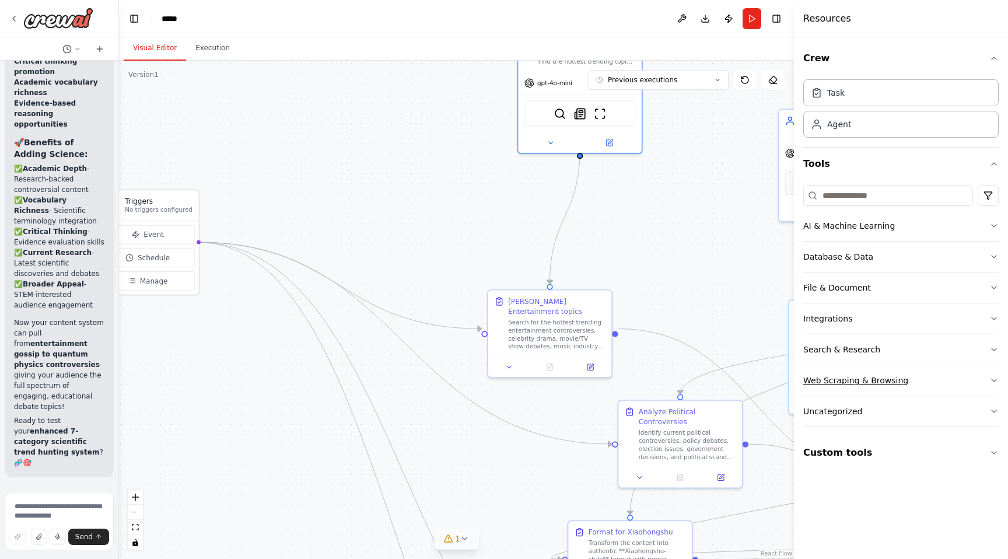
click at [848, 378] on div "Web Scraping & Browsing" at bounding box center [855, 381] width 105 height 12
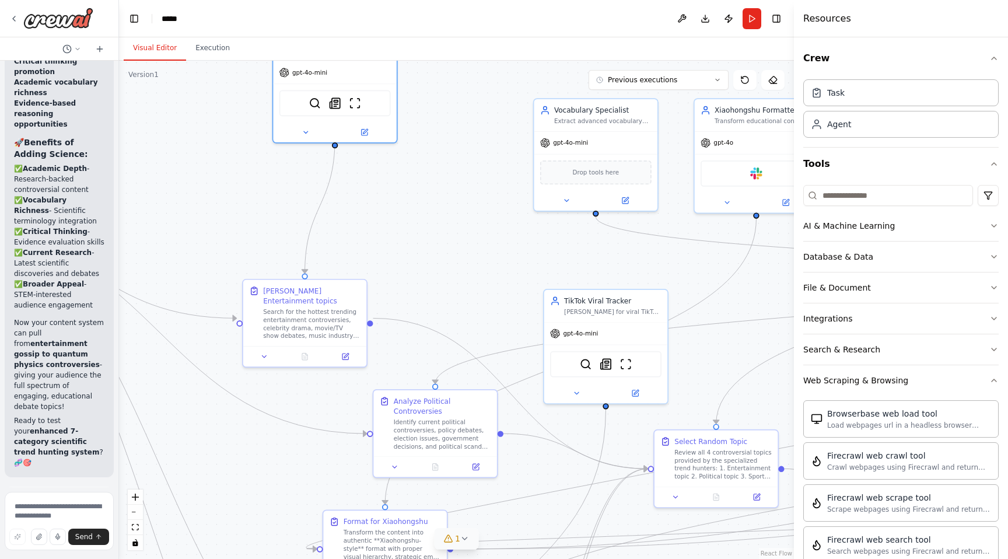
drag, startPoint x: 625, startPoint y: 282, endPoint x: 380, endPoint y: 271, distance: 245.3
click at [380, 271] on div ".deletable-edge-delete-btn { width: 20px; height: 20px; border: 0px solid #ffff…" at bounding box center [456, 310] width 675 height 498
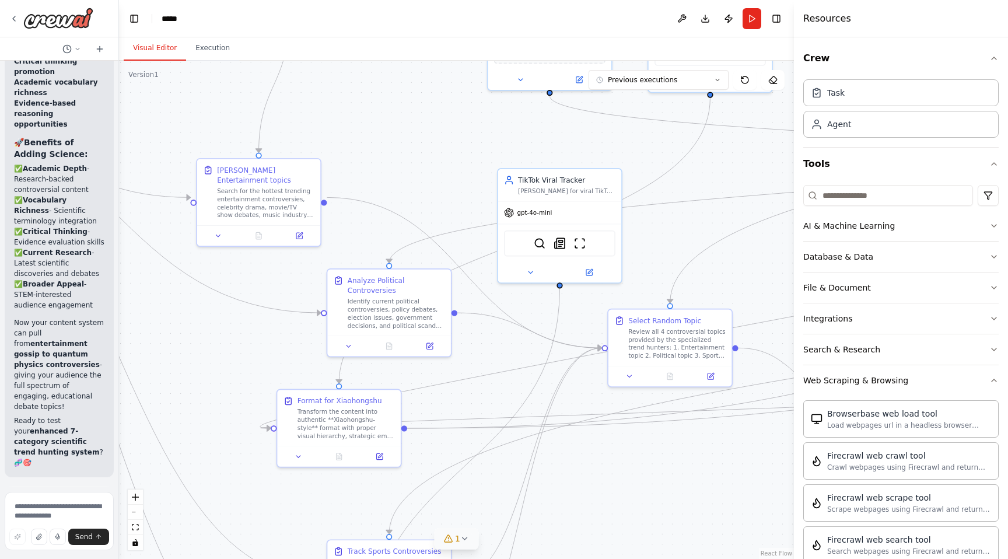
drag, startPoint x: 394, startPoint y: 380, endPoint x: 348, endPoint y: 259, distance: 129.3
click at [348, 259] on div ".deletable-edge-delete-btn { width: 20px; height: 20px; border: 0px solid #ffff…" at bounding box center [456, 310] width 675 height 498
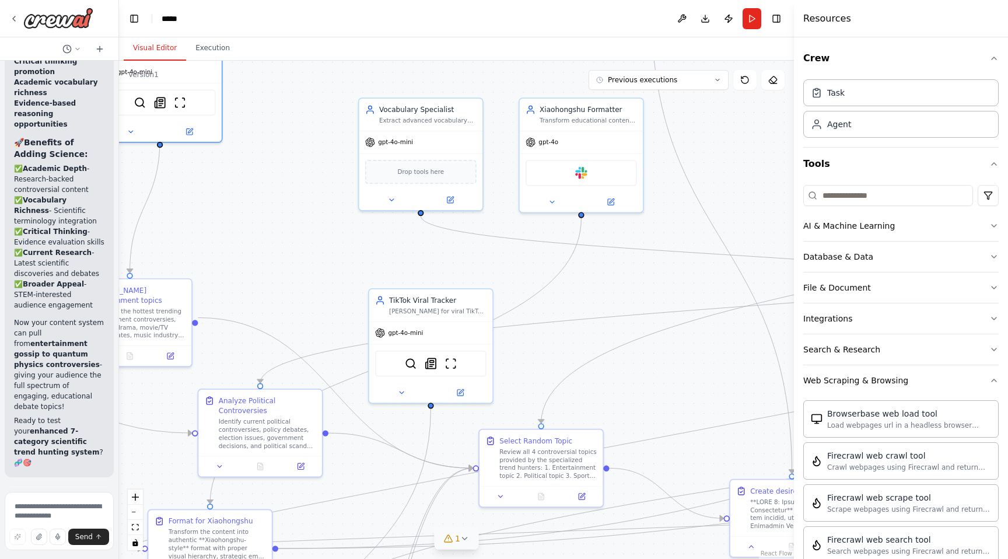
drag, startPoint x: 446, startPoint y: 212, endPoint x: 318, endPoint y: 333, distance: 175.9
click at [318, 333] on div ".deletable-edge-delete-btn { width: 20px; height: 20px; border: 0px solid #ffff…" at bounding box center [456, 310] width 675 height 498
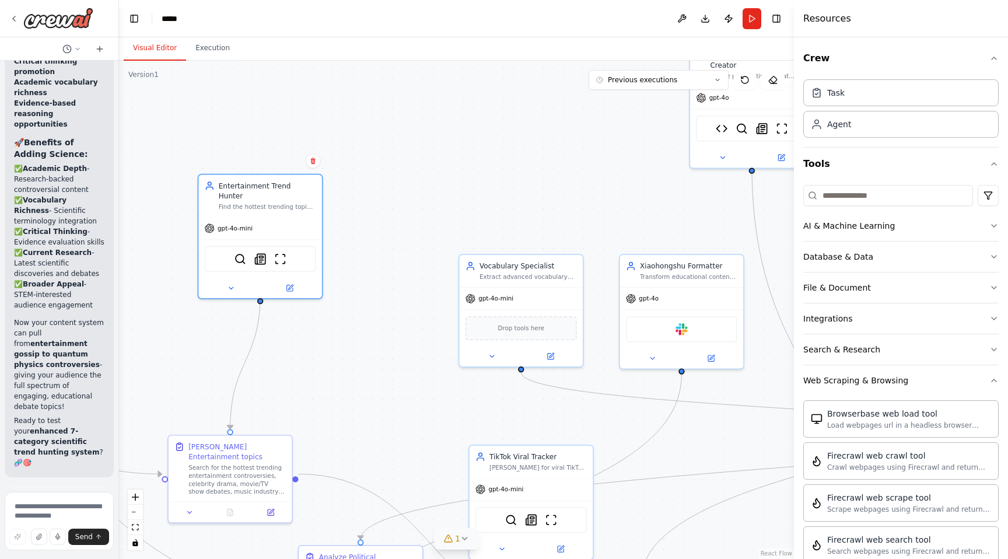
drag, startPoint x: 449, startPoint y: 262, endPoint x: 551, endPoint y: 421, distance: 188.7
click at [551, 421] on div ".deletable-edge-delete-btn { width: 20px; height: 20px; border: 0px solid #ffff…" at bounding box center [456, 310] width 675 height 498
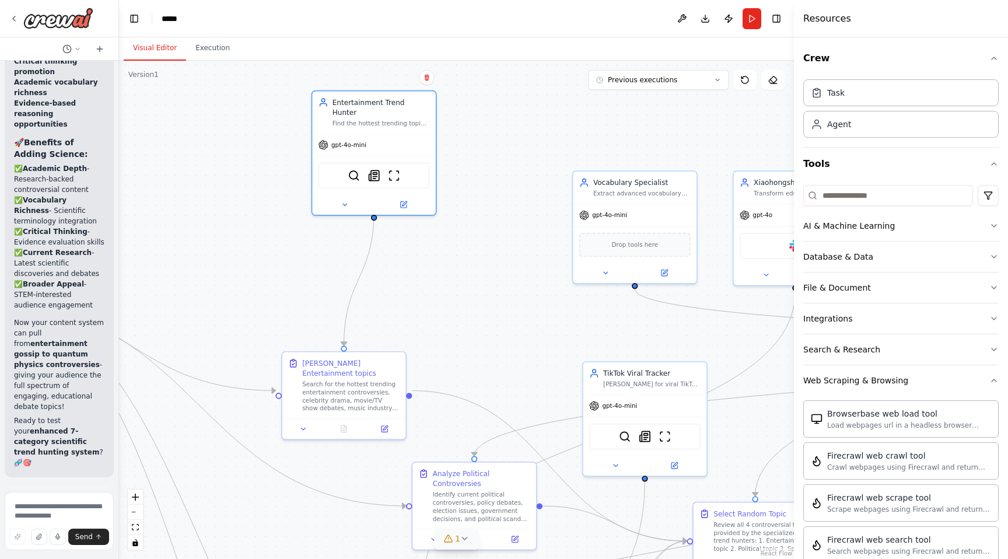
drag, startPoint x: 383, startPoint y: 369, endPoint x: 495, endPoint y: 283, distance: 141.1
click at [495, 283] on div ".deletable-edge-delete-btn { width: 20px; height: 20px; border: 0px solid #ffff…" at bounding box center [456, 310] width 675 height 498
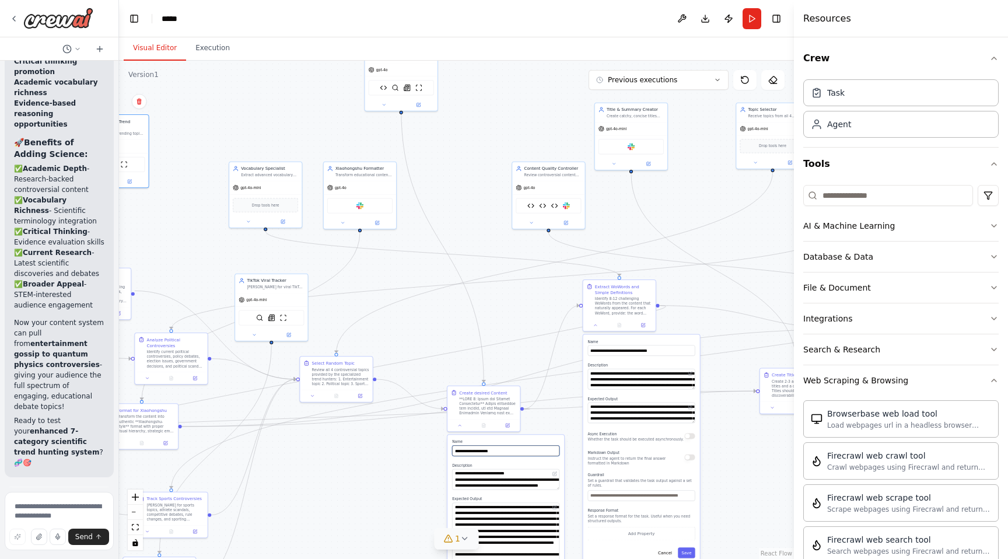
drag, startPoint x: 539, startPoint y: 461, endPoint x: 228, endPoint y: 406, distance: 316.4
click at [228, 406] on div ".deletable-edge-delete-btn { width: 20px; height: 20px; border: 0px solid #ffff…" at bounding box center [456, 310] width 675 height 498
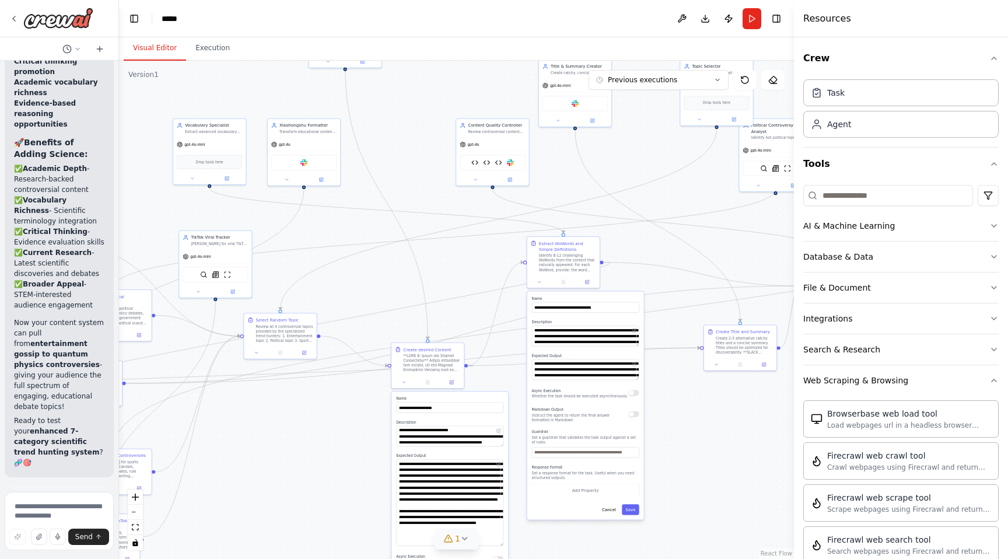
drag, startPoint x: 502, startPoint y: 368, endPoint x: 366, endPoint y: 231, distance: 193.1
click at [366, 231] on div ".deletable-edge-delete-btn { width: 20px; height: 20px; border: 0px solid #ffff…" at bounding box center [456, 310] width 675 height 498
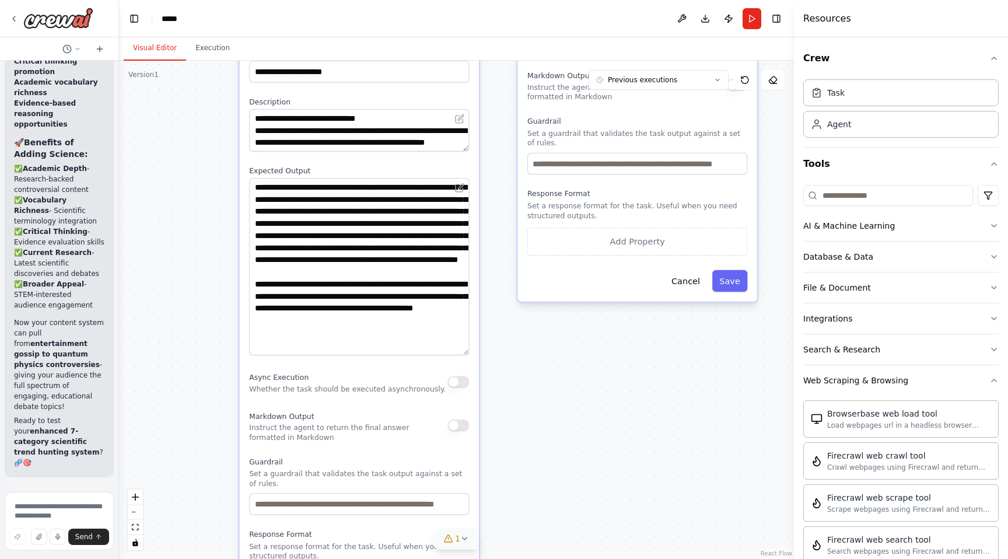
drag, startPoint x: 212, startPoint y: 341, endPoint x: 193, endPoint y: 228, distance: 114.8
click at [193, 228] on div ".deletable-edge-delete-btn { width: 20px; height: 20px; border: 0px solid #ffff…" at bounding box center [456, 310] width 675 height 498
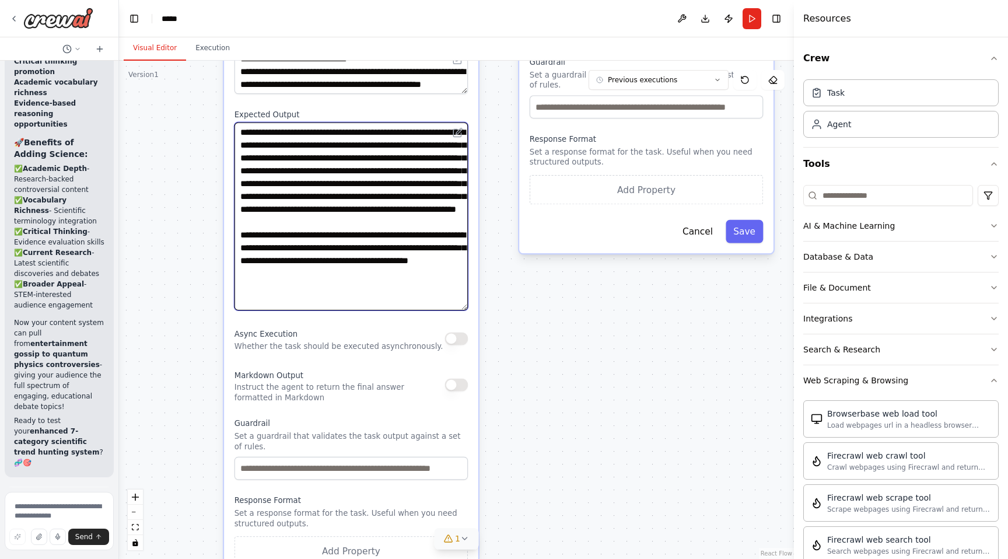
drag, startPoint x: 375, startPoint y: 269, endPoint x: 371, endPoint y: 239, distance: 30.6
click at [371, 239] on textarea "**********" at bounding box center [351, 217] width 233 height 188
click at [362, 251] on textarea "**********" at bounding box center [351, 217] width 233 height 188
drag, startPoint x: 337, startPoint y: 155, endPoint x: 337, endPoint y: 117, distance: 38.5
click at [337, 117] on div "**********" at bounding box center [351, 210] width 233 height 201
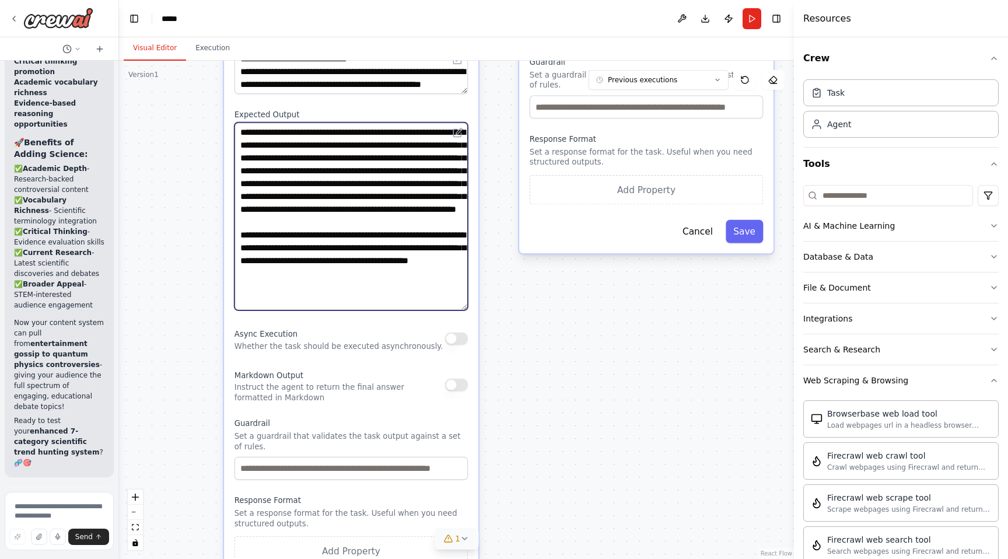
click at [352, 165] on textarea "**********" at bounding box center [351, 217] width 233 height 188
drag, startPoint x: 313, startPoint y: 275, endPoint x: 372, endPoint y: 286, distance: 59.5
click at [372, 286] on textarea "**********" at bounding box center [351, 217] width 233 height 188
click at [316, 292] on textarea "**********" at bounding box center [351, 217] width 233 height 188
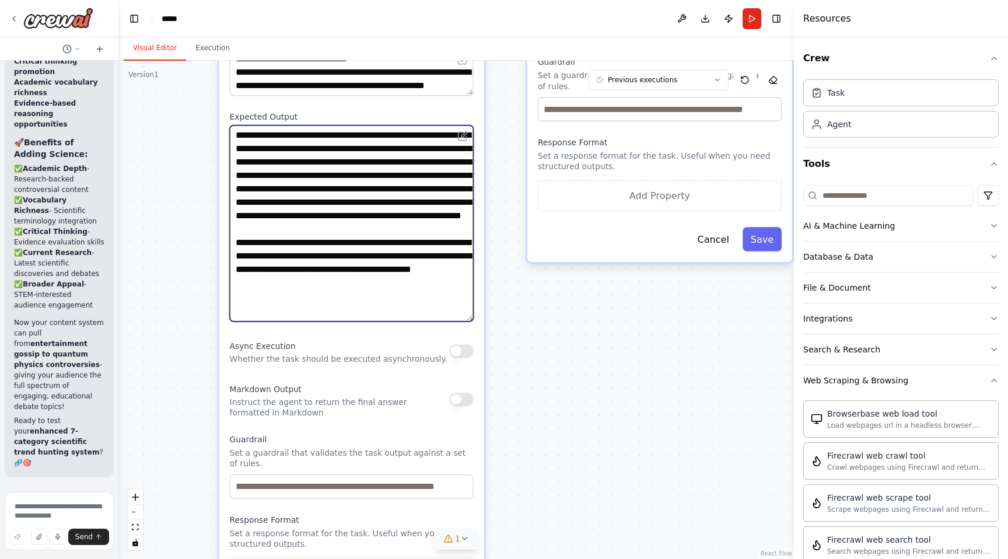
click at [329, 149] on textarea "**********" at bounding box center [352, 223] width 244 height 197
drag, startPoint x: 372, startPoint y: 128, endPoint x: 372, endPoint y: 121, distance: 6.4
click at [372, 121] on div "**********" at bounding box center [352, 216] width 244 height 209
click at [345, 165] on textarea "**********" at bounding box center [352, 223] width 244 height 197
drag, startPoint x: 347, startPoint y: 138, endPoint x: 293, endPoint y: 137, distance: 54.3
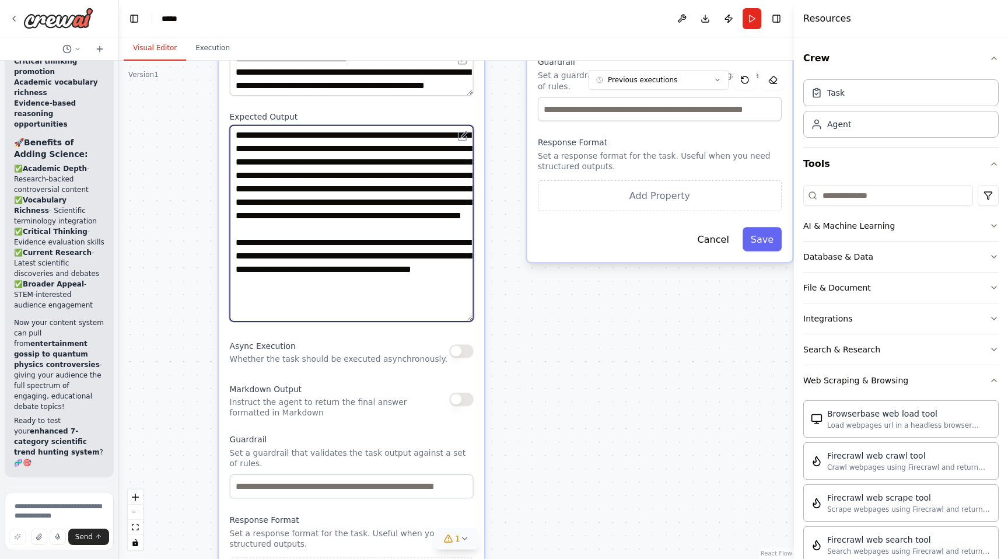
click at [293, 137] on textarea "**********" at bounding box center [352, 223] width 244 height 197
click at [424, 246] on textarea "**********" at bounding box center [352, 223] width 244 height 197
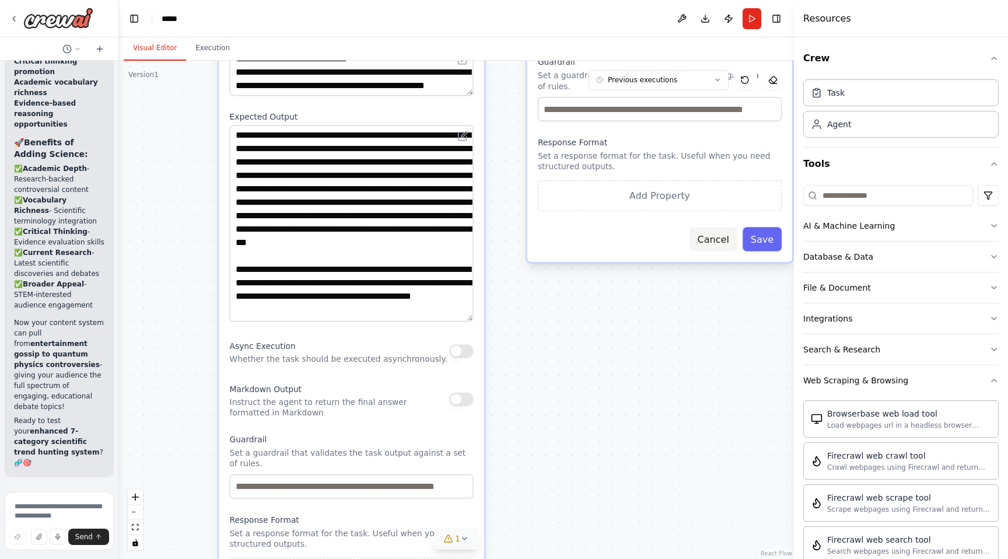
click at [730, 235] on button "Cancel" at bounding box center [714, 239] width 48 height 24
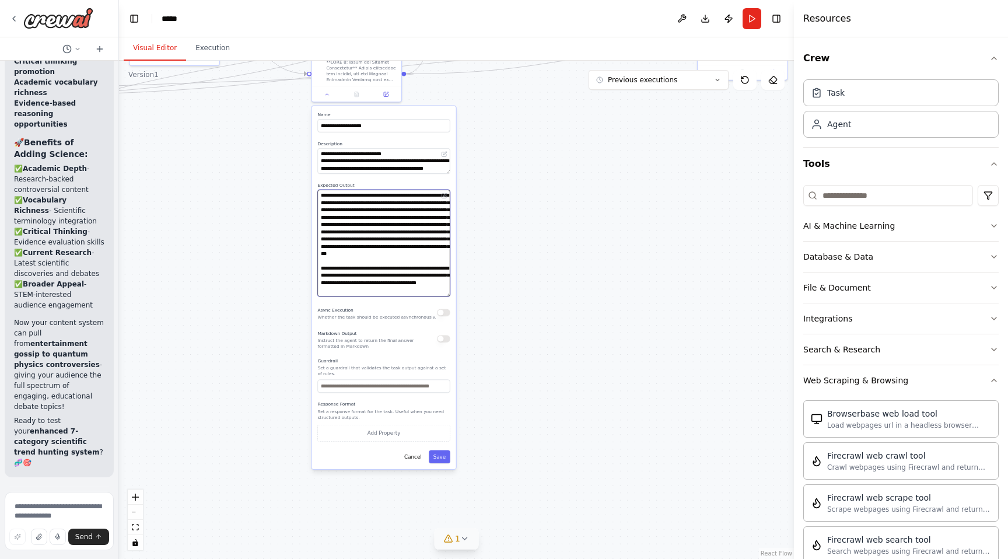
type textarea "**********"
click at [445, 463] on div "**********" at bounding box center [384, 287] width 144 height 363
click at [444, 459] on button "Save" at bounding box center [439, 456] width 21 height 13
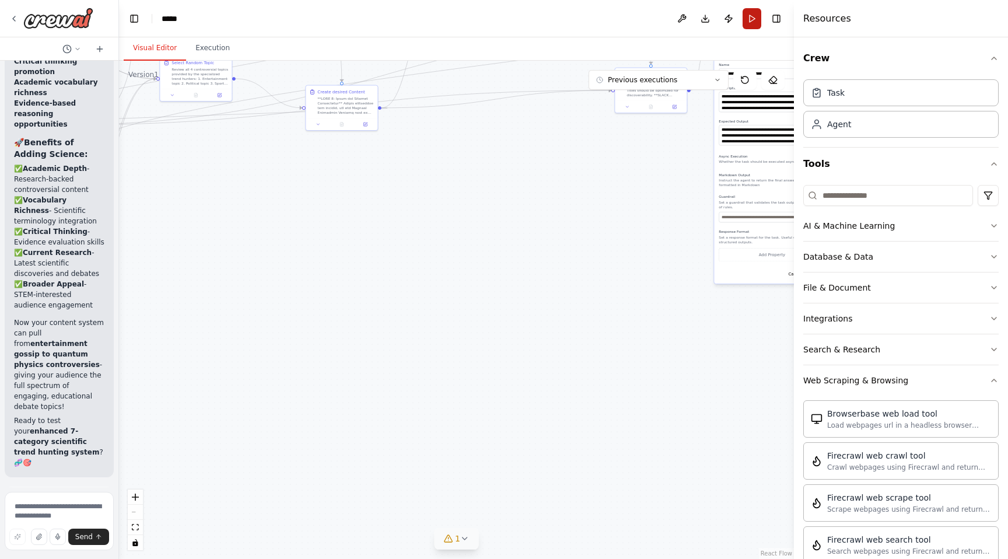
click at [745, 22] on button "Run" at bounding box center [752, 18] width 19 height 21
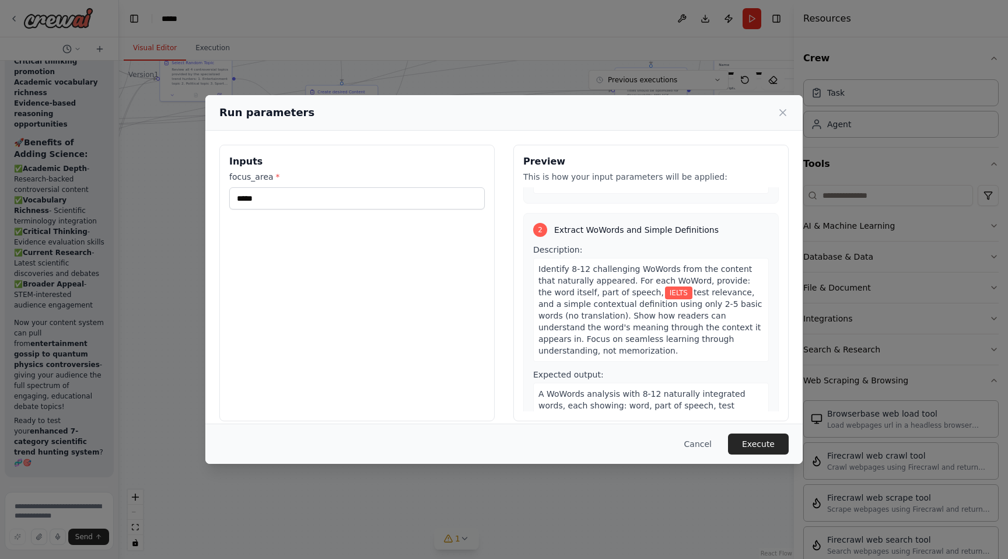
scroll to position [732, 0]
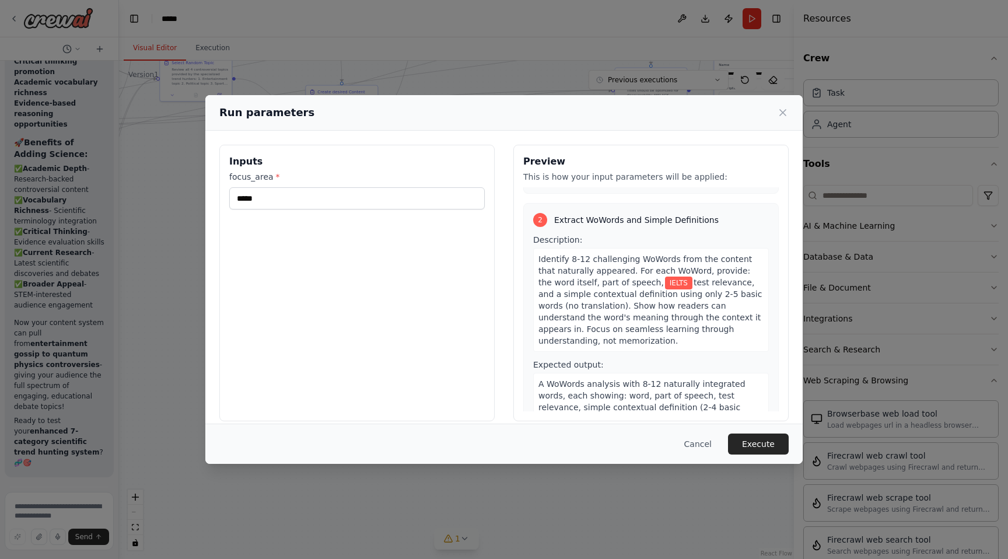
drag, startPoint x: 588, startPoint y: 248, endPoint x: 593, endPoint y: 281, distance: 33.7
click at [593, 281] on div "Identify 8-12 challenging WoWords from the content that naturally appeared. For…" at bounding box center [651, 300] width 236 height 104
copy span "Show how readers can understand the word's meaning through the context it appea…"
click at [700, 443] on button "Cancel" at bounding box center [698, 444] width 46 height 21
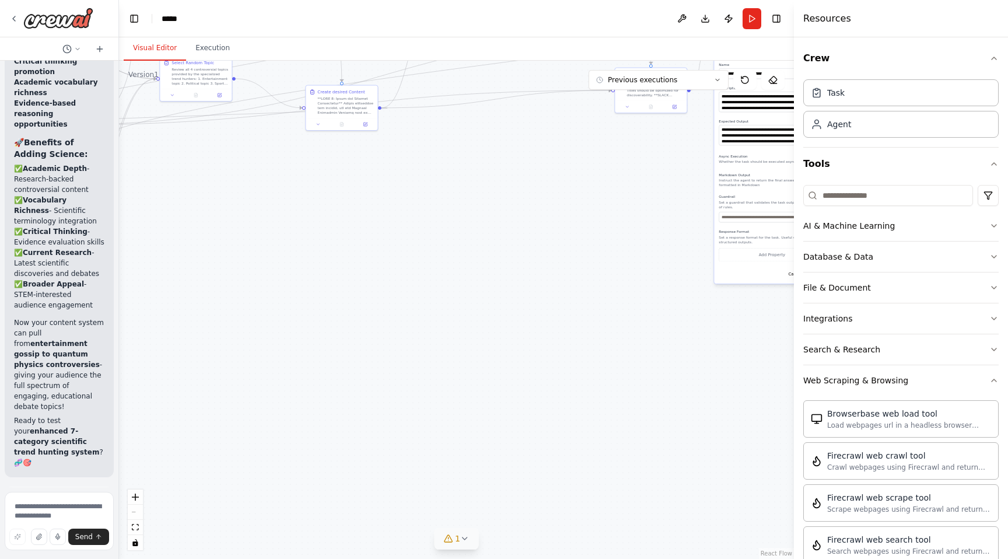
click at [536, 201] on div ".deletable-edge-delete-btn { width: 20px; height: 20px; border: 0px solid #ffff…" at bounding box center [456, 310] width 675 height 498
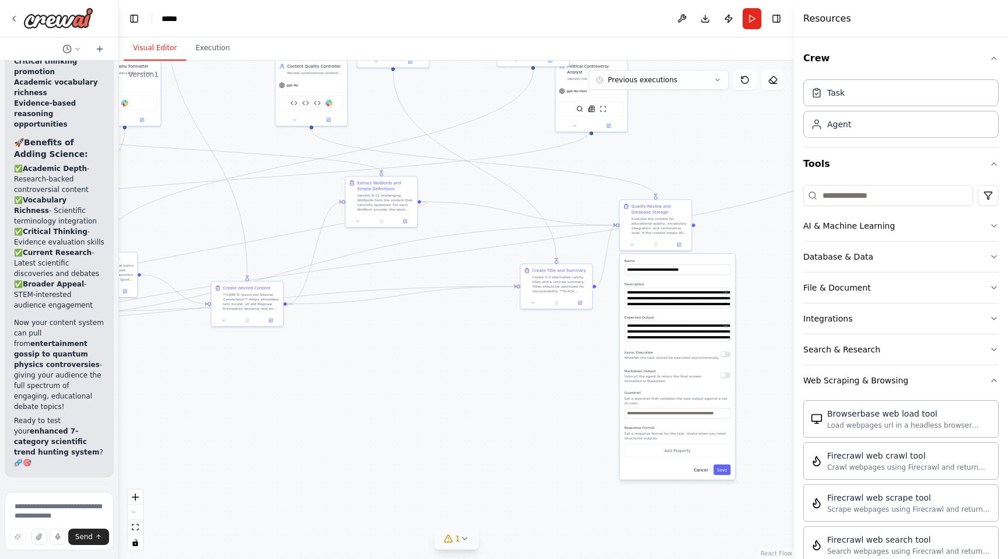
drag, startPoint x: 536, startPoint y: 201, endPoint x: 442, endPoint y: 396, distance: 216.9
click at [442, 396] on div ".deletable-edge-delete-btn { width: 20px; height: 20px; border: 0px solid #ffff…" at bounding box center [456, 310] width 675 height 498
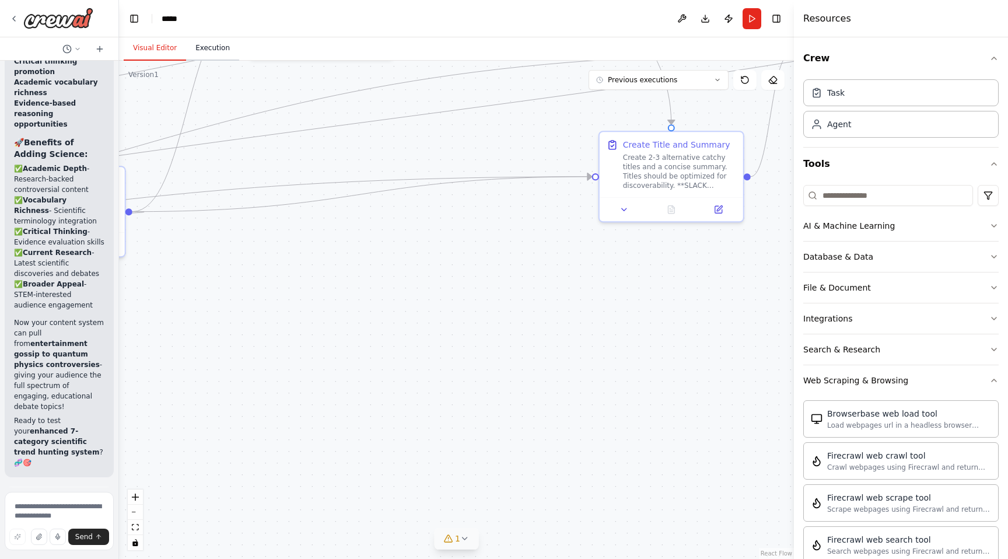
click at [215, 47] on button "Execution" at bounding box center [212, 48] width 53 height 25
click at [169, 45] on button "Visual Editor" at bounding box center [155, 48] width 62 height 25
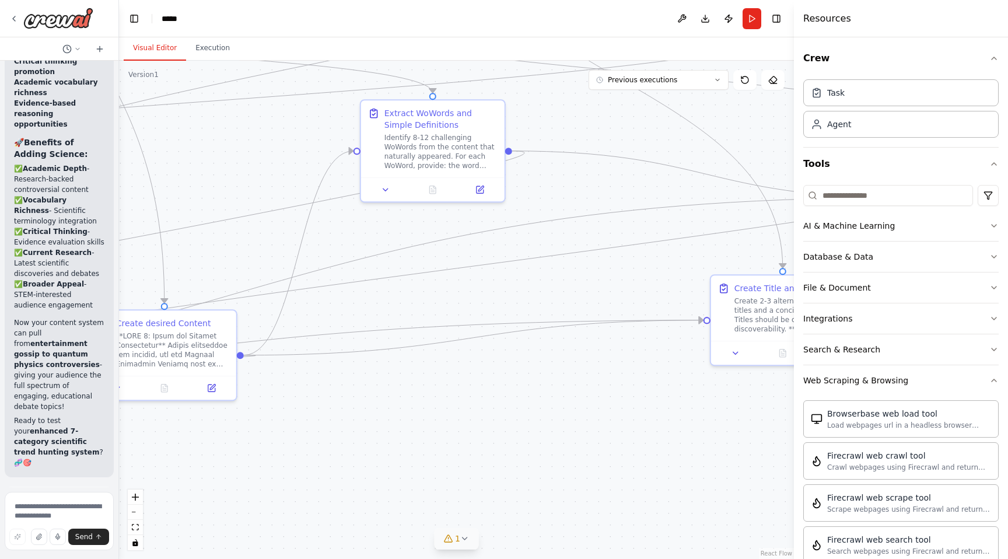
drag, startPoint x: 368, startPoint y: 309, endPoint x: 503, endPoint y: 464, distance: 206.4
click at [501, 464] on div ".deletable-edge-delete-btn { width: 20px; height: 20px; border: 0px solid #ffff…" at bounding box center [456, 310] width 675 height 498
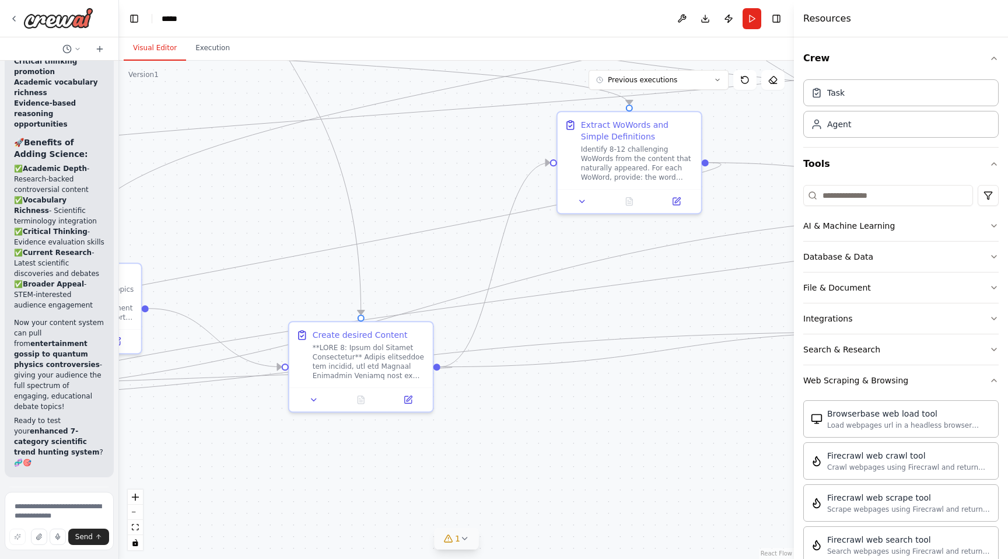
drag, startPoint x: 296, startPoint y: 261, endPoint x: 471, endPoint y: 261, distance: 175.0
click at [471, 261] on div ".deletable-edge-delete-btn { width: 20px; height: 20px; border: 0px solid #ffff…" at bounding box center [456, 310] width 675 height 498
click at [309, 399] on button at bounding box center [314, 397] width 40 height 14
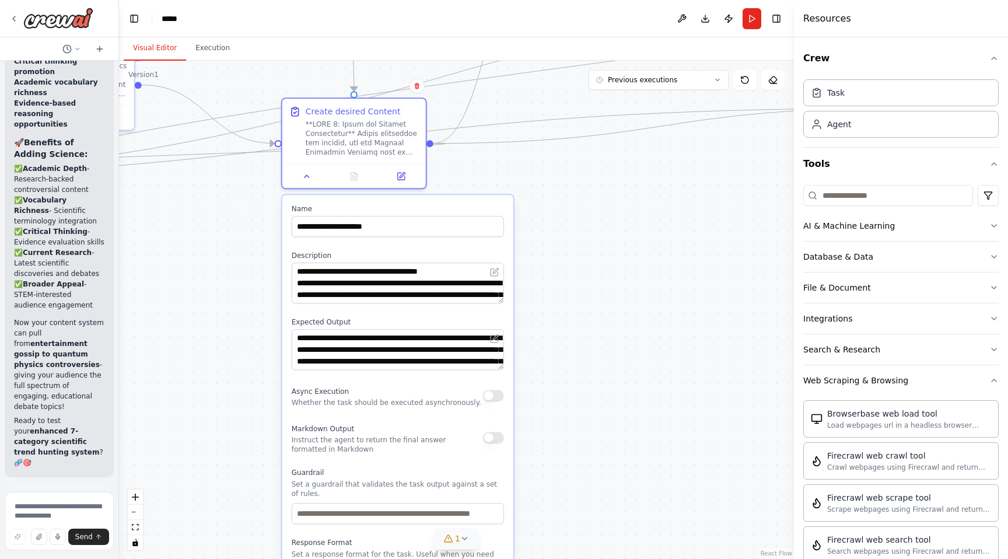
drag, startPoint x: 247, startPoint y: 455, endPoint x: 240, endPoint y: 195, distance: 259.7
click at [240, 195] on div ".deletable-edge-delete-btn { width: 20px; height: 20px; border: 0px solid #ffff…" at bounding box center [456, 310] width 675 height 498
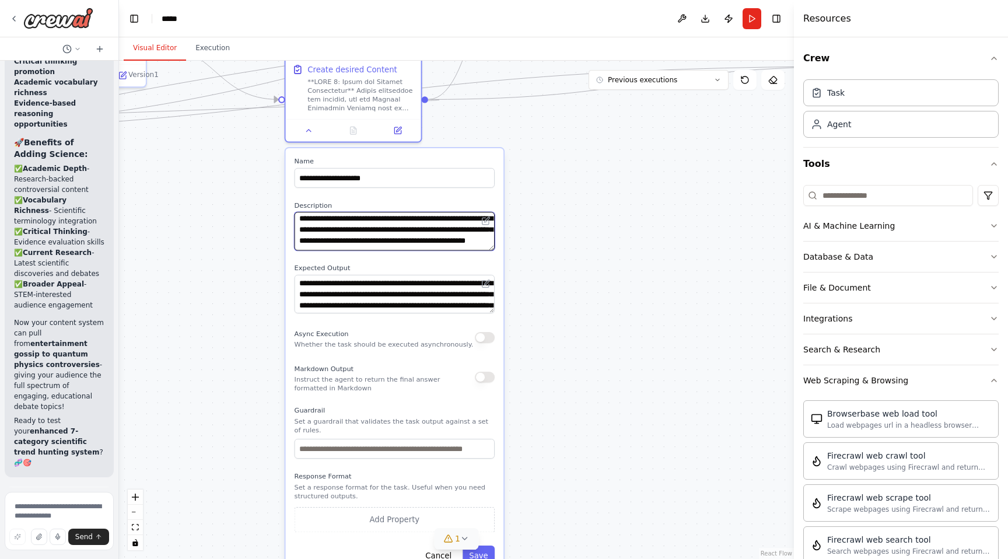
scroll to position [0, 0]
drag, startPoint x: 299, startPoint y: 219, endPoint x: 366, endPoint y: 230, distance: 68.1
click at [366, 230] on textarea at bounding box center [395, 231] width 200 height 39
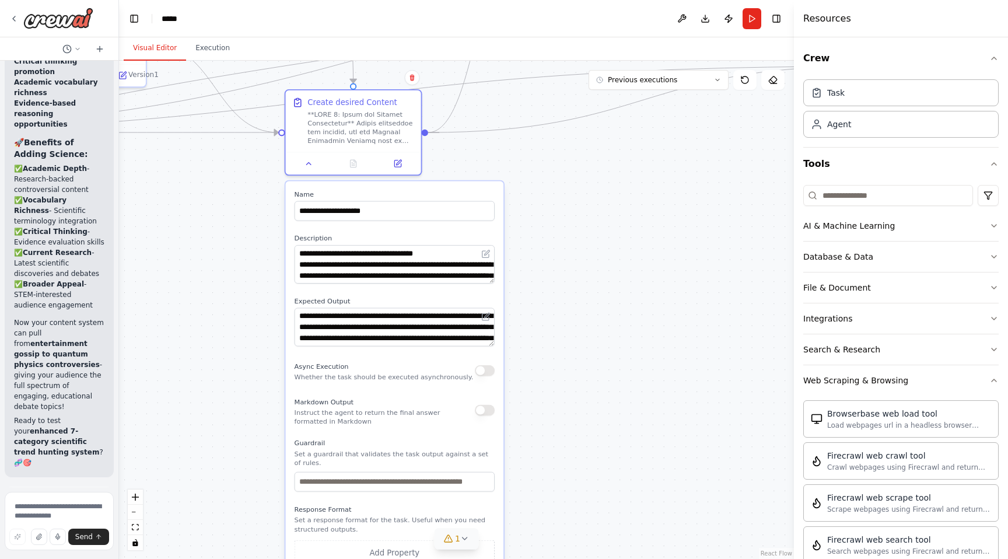
drag, startPoint x: 492, startPoint y: 251, endPoint x: 492, endPoint y: 282, distance: 30.9
click at [492, 282] on div "**********" at bounding box center [395, 394] width 218 height 426
click at [456, 271] on textarea at bounding box center [395, 264] width 200 height 39
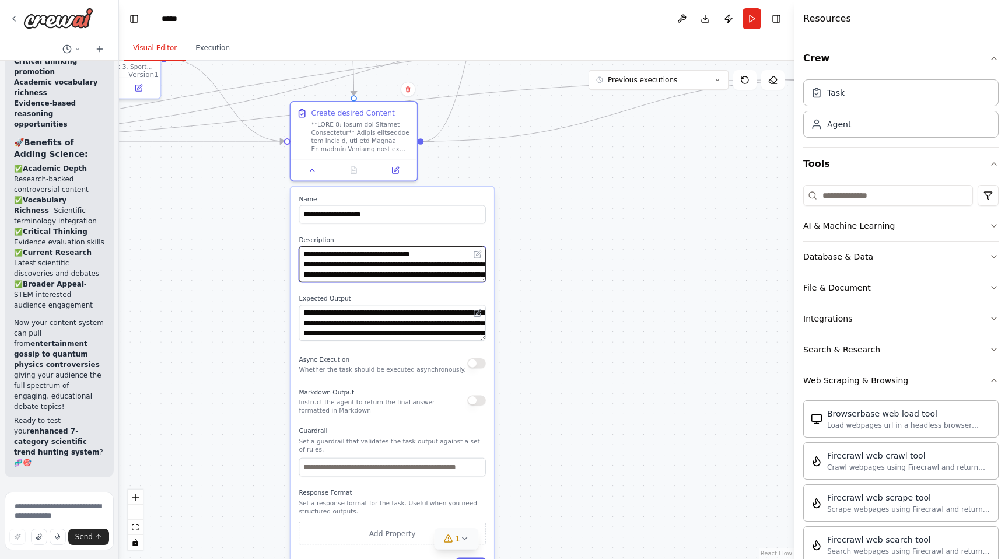
click at [362, 263] on textarea at bounding box center [392, 264] width 187 height 36
click at [349, 323] on textarea "**********" at bounding box center [392, 323] width 187 height 36
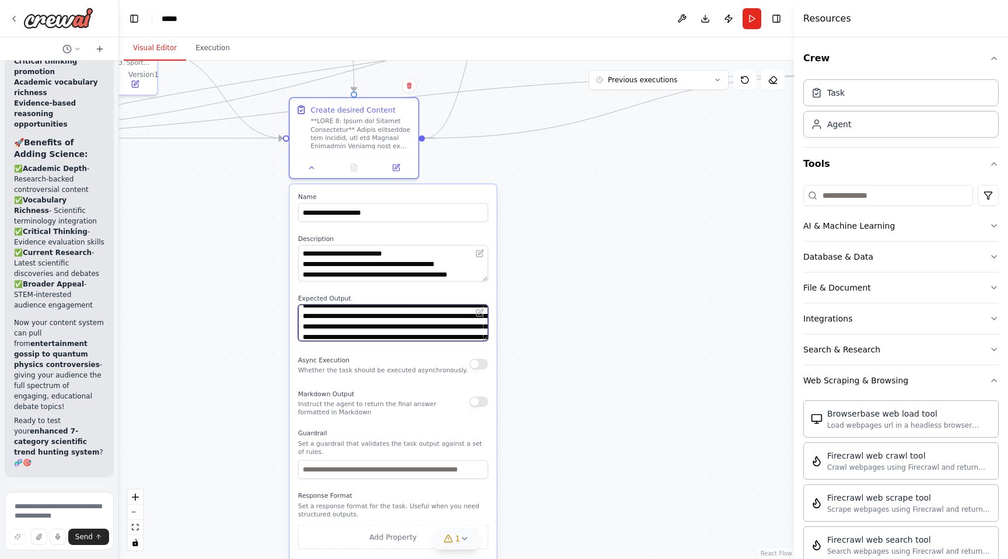
scroll to position [163, 0]
drag, startPoint x: 302, startPoint y: 313, endPoint x: 442, endPoint y: 349, distance: 144.6
click at [442, 349] on div "**********" at bounding box center [393, 386] width 207 height 404
click at [435, 340] on textarea "**********" at bounding box center [393, 323] width 190 height 37
click at [435, 331] on textarea "**********" at bounding box center [393, 323] width 190 height 37
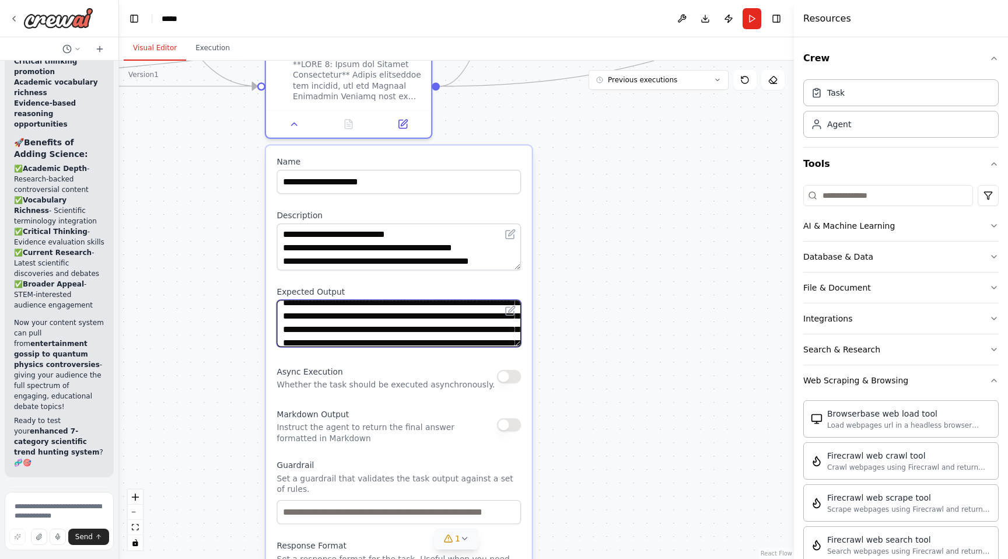
scroll to position [0, 0]
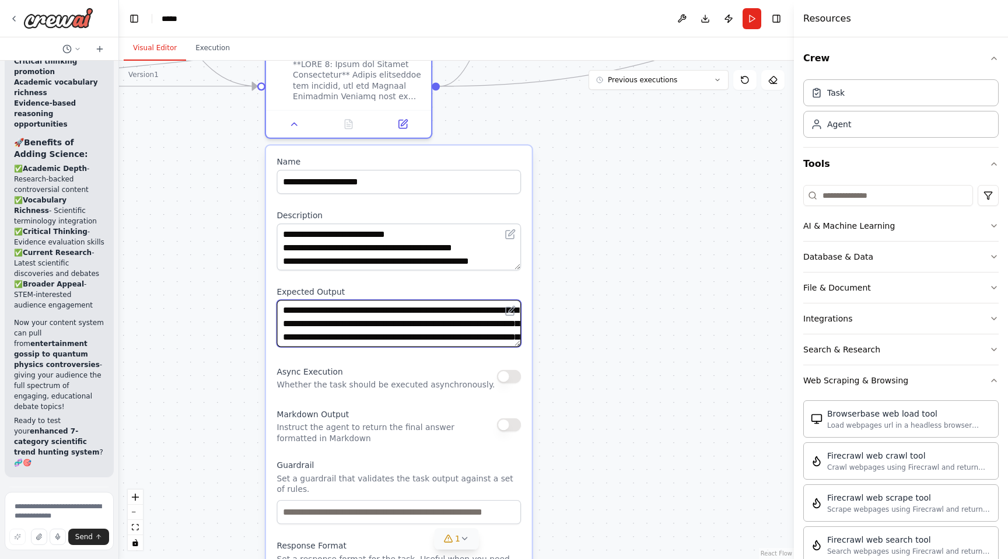
drag, startPoint x: 372, startPoint y: 326, endPoint x: 372, endPoint y: 295, distance: 30.9
click at [372, 295] on div "**********" at bounding box center [399, 316] width 244 height 61
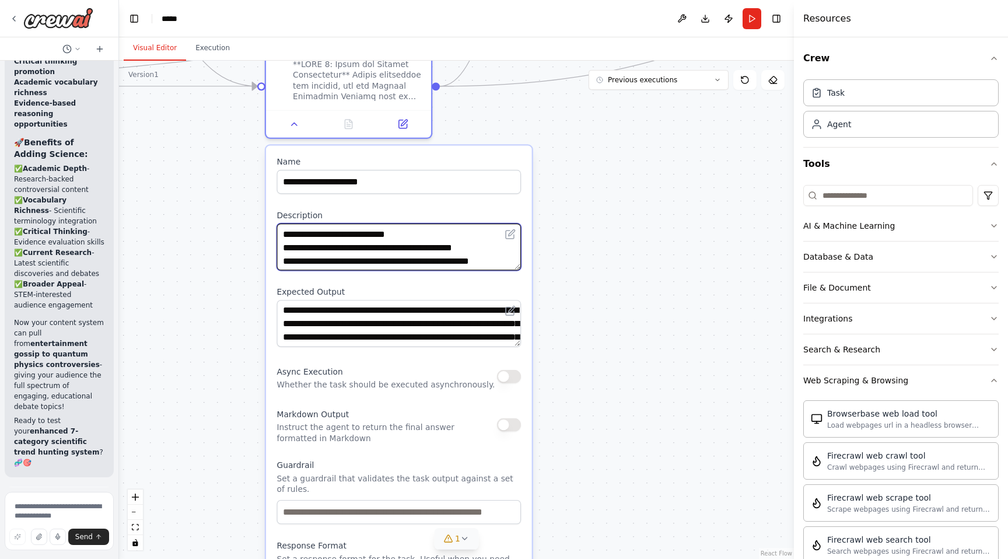
click at [379, 255] on textarea at bounding box center [399, 246] width 244 height 47
click at [358, 257] on textarea at bounding box center [399, 246] width 244 height 47
drag, startPoint x: 320, startPoint y: 262, endPoint x: 290, endPoint y: 256, distance: 30.4
click at [290, 256] on textarea at bounding box center [399, 246] width 244 height 47
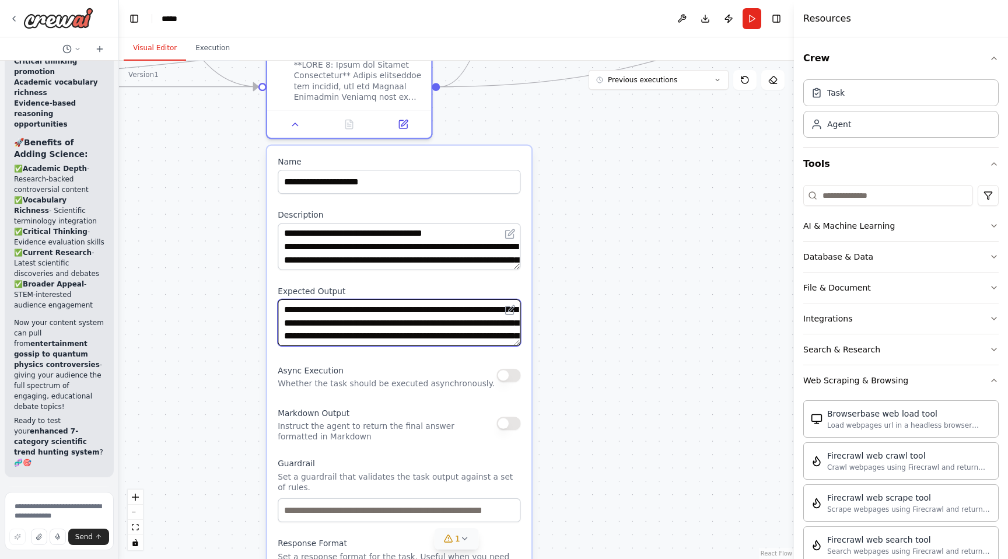
click at [316, 326] on textarea "**********" at bounding box center [399, 322] width 243 height 47
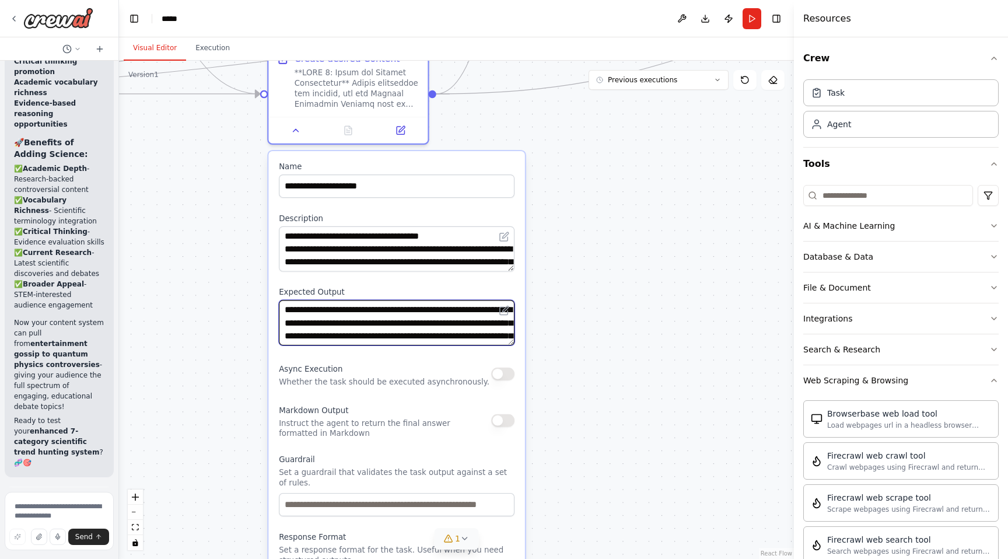
scroll to position [163, 0]
drag, startPoint x: 343, startPoint y: 321, endPoint x: 344, endPoint y: 385, distance: 63.6
click at [344, 385] on div "**********" at bounding box center [396, 401] width 256 height 501
